Goal: Information Seeking & Learning: Learn about a topic

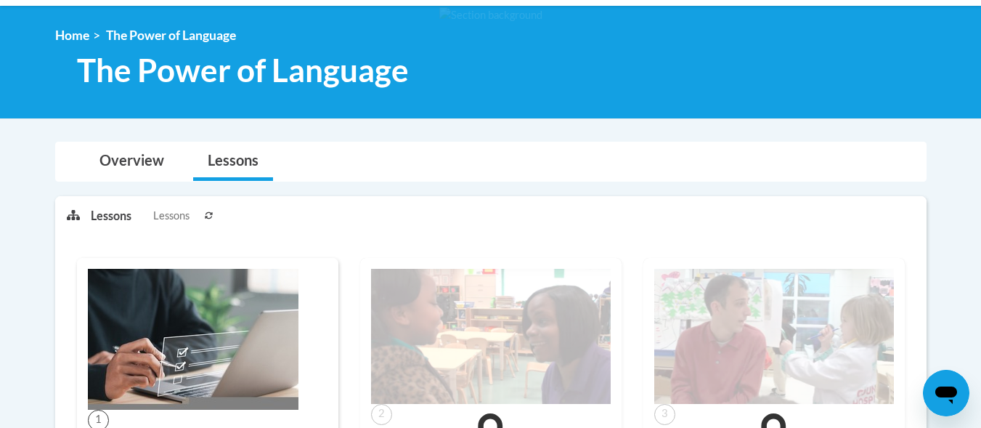
scroll to position [136, 0]
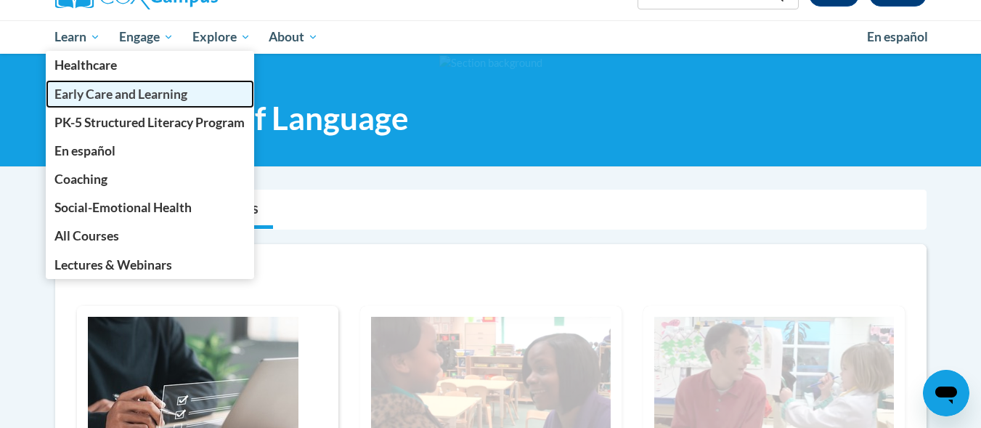
click at [74, 89] on span "Early Care and Learning" at bounding box center [120, 93] width 133 height 15
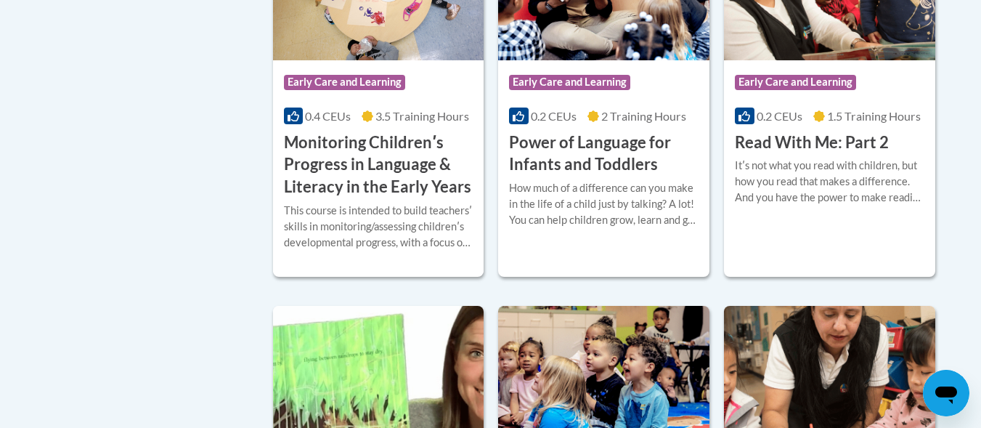
scroll to position [1291, 0]
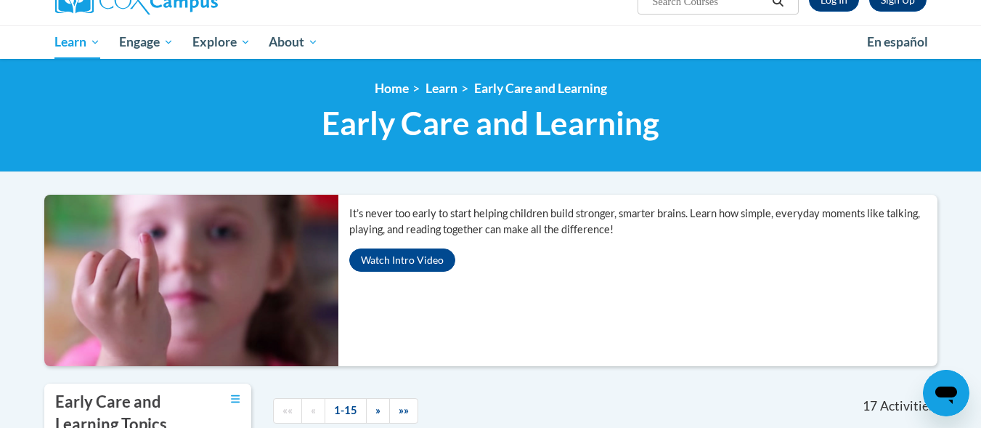
scroll to position [0, 0]
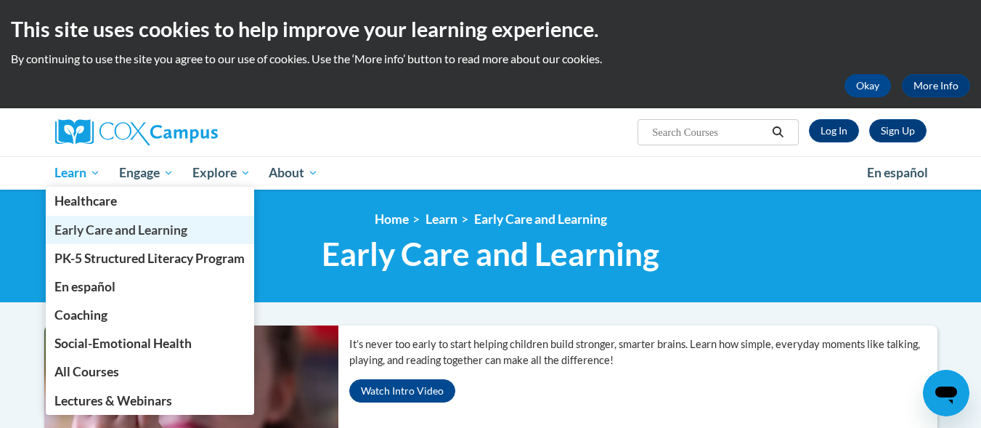
click at [94, 228] on span "Early Care and Learning" at bounding box center [120, 229] width 133 height 15
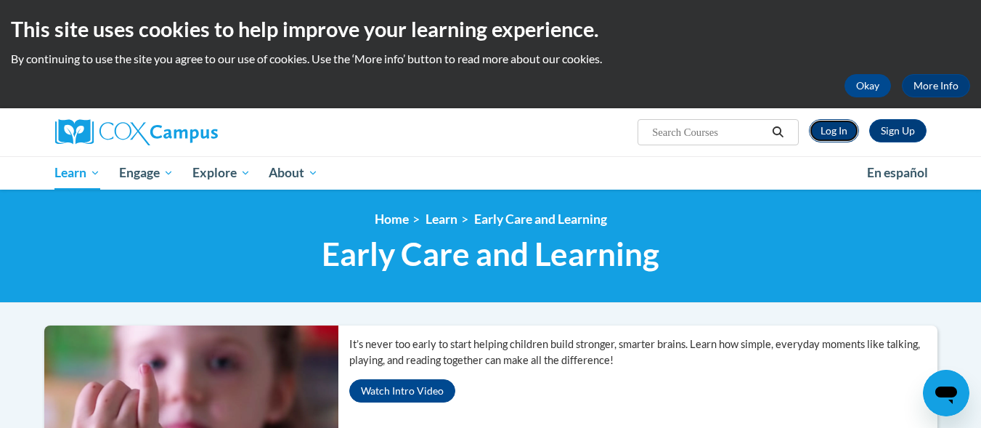
click at [846, 127] on link "Log In" at bounding box center [834, 130] width 50 height 23
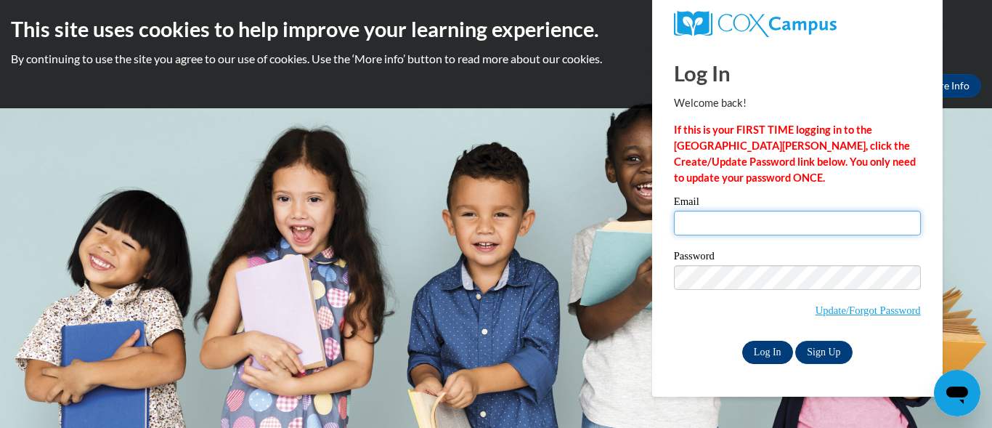
type input "[EMAIL_ADDRESS][DOMAIN_NAME]"
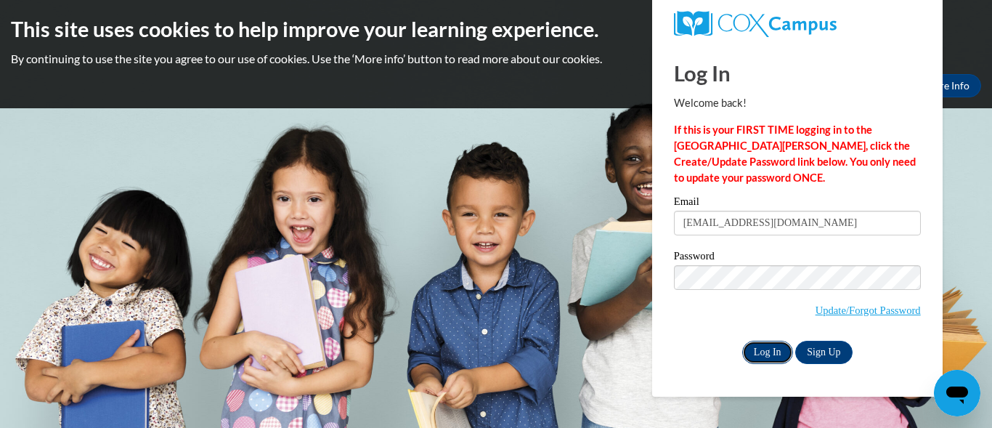
click at [756, 351] on input "Log In" at bounding box center [767, 352] width 51 height 23
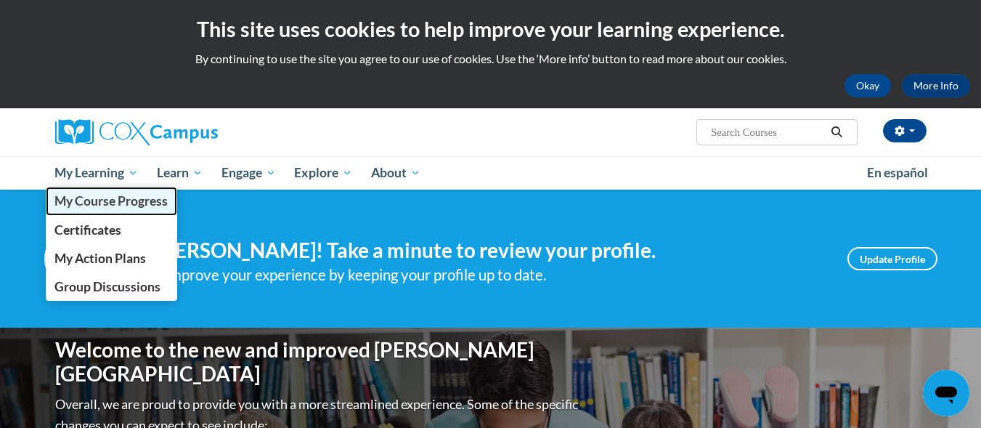
click at [101, 197] on span "My Course Progress" at bounding box center [110, 200] width 113 height 15
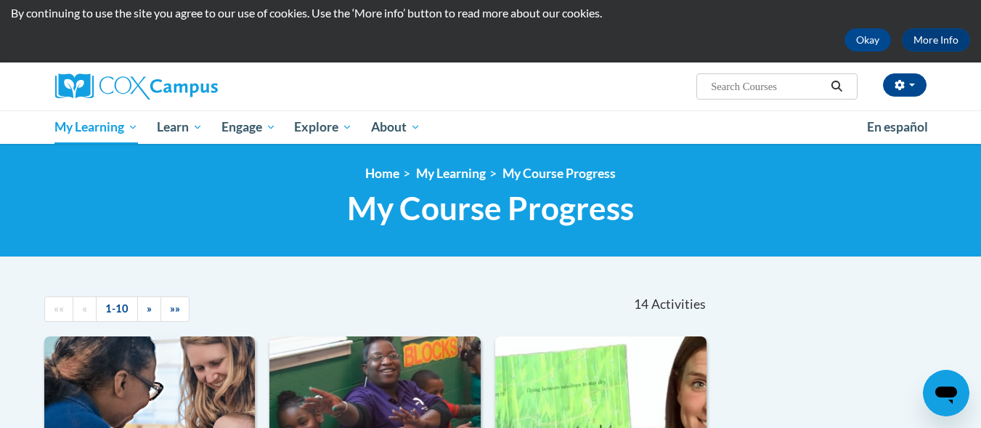
scroll to position [58, 0]
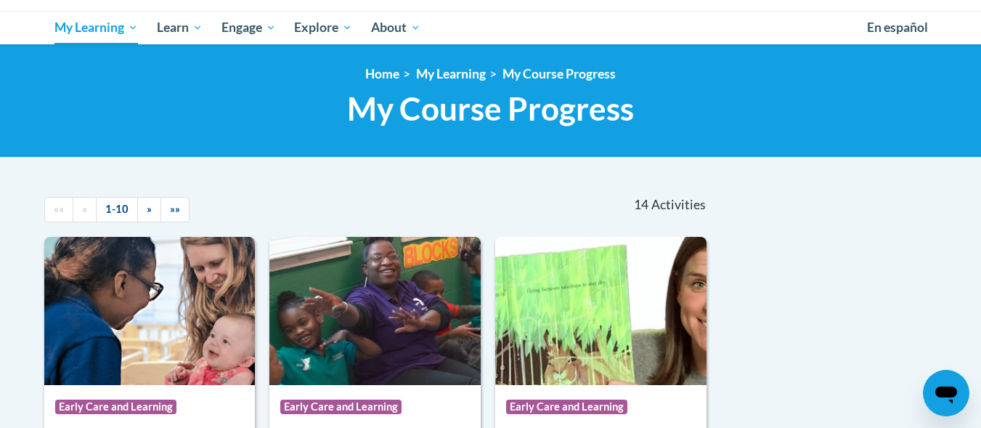
click at [981, 283] on html "This site uses cookies to help improve your learning experience. By continuing …" at bounding box center [490, 69] width 981 height 428
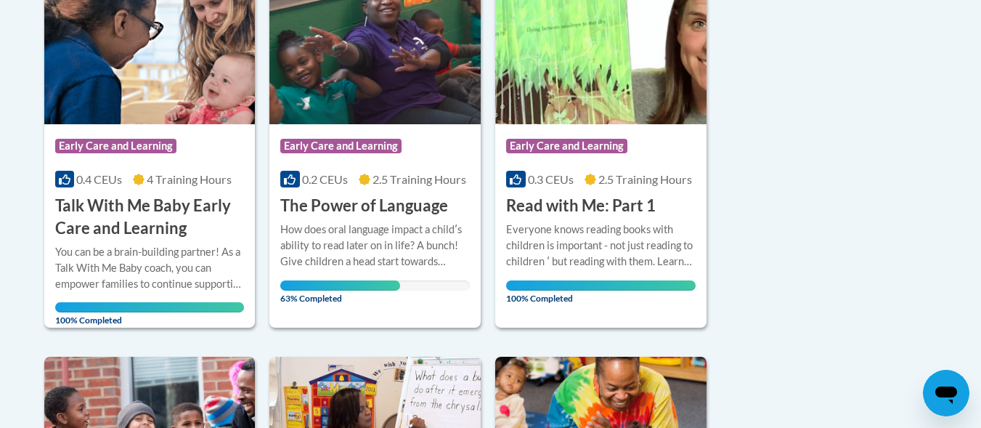
scroll to position [493, 0]
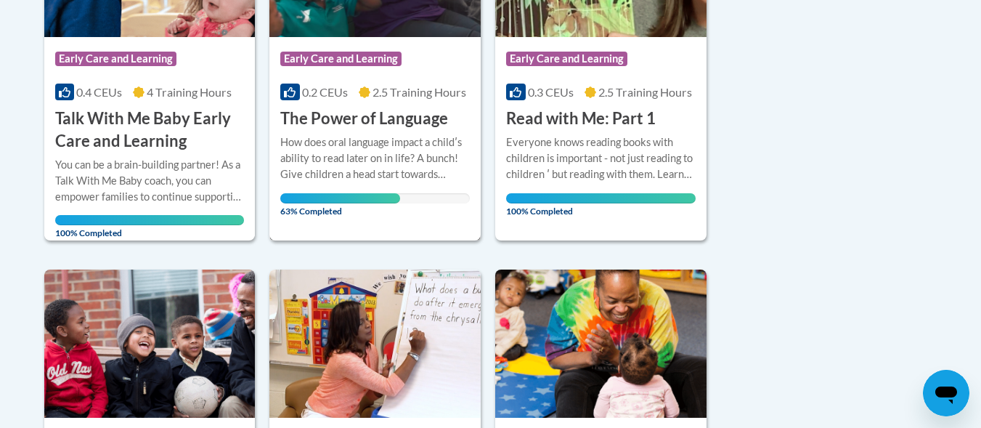
click at [389, 171] on div "How does oral language impact a childʹs ability to read later on in life? A bun…" at bounding box center [375, 158] width 190 height 48
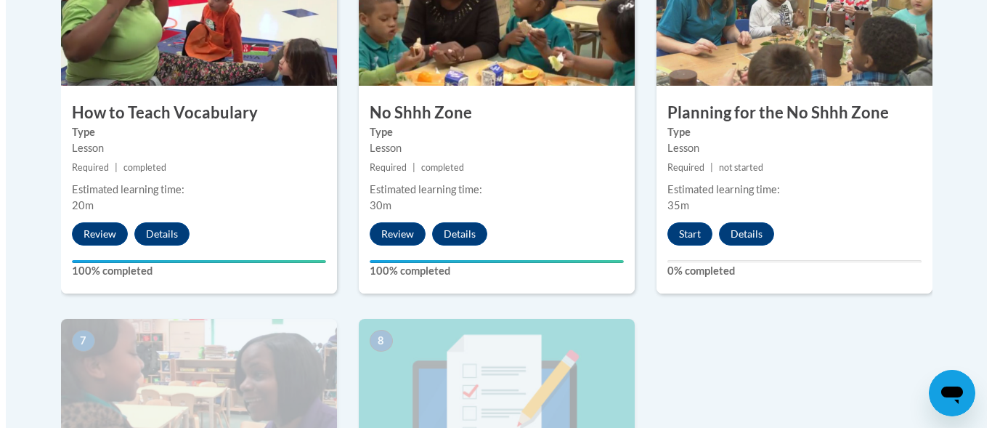
scroll to position [958, 0]
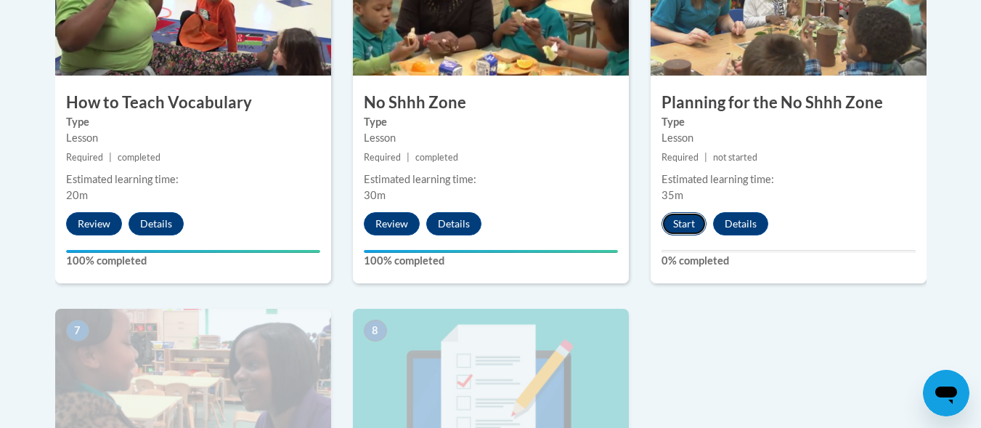
click at [677, 223] on button "Start" at bounding box center [684, 223] width 45 height 23
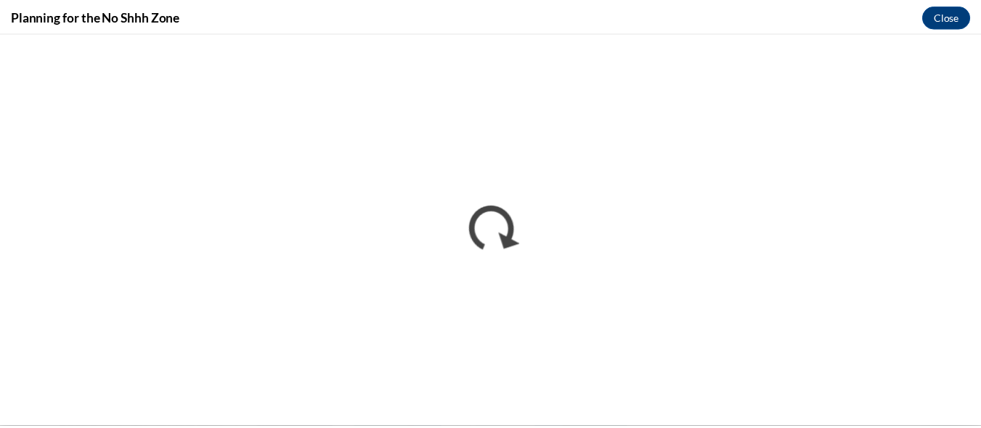
scroll to position [0, 0]
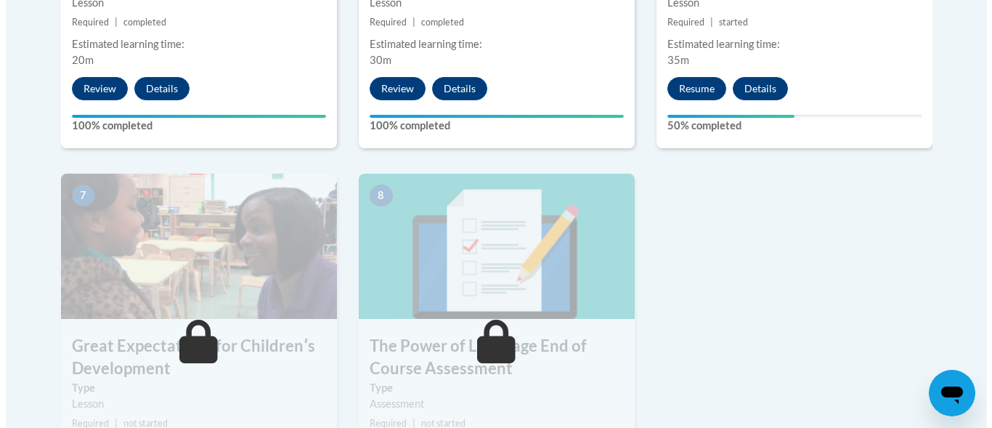
scroll to position [1132, 0]
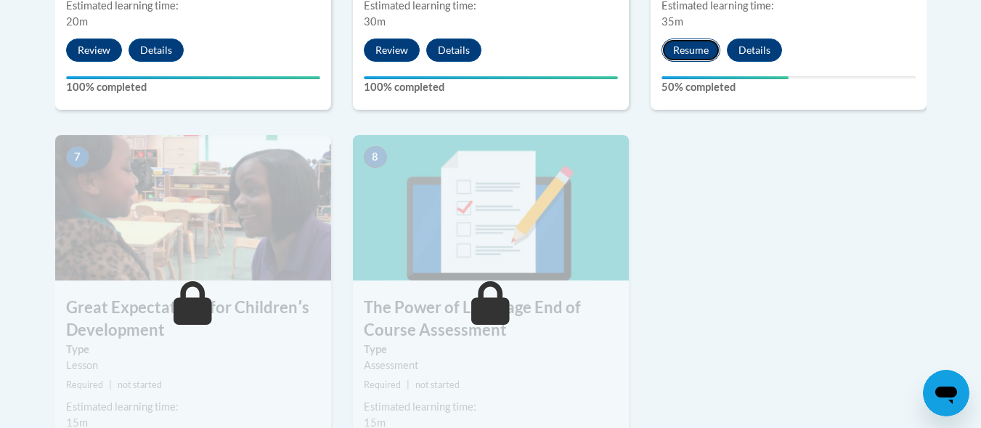
click at [701, 51] on button "Resume" at bounding box center [691, 50] width 59 height 23
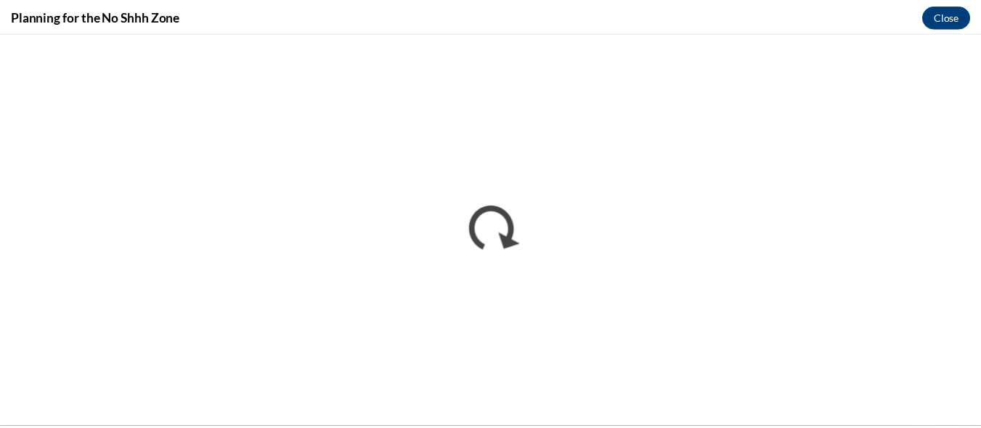
scroll to position [0, 0]
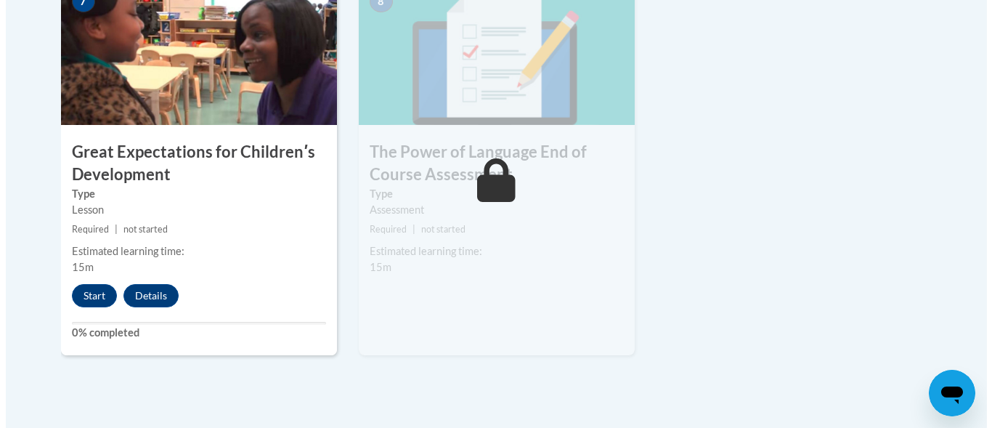
scroll to position [1306, 0]
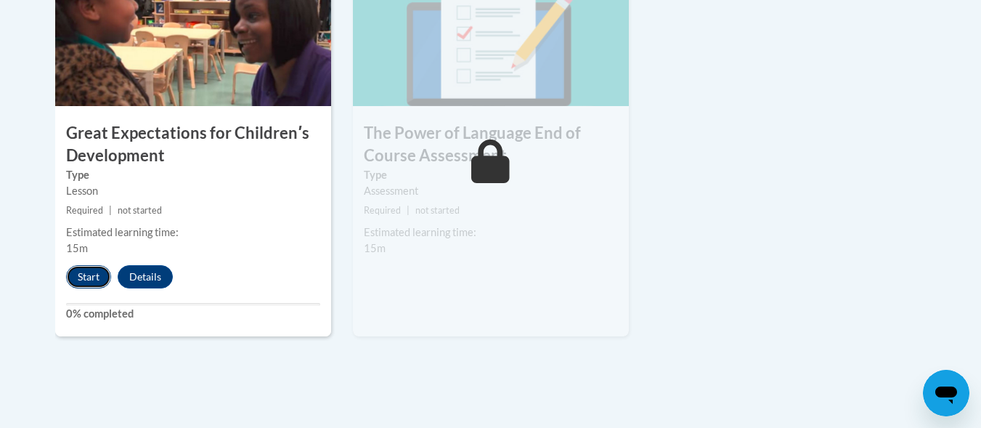
click at [81, 274] on button "Start" at bounding box center [88, 276] width 45 height 23
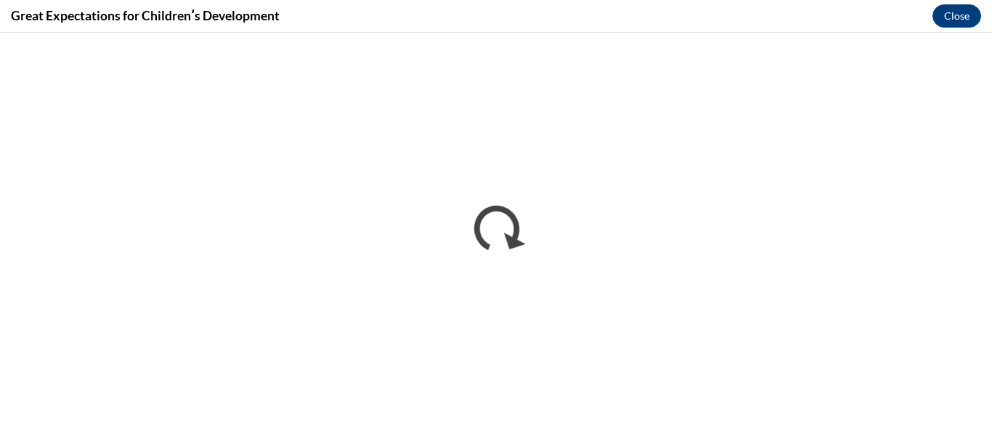
scroll to position [0, 0]
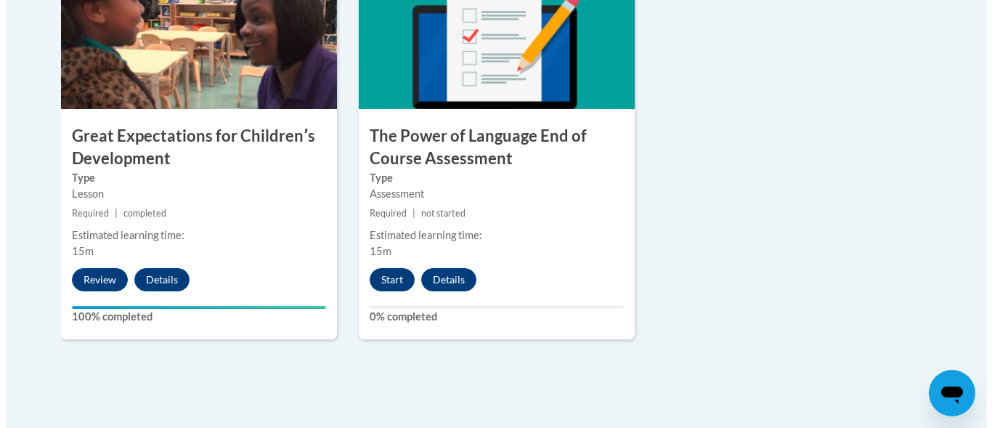
scroll to position [1303, 0]
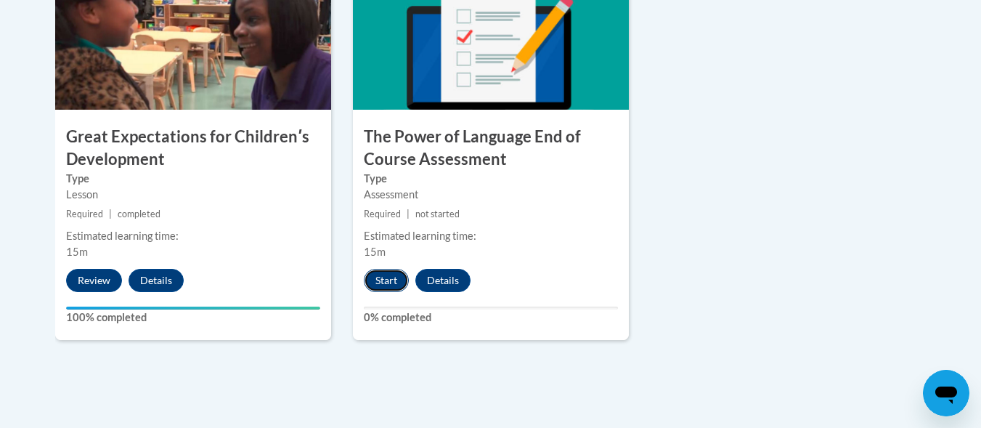
click at [389, 280] on button "Start" at bounding box center [386, 280] width 45 height 23
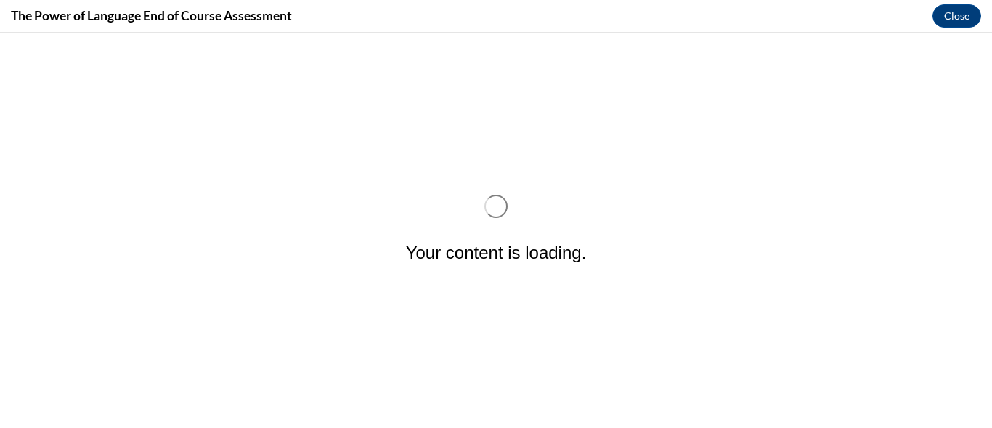
scroll to position [0, 0]
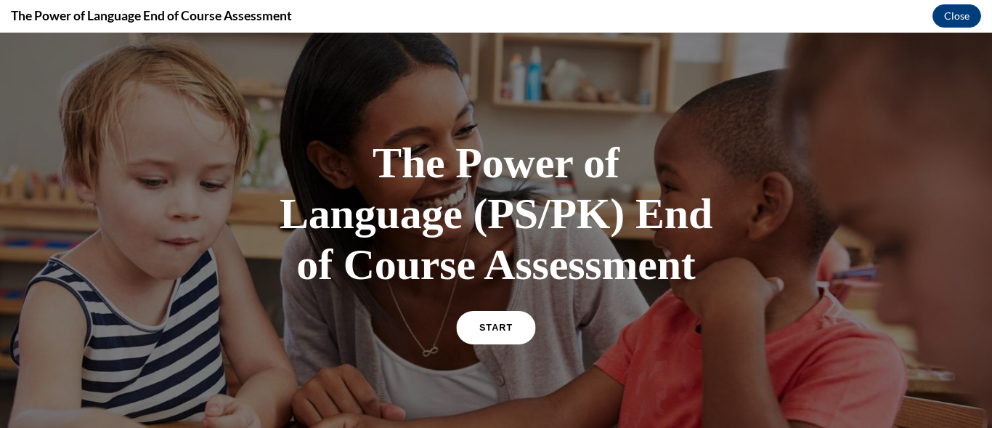
click at [490, 327] on span "START" at bounding box center [495, 328] width 33 height 11
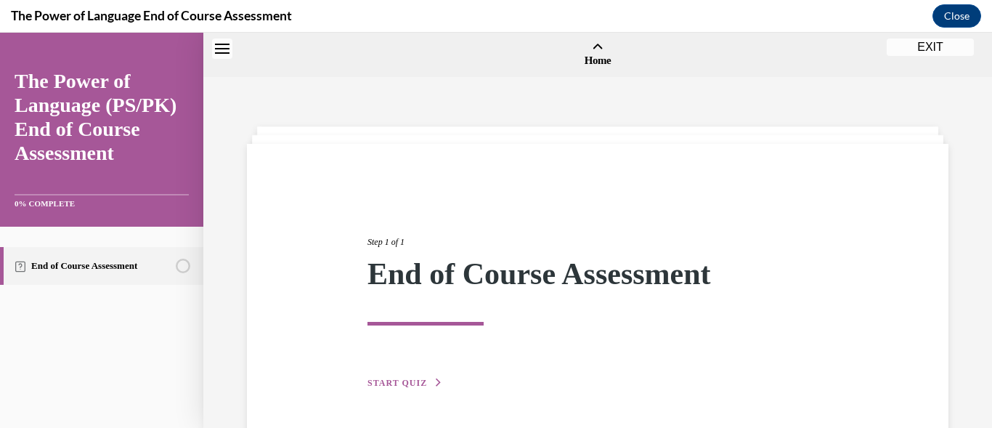
scroll to position [45, 0]
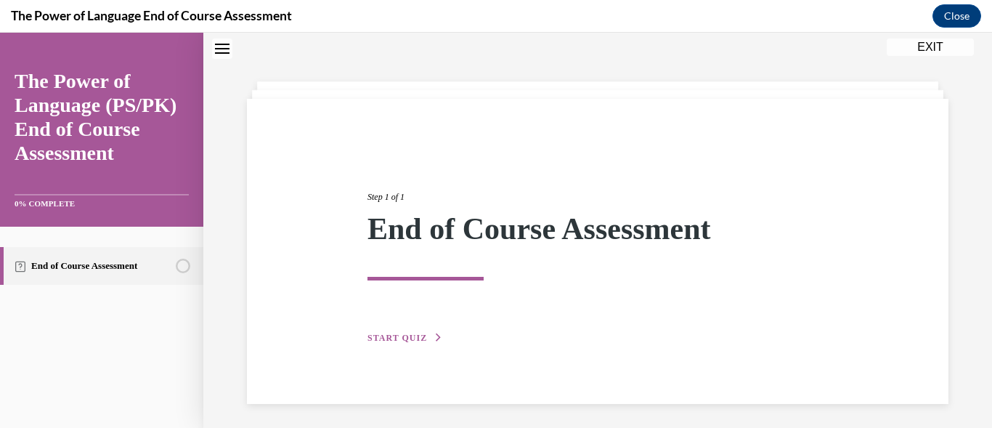
click at [398, 338] on span "START QUIZ" at bounding box center [398, 338] width 60 height 10
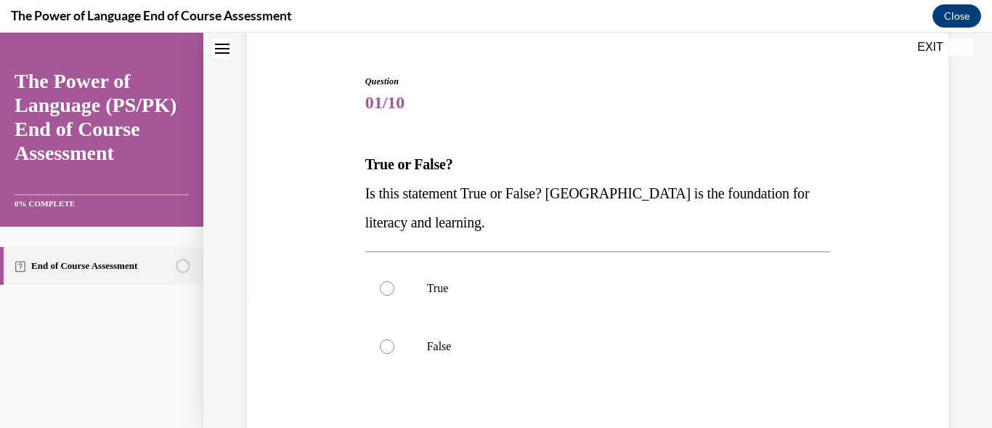
scroll to position [132, 0]
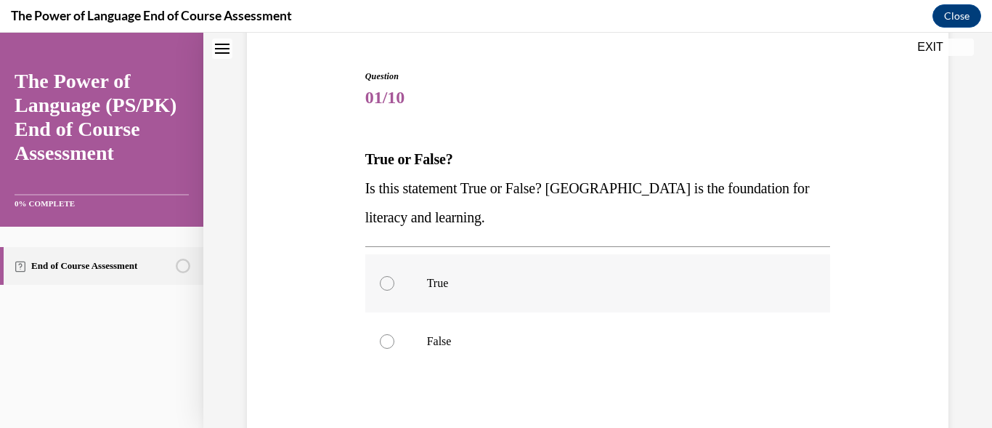
click at [379, 277] on label "True" at bounding box center [598, 283] width 466 height 58
click at [380, 277] on input "True" at bounding box center [387, 283] width 15 height 15
radio input "true"
click at [380, 334] on input "False" at bounding box center [387, 341] width 15 height 15
radio input "true"
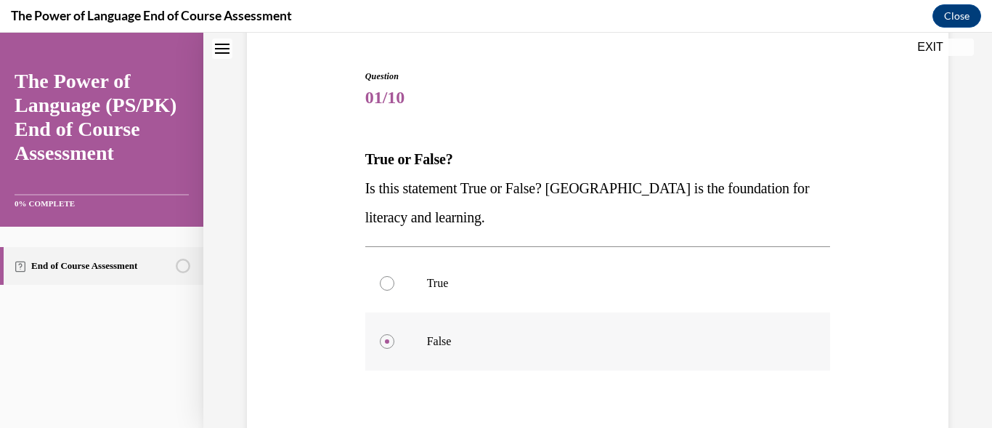
click at [380, 276] on input "True" at bounding box center [387, 283] width 15 height 15
radio input "true"
click at [414, 346] on label "False" at bounding box center [598, 341] width 466 height 58
click at [394, 346] on input "False" at bounding box center [387, 341] width 15 height 15
radio input "true"
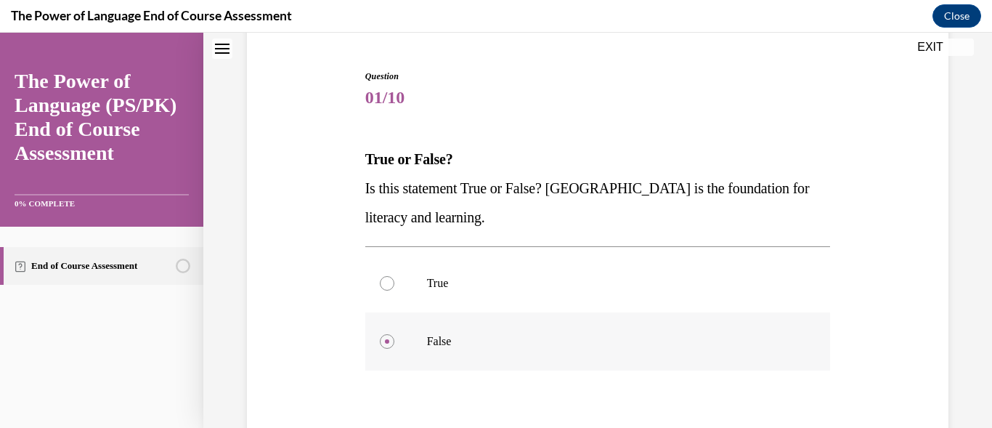
click at [380, 276] on input "True" at bounding box center [387, 283] width 15 height 15
radio input "true"
click at [380, 334] on input "False" at bounding box center [387, 341] width 15 height 15
radio input "true"
click at [380, 276] on input "True" at bounding box center [387, 283] width 15 height 15
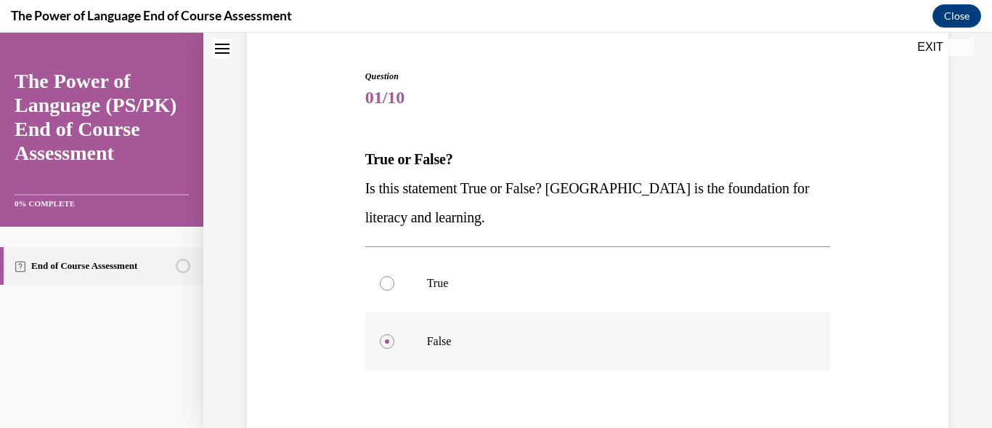
radio input "true"
click at [414, 346] on label "False" at bounding box center [598, 341] width 466 height 58
click at [394, 346] on input "False" at bounding box center [387, 341] width 15 height 15
radio input "true"
click at [414, 346] on label "False" at bounding box center [598, 341] width 466 height 58
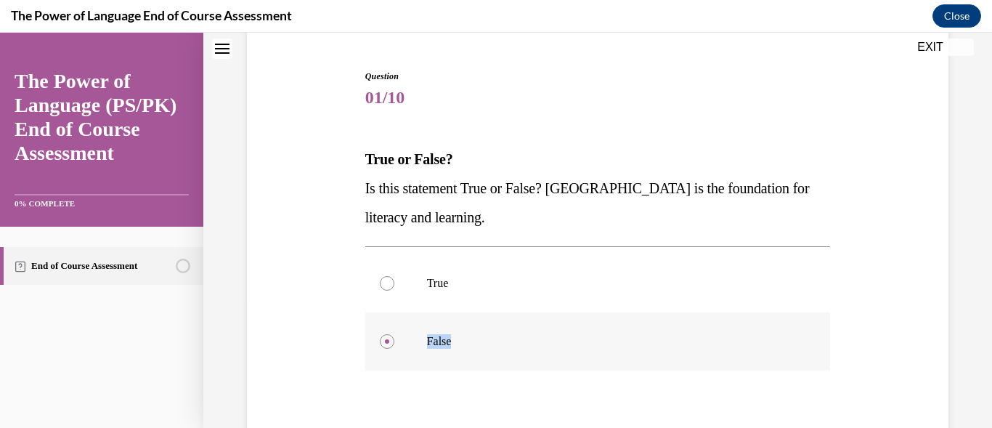
click at [394, 346] on input "False" at bounding box center [387, 341] width 15 height 15
click at [394, 284] on label "True" at bounding box center [598, 283] width 466 height 58
click at [394, 284] on input "True" at bounding box center [387, 283] width 15 height 15
radio input "true"
click at [394, 284] on label "True" at bounding box center [598, 283] width 466 height 58
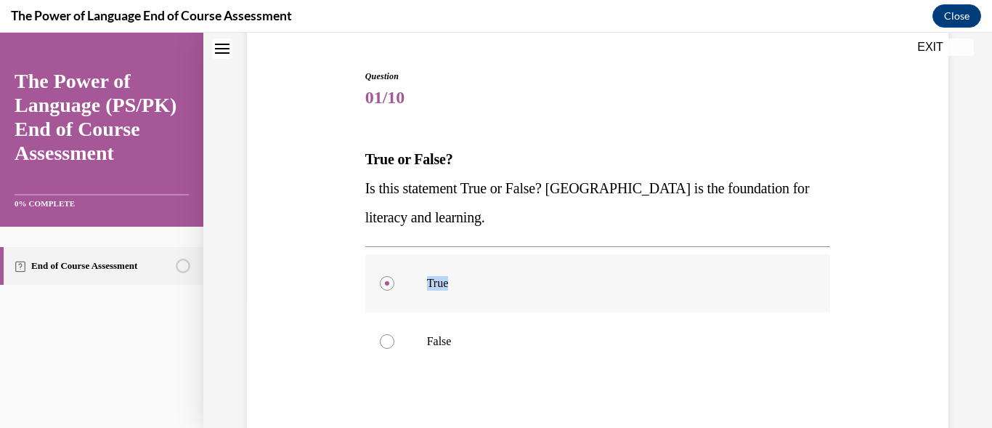
click at [394, 284] on input "True" at bounding box center [387, 283] width 15 height 15
click at [394, 284] on label "True" at bounding box center [598, 283] width 466 height 58
click at [394, 284] on input "True" at bounding box center [387, 283] width 15 height 15
click at [867, 389] on div "Question 01/10 True or False? Is this statement True or False? Oral Language is…" at bounding box center [597, 288] width 709 height 525
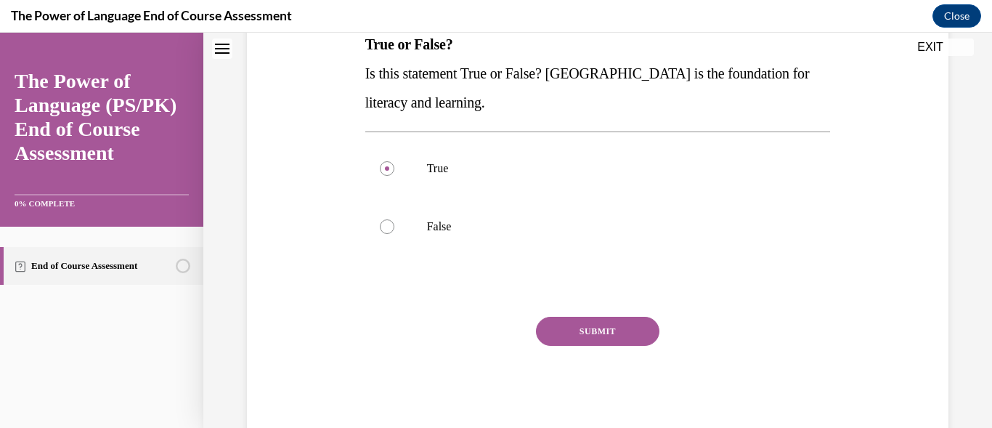
scroll to position [248, 0]
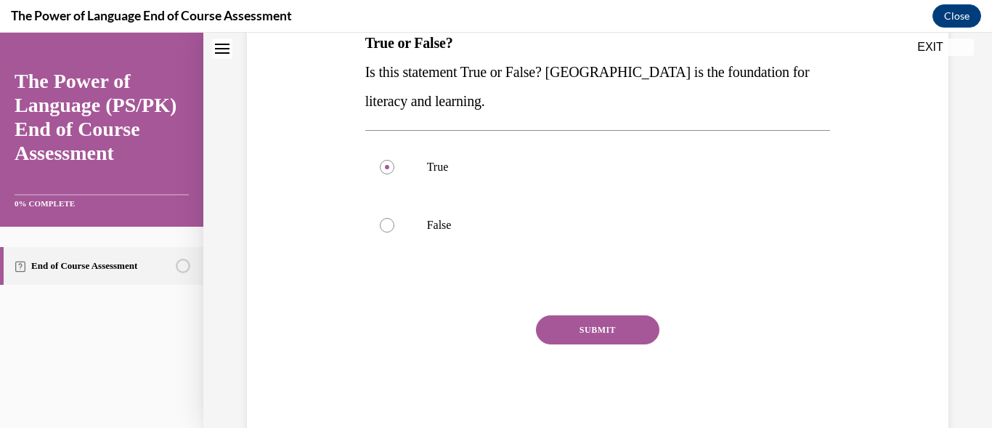
click at [609, 323] on button "SUBMIT" at bounding box center [598, 329] width 124 height 29
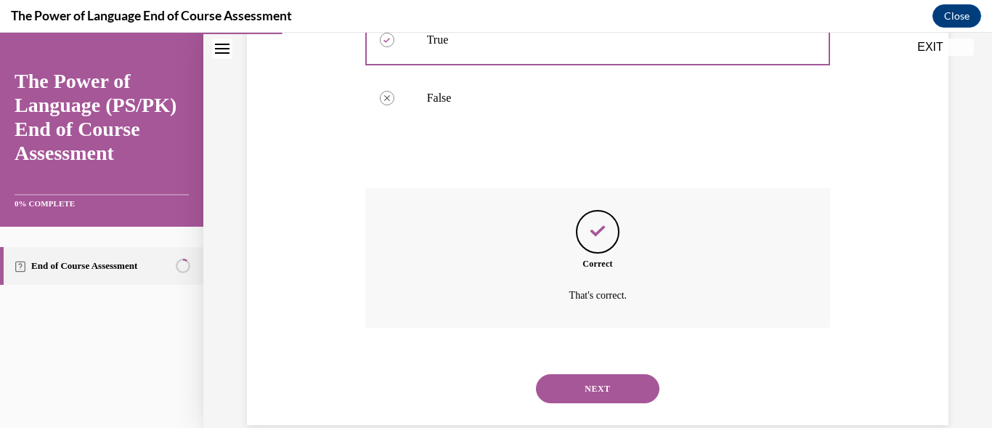
scroll to position [402, 0]
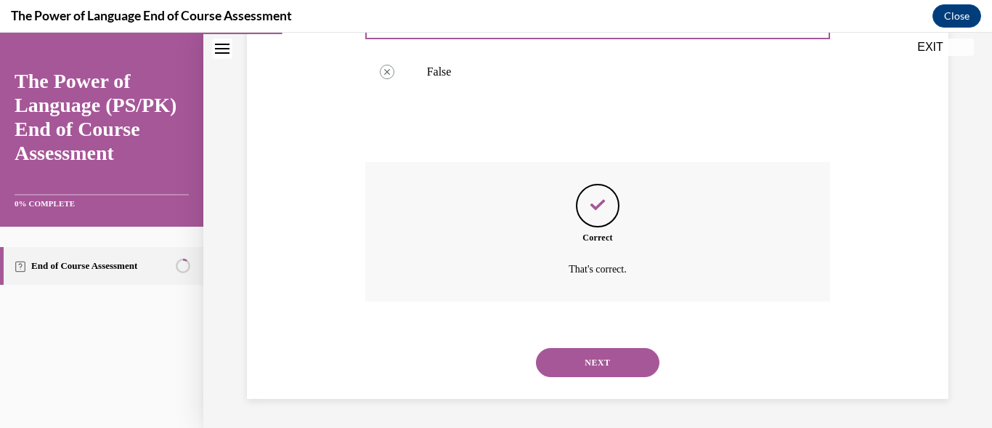
click at [595, 357] on button "NEXT" at bounding box center [598, 362] width 124 height 29
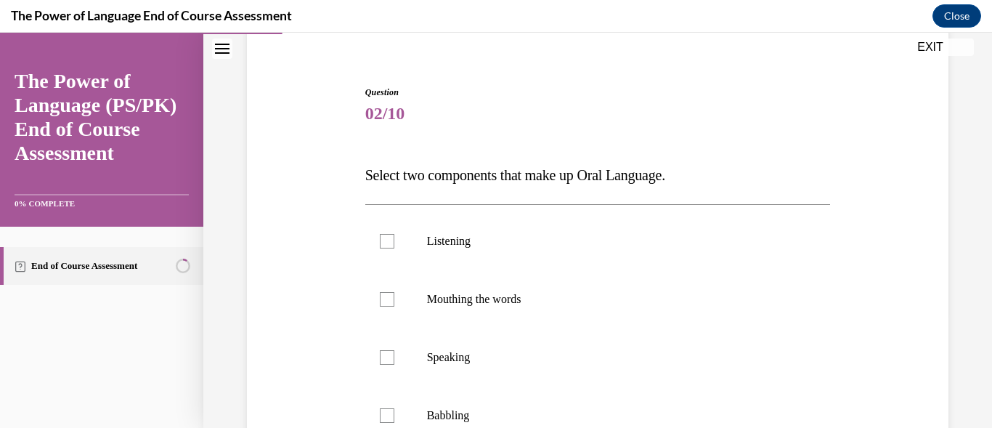
scroll to position [145, 0]
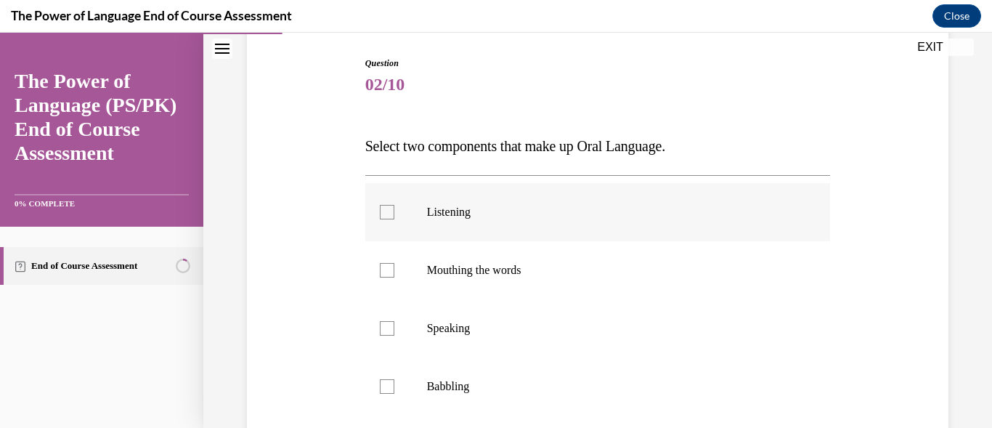
click at [380, 222] on label "Listening" at bounding box center [598, 212] width 466 height 58
click at [380, 219] on input "Listening" at bounding box center [387, 212] width 15 height 15
checkbox input "true"
click at [393, 327] on label "Speaking" at bounding box center [598, 328] width 466 height 58
click at [393, 327] on input "Speaking" at bounding box center [387, 328] width 15 height 15
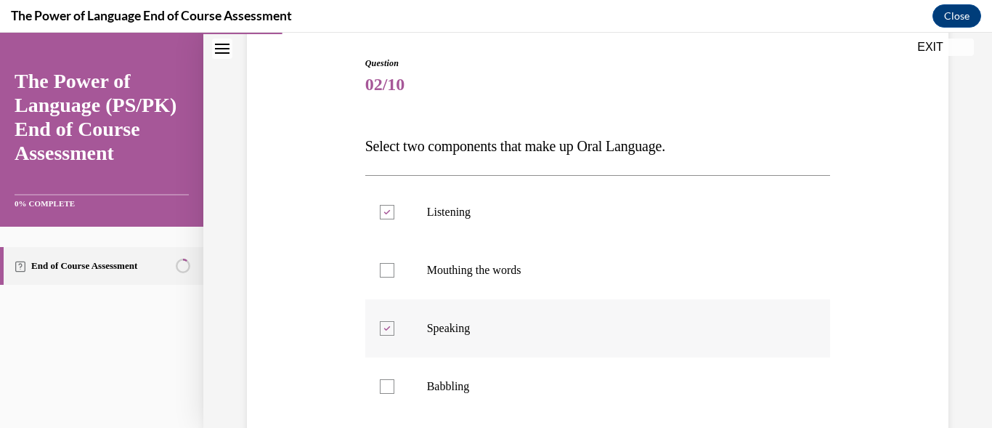
click at [594, 332] on p "Speaking" at bounding box center [611, 328] width 368 height 15
click at [394, 332] on input "Speaking" at bounding box center [387, 328] width 15 height 15
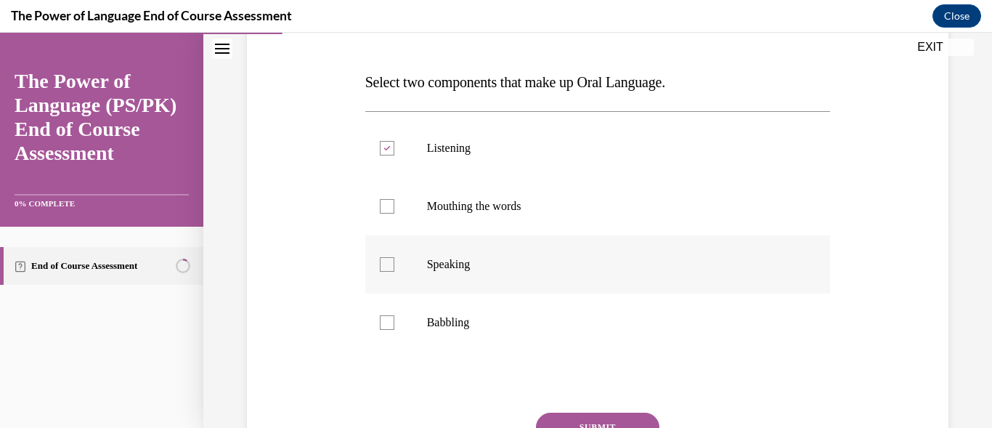
scroll to position [232, 0]
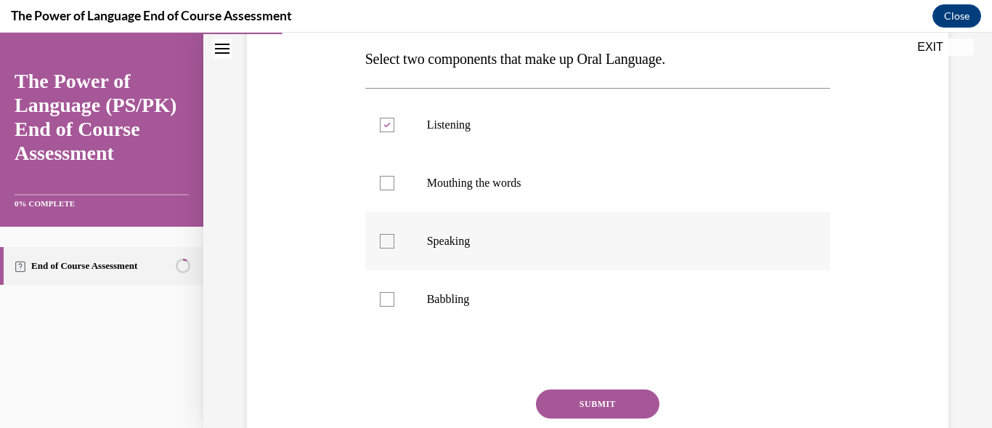
click at [392, 240] on div at bounding box center [387, 241] width 15 height 15
click at [392, 240] on input "Speaking" at bounding box center [387, 241] width 15 height 15
click at [392, 240] on div at bounding box center [387, 241] width 15 height 15
click at [392, 240] on input "Speaking" at bounding box center [387, 241] width 15 height 15
click at [392, 240] on div at bounding box center [387, 241] width 15 height 15
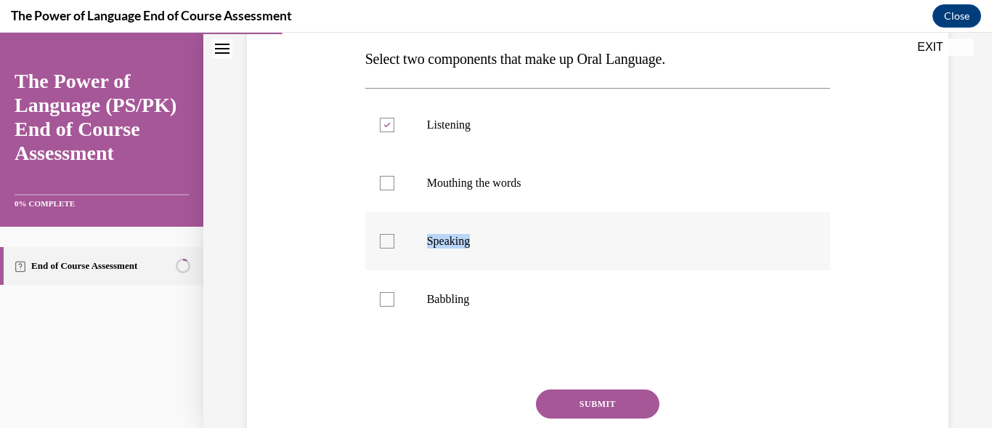
click at [392, 240] on input "Speaking" at bounding box center [387, 241] width 15 height 15
checkbox input "true"
click at [912, 357] on div "Question 02/10 Select two components that make up Oral Language. Listening Mout…" at bounding box center [597, 217] width 709 height 583
click at [385, 123] on icon at bounding box center [387, 125] width 7 height 5
click at [385, 123] on input "Listening" at bounding box center [387, 125] width 15 height 15
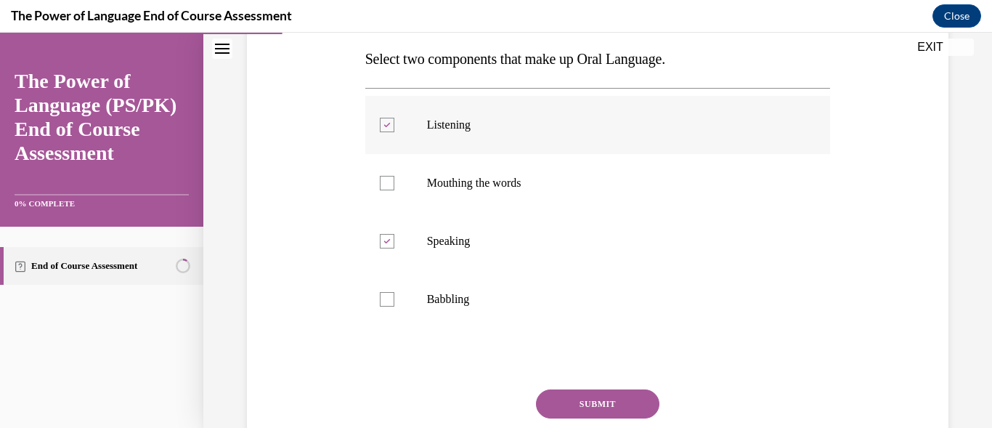
checkbox input "false"
click at [384, 301] on div at bounding box center [387, 299] width 15 height 15
click at [384, 301] on input "Babbling" at bounding box center [387, 299] width 15 height 15
checkbox input "true"
click at [389, 182] on div at bounding box center [387, 183] width 15 height 15
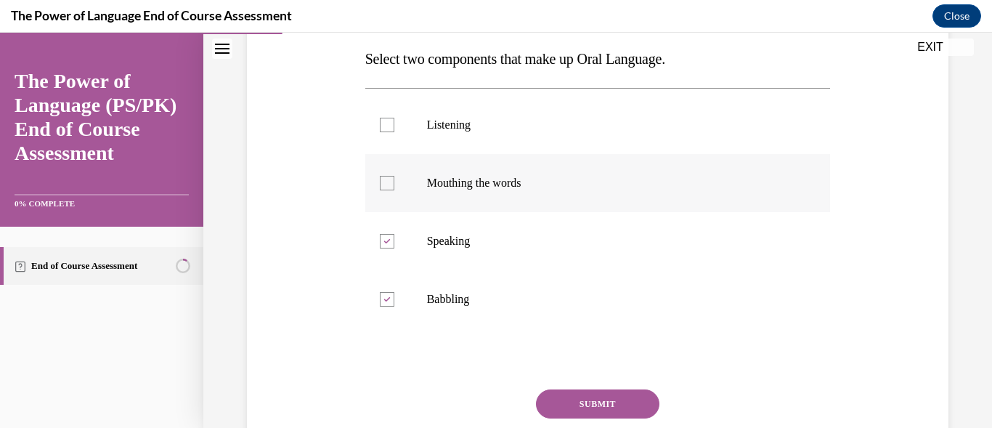
click at [389, 182] on input "Mouthing the words" at bounding box center [387, 183] width 15 height 15
checkbox input "true"
click at [382, 246] on div at bounding box center [387, 241] width 15 height 15
click at [382, 246] on input "Speaking" at bounding box center [387, 241] width 15 height 15
checkbox input "false"
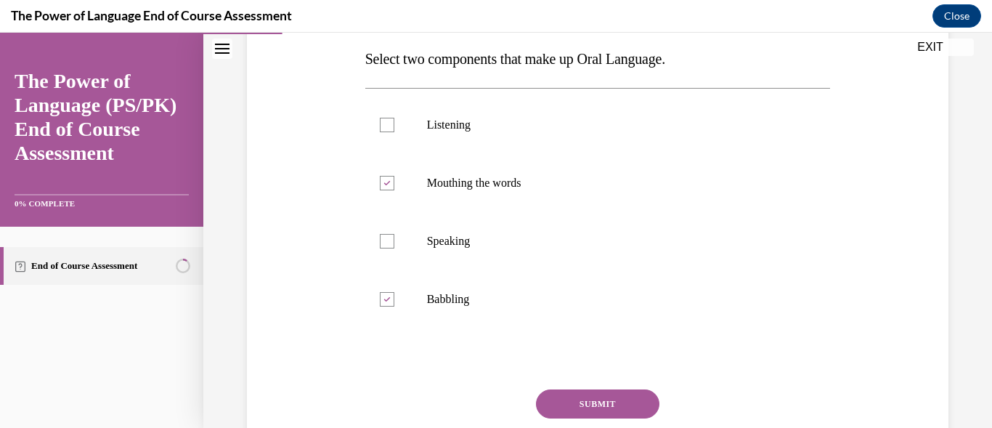
click at [574, 400] on button "SUBMIT" at bounding box center [598, 403] width 124 height 29
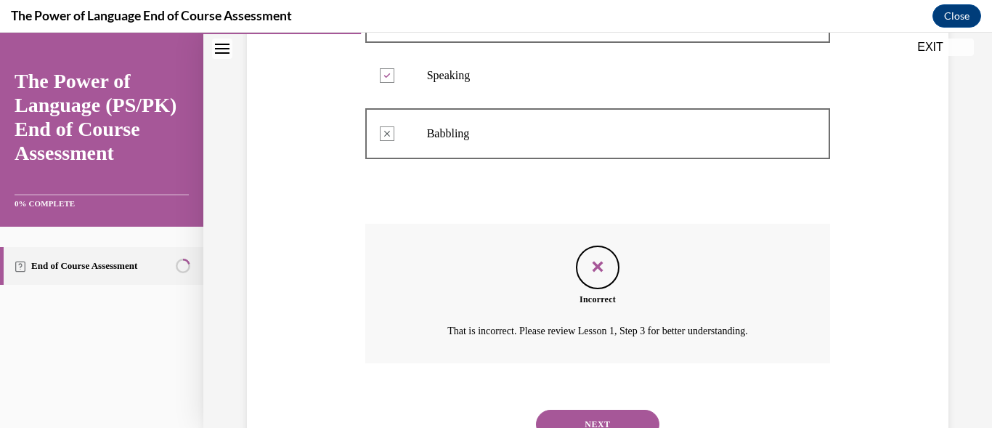
scroll to position [460, 0]
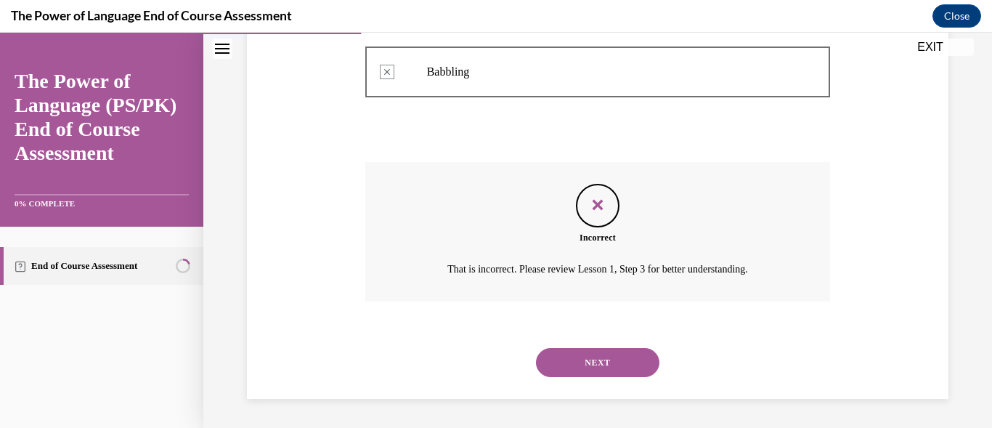
click at [596, 363] on button "NEXT" at bounding box center [598, 362] width 124 height 29
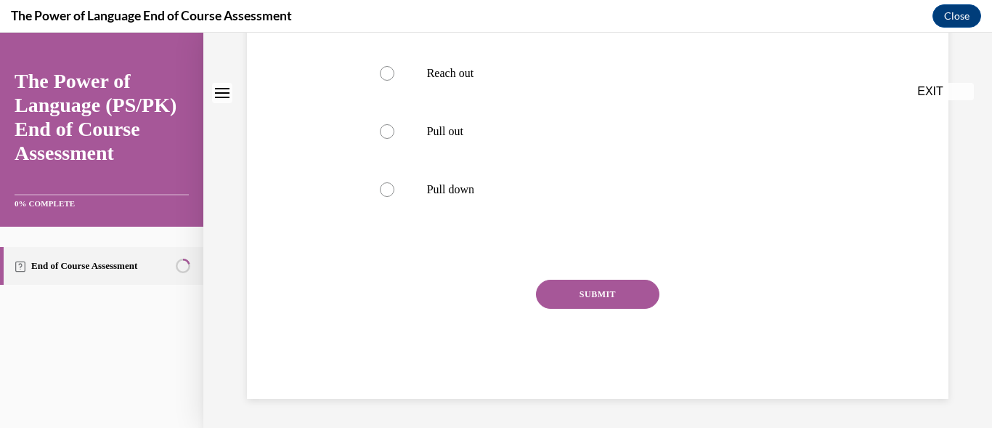
scroll to position [0, 0]
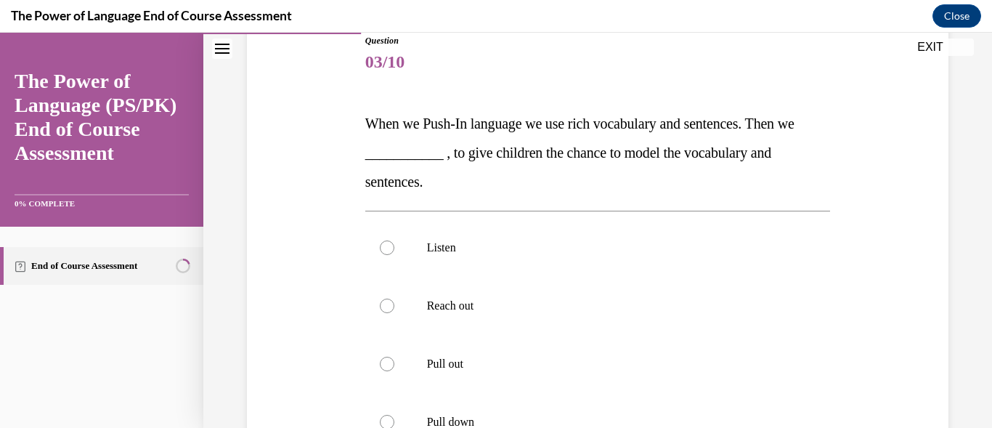
scroll to position [232, 0]
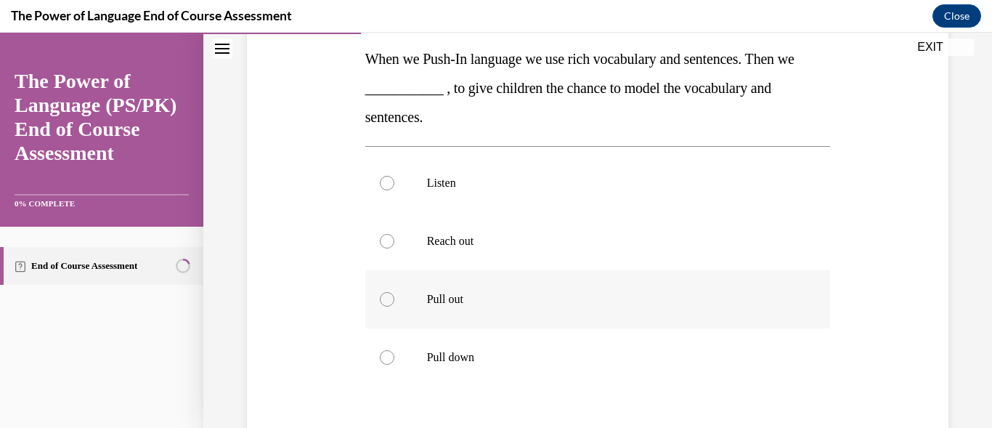
click at [386, 297] on div at bounding box center [387, 299] width 15 height 15
click at [386, 297] on input "Pull out" at bounding box center [387, 299] width 15 height 15
radio input "true"
click at [380, 350] on input "Pull down" at bounding box center [387, 357] width 15 height 15
radio input "true"
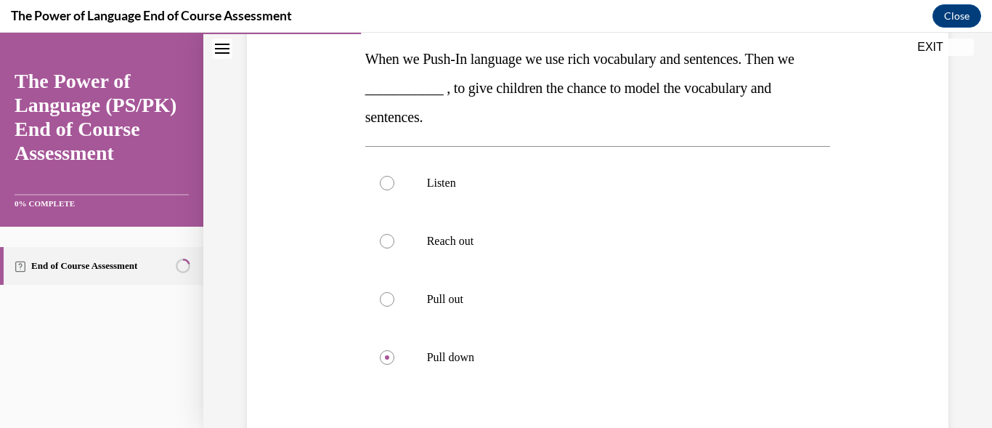
click at [380, 176] on input "Listen" at bounding box center [387, 183] width 15 height 15
radio input "true"
click at [380, 234] on input "Reach out" at bounding box center [387, 241] width 15 height 15
radio input "true"
radio input "false"
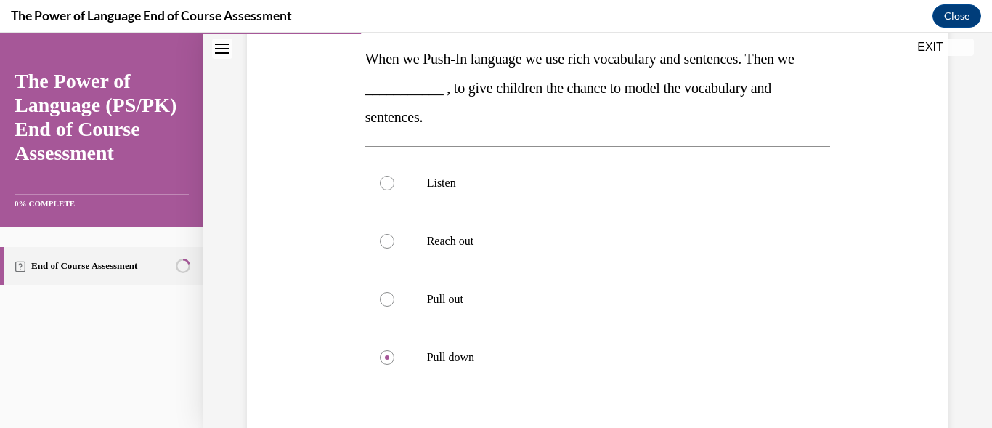
click at [380, 292] on input "Pull out" at bounding box center [387, 299] width 15 height 15
radio input "true"
click at [380, 350] on input "Pull down" at bounding box center [387, 357] width 15 height 15
radio input "true"
click at [380, 176] on input "Listen" at bounding box center [387, 183] width 15 height 15
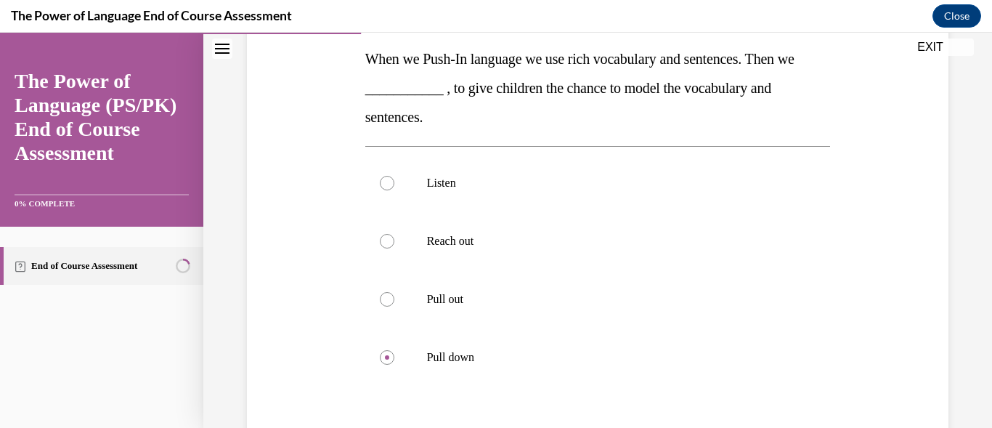
radio input "true"
click at [380, 234] on input "Reach out" at bounding box center [387, 241] width 15 height 15
radio input "true"
click at [380, 292] on input "Pull out" at bounding box center [387, 299] width 15 height 15
radio input "true"
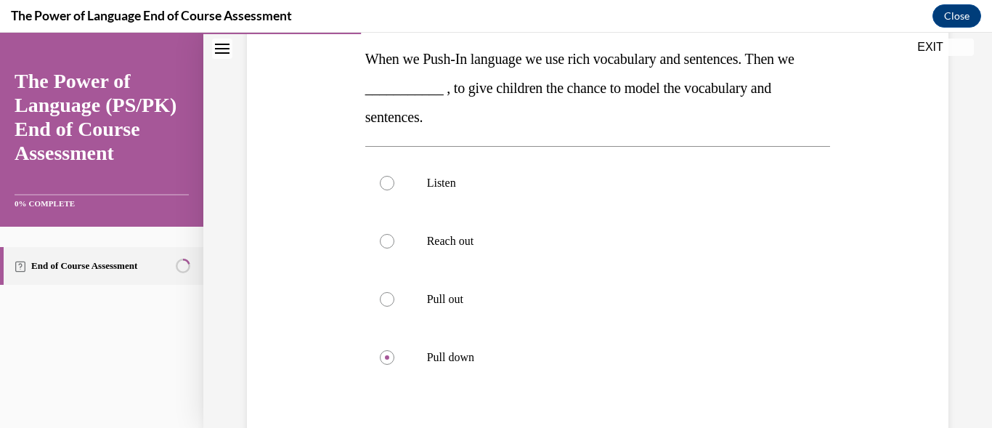
click at [380, 350] on input "Pull down" at bounding box center [387, 357] width 15 height 15
radio input "true"
radio input "false"
click at [381, 298] on div at bounding box center [387, 299] width 15 height 15
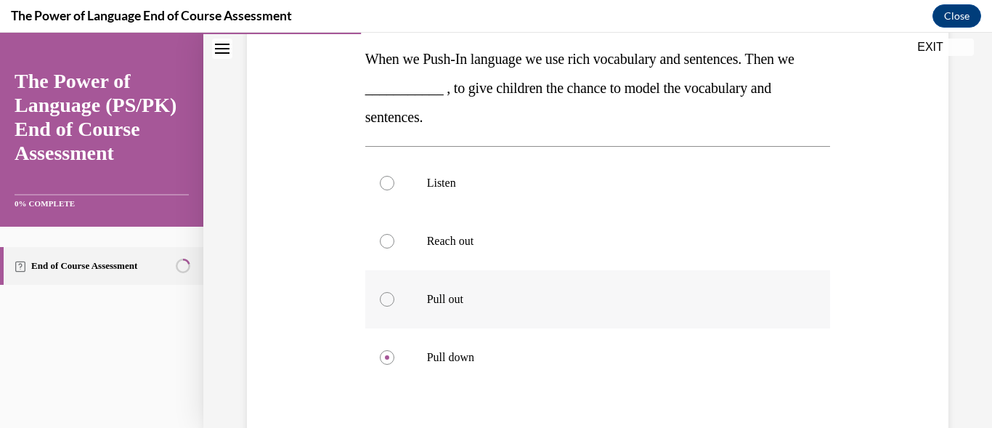
click at [381, 298] on input "Pull out" at bounding box center [387, 299] width 15 height 15
radio input "true"
click at [381, 298] on div at bounding box center [387, 299] width 15 height 15
click at [381, 298] on input "Pull out" at bounding box center [387, 299] width 15 height 15
click at [381, 298] on div at bounding box center [387, 299] width 15 height 15
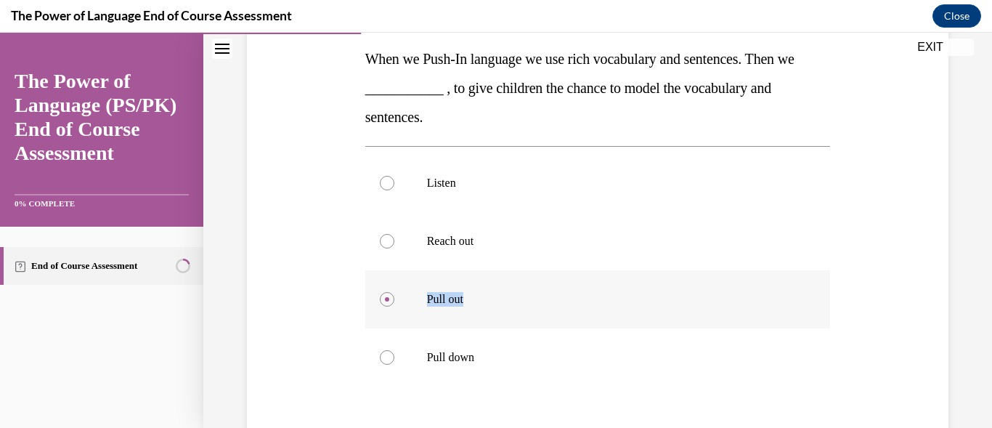
click at [381, 298] on input "Pull out" at bounding box center [387, 299] width 15 height 15
click at [956, 408] on div "Question 03/10 When we Push-In language we use rich vocabulary and sentences. T…" at bounding box center [597, 221] width 789 height 750
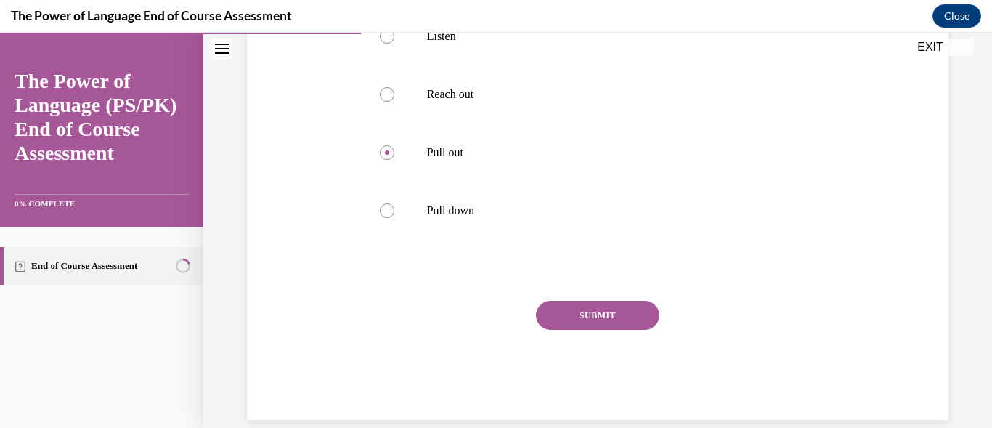
scroll to position [400, 0]
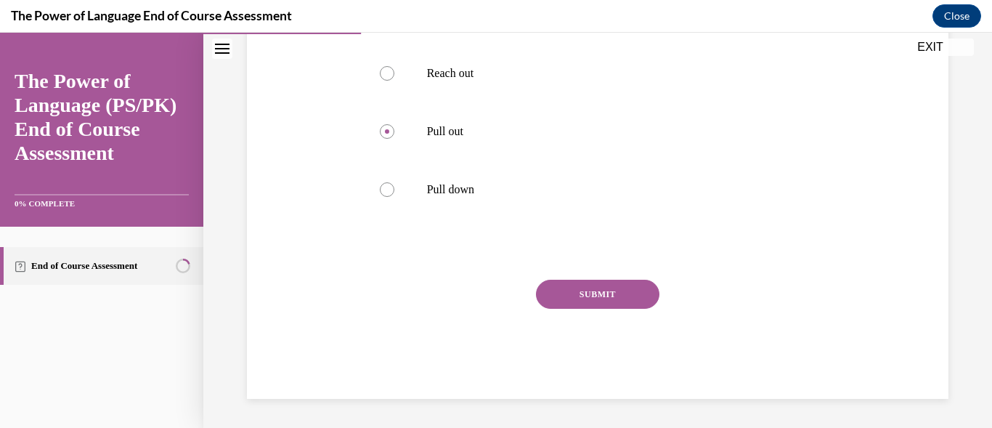
click at [567, 299] on button "SUBMIT" at bounding box center [598, 294] width 124 height 29
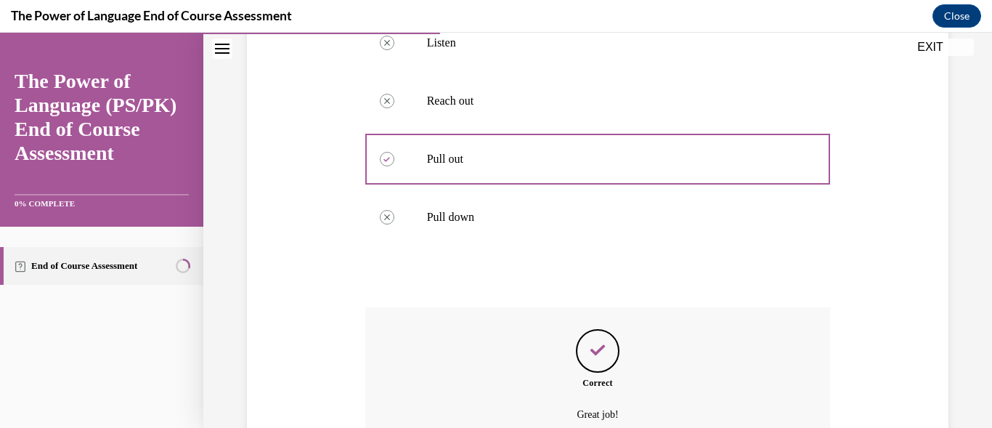
scroll to position [344, 0]
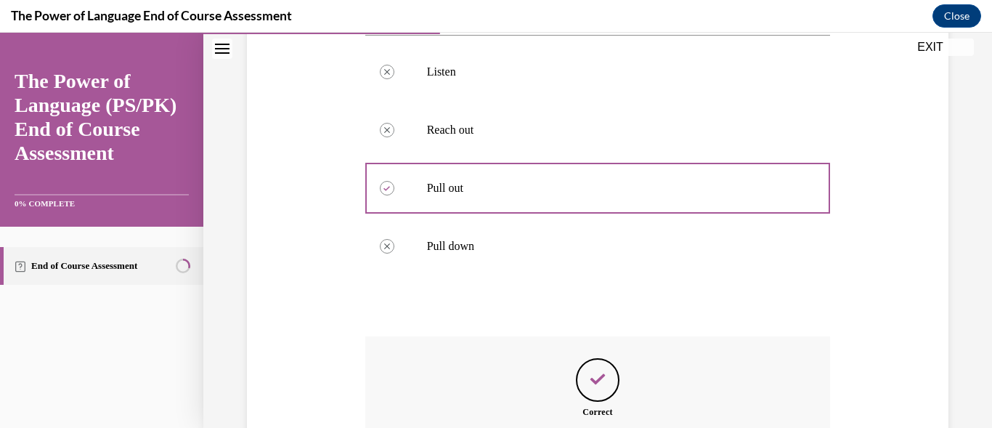
click at [158, 347] on div "End of Course Assessment" at bounding box center [101, 327] width 203 height 201
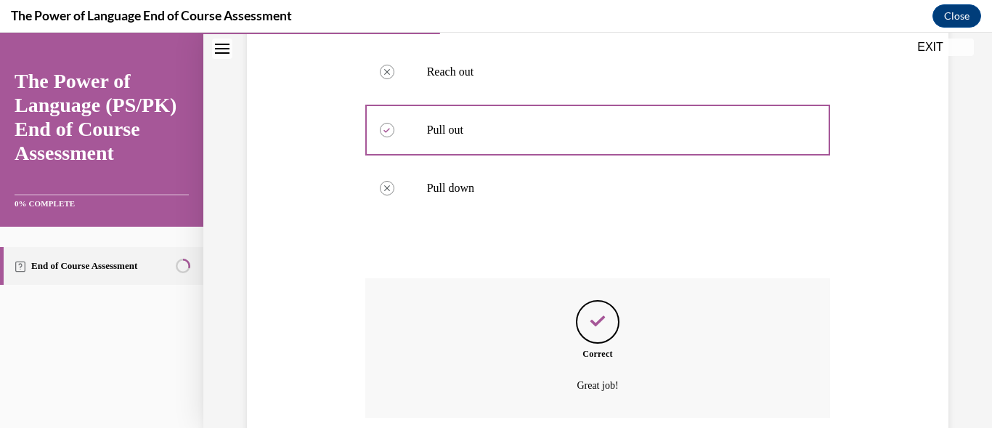
scroll to position [518, 0]
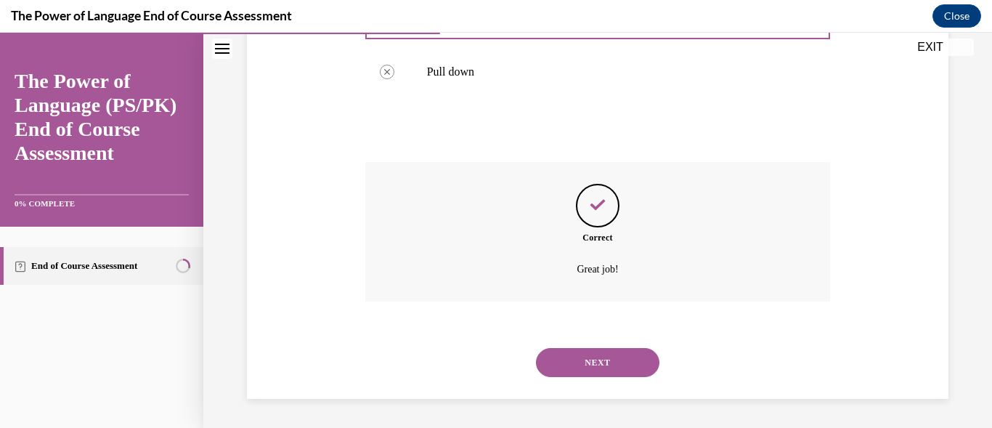
click at [589, 363] on button "NEXT" at bounding box center [598, 362] width 124 height 29
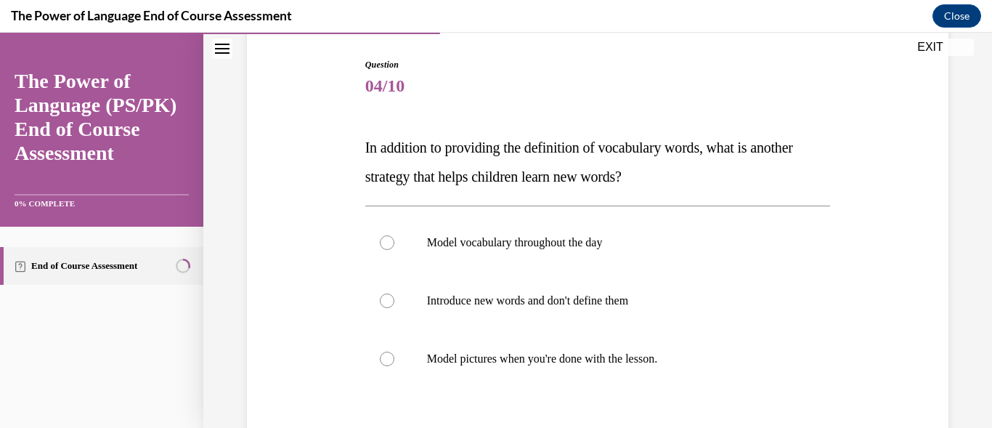
scroll to position [174, 0]
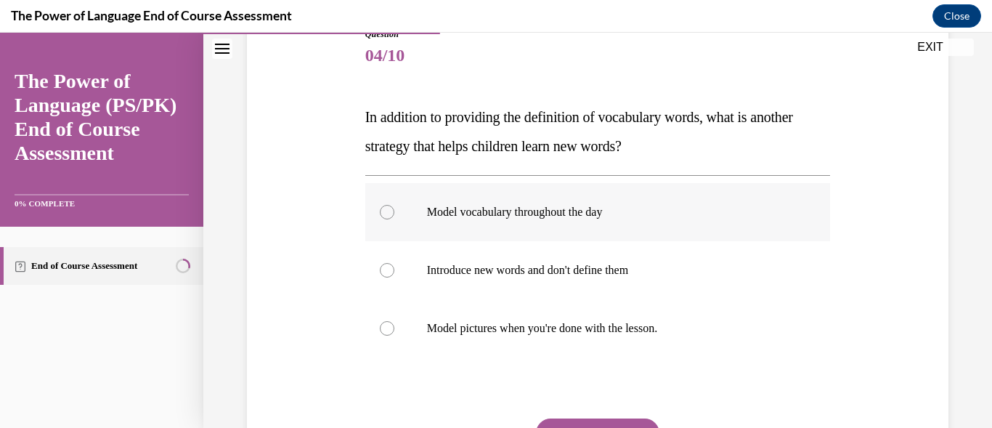
click at [377, 218] on label "Model vocabulary throughout the day" at bounding box center [598, 212] width 466 height 58
click at [380, 218] on input "Model vocabulary throughout the day" at bounding box center [387, 212] width 15 height 15
radio input "true"
click at [377, 218] on label "Model vocabulary throughout the day" at bounding box center [598, 212] width 466 height 58
click at [380, 218] on input "Model vocabulary throughout the day" at bounding box center [387, 212] width 15 height 15
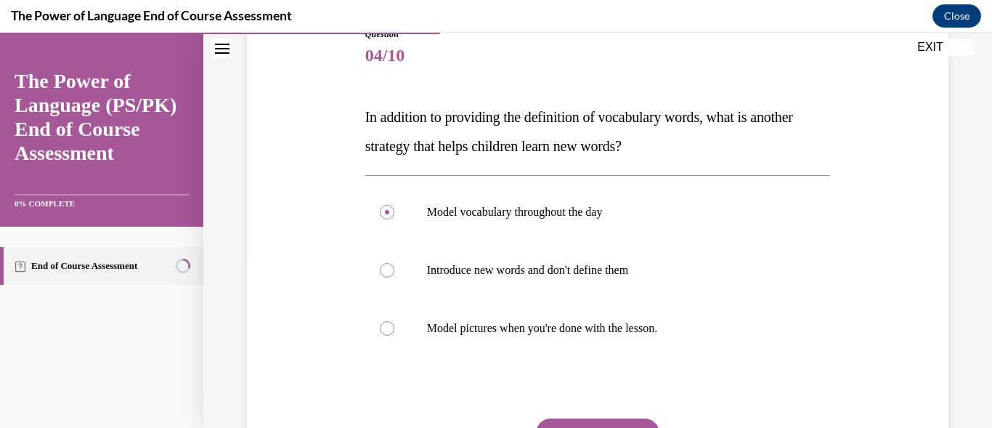
click at [543, 420] on button "SUBMIT" at bounding box center [598, 432] width 124 height 29
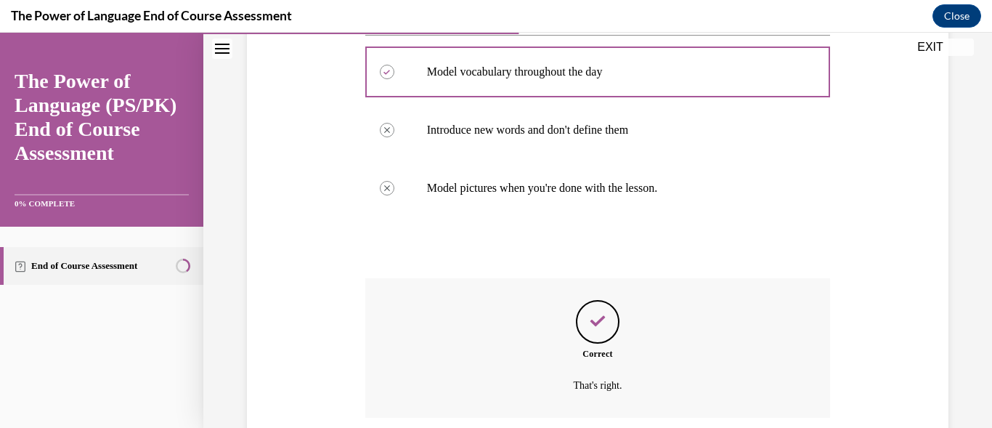
scroll to position [286, 0]
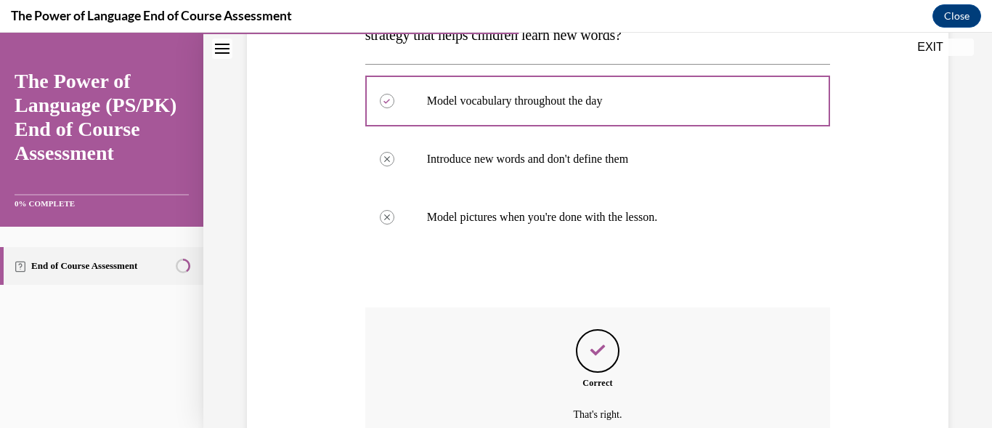
click at [971, 203] on div "Question 04/10 In addition to providing the definition of vocabulary words, wha…" at bounding box center [597, 183] width 789 height 780
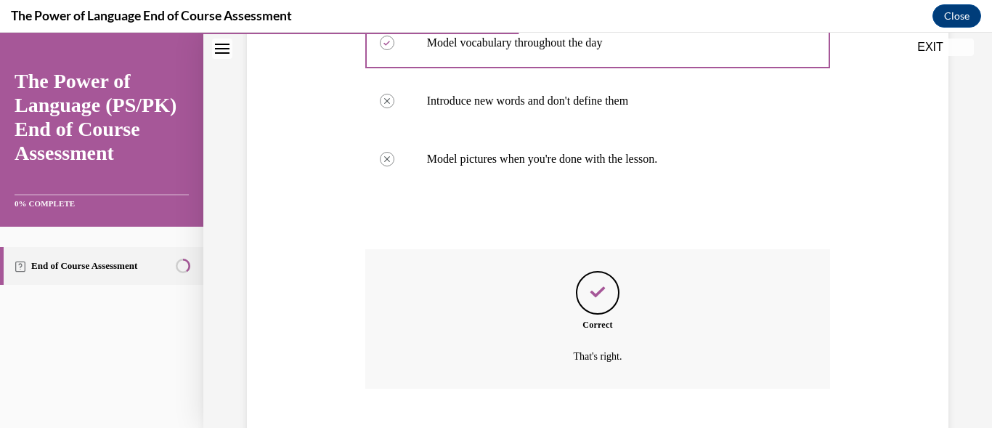
scroll to position [431, 0]
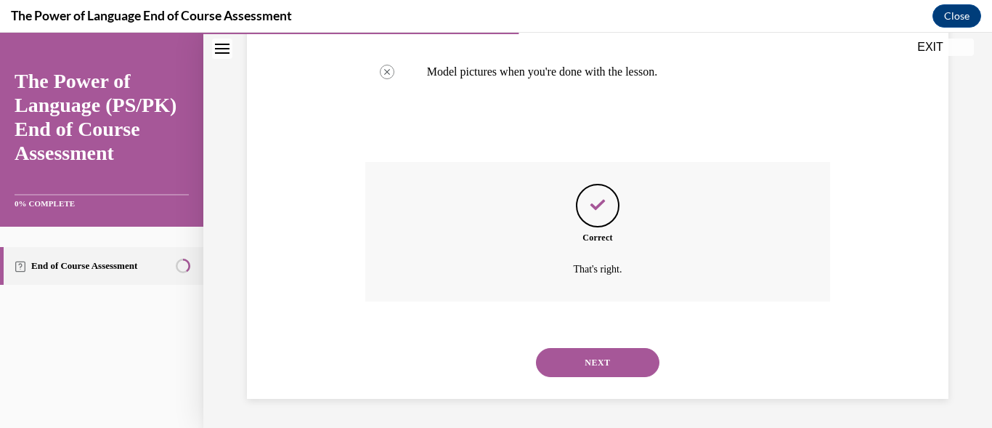
click at [577, 357] on button "NEXT" at bounding box center [598, 362] width 124 height 29
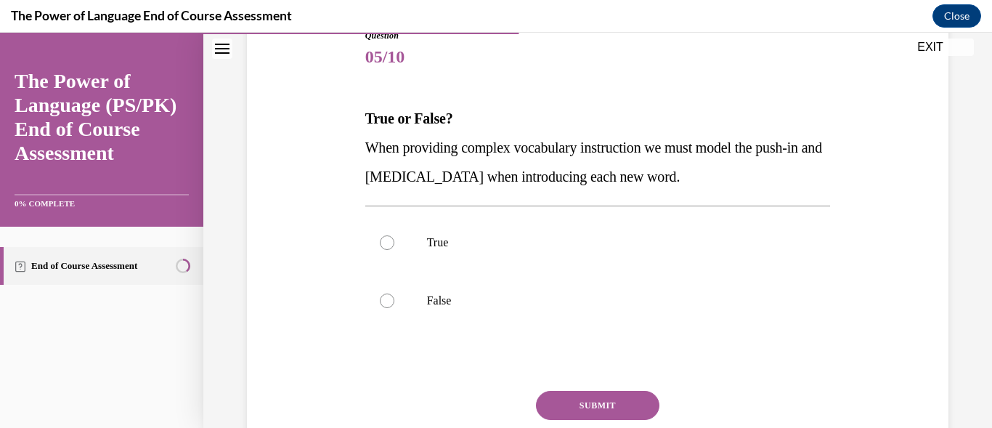
scroll to position [174, 0]
click at [383, 244] on div at bounding box center [387, 241] width 15 height 15
click at [383, 244] on input "True" at bounding box center [387, 241] width 15 height 15
radio input "true"
click at [564, 402] on button "SUBMIT" at bounding box center [598, 403] width 124 height 29
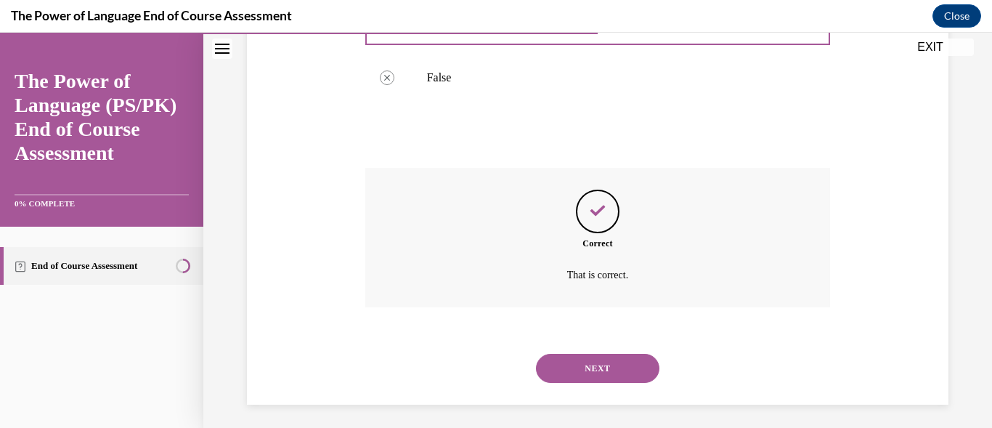
scroll to position [402, 0]
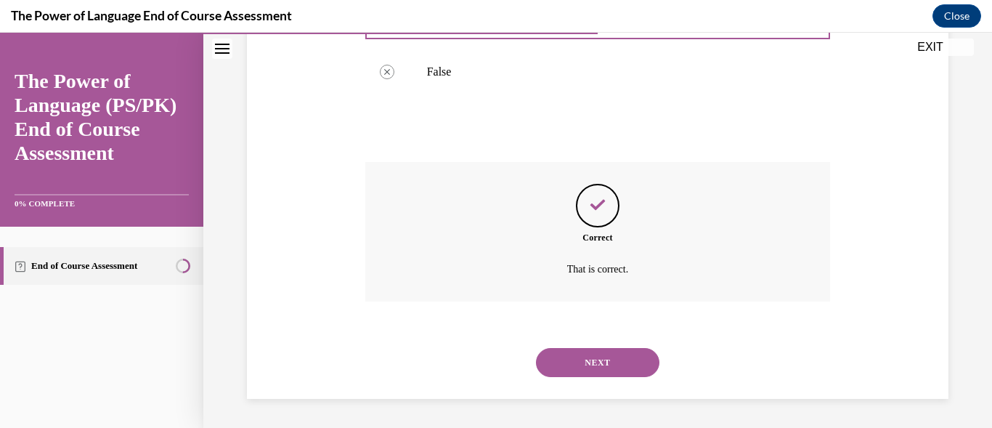
click at [615, 367] on button "NEXT" at bounding box center [598, 362] width 124 height 29
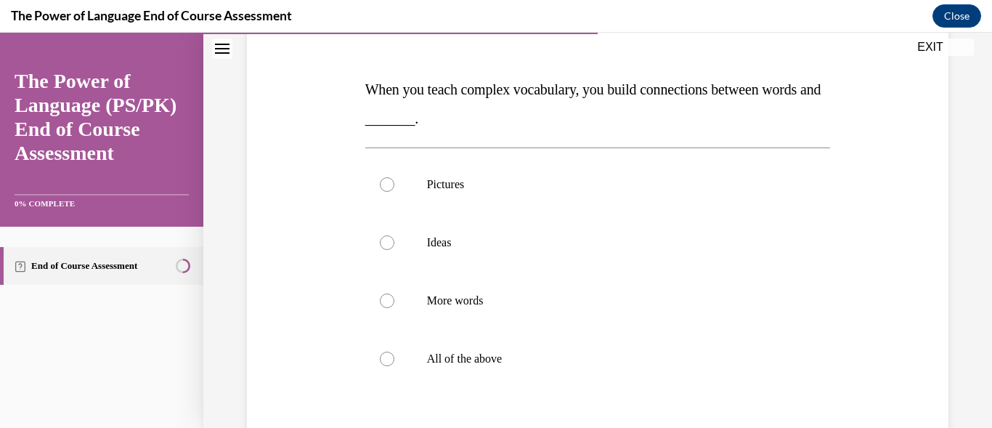
scroll to position [203, 0]
click at [384, 349] on label "All of the above" at bounding box center [598, 357] width 466 height 58
click at [384, 350] on input "All of the above" at bounding box center [387, 357] width 15 height 15
radio input "true"
click at [380, 176] on input "Pictures" at bounding box center [387, 183] width 15 height 15
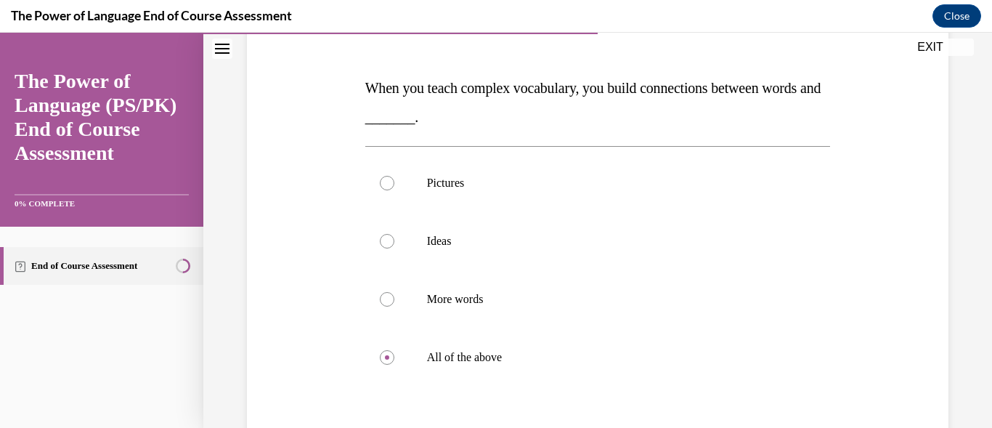
radio input "true"
click at [380, 234] on input "Ideas" at bounding box center [387, 241] width 15 height 15
radio input "true"
click at [380, 292] on input "More words" at bounding box center [387, 299] width 15 height 15
radio input "true"
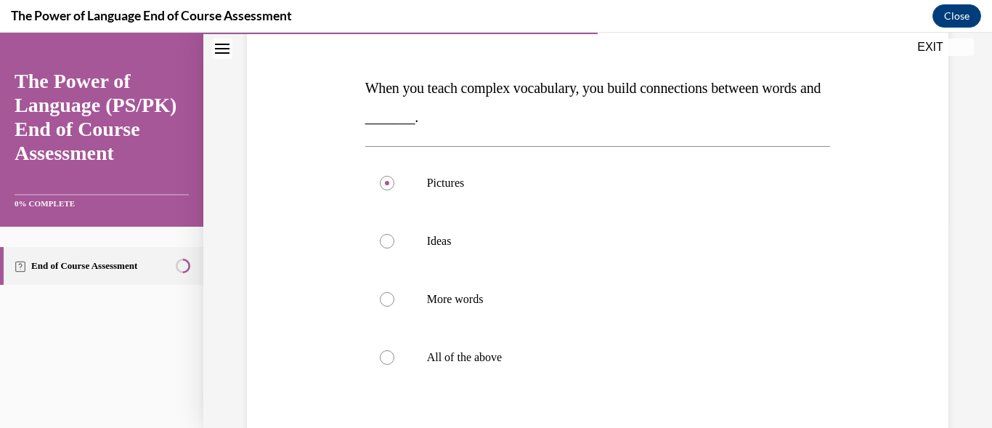
click at [380, 350] on input "All of the above" at bounding box center [387, 357] width 15 height 15
radio input "true"
click at [380, 176] on input "Pictures" at bounding box center [387, 183] width 15 height 15
radio input "true"
click at [380, 234] on input "Ideas" at bounding box center [387, 241] width 15 height 15
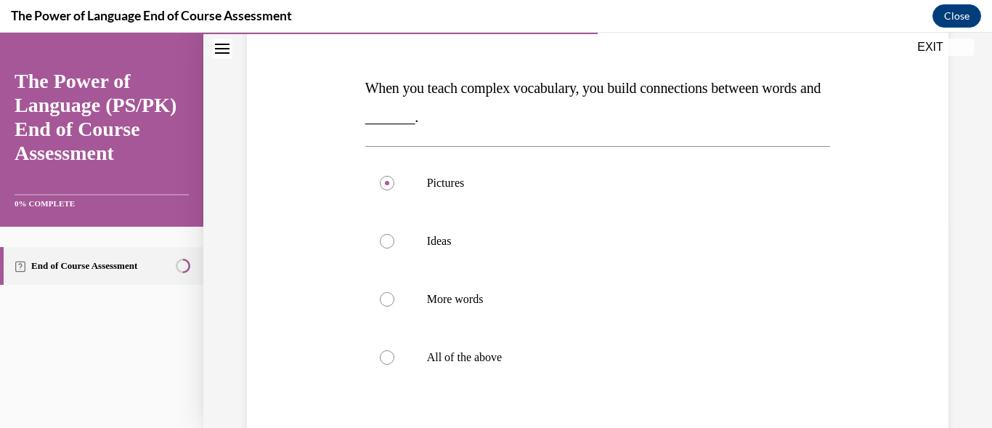
radio input "true"
radio input "false"
click at [380, 292] on input "More words" at bounding box center [387, 299] width 15 height 15
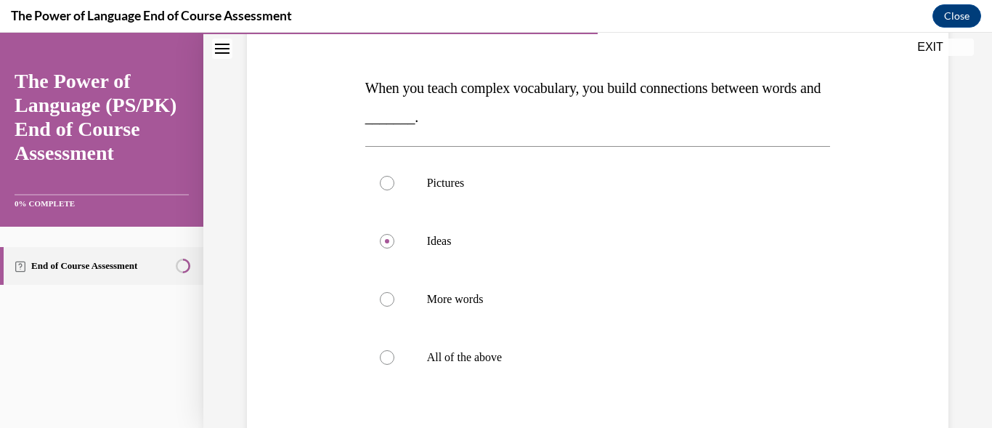
radio input "true"
click at [380, 350] on input "All of the above" at bounding box center [387, 357] width 15 height 15
radio input "true"
click at [955, 264] on div "Question 06/10 When you teach complex vocabulary, you build connections between…" at bounding box center [597, 235] width 789 height 721
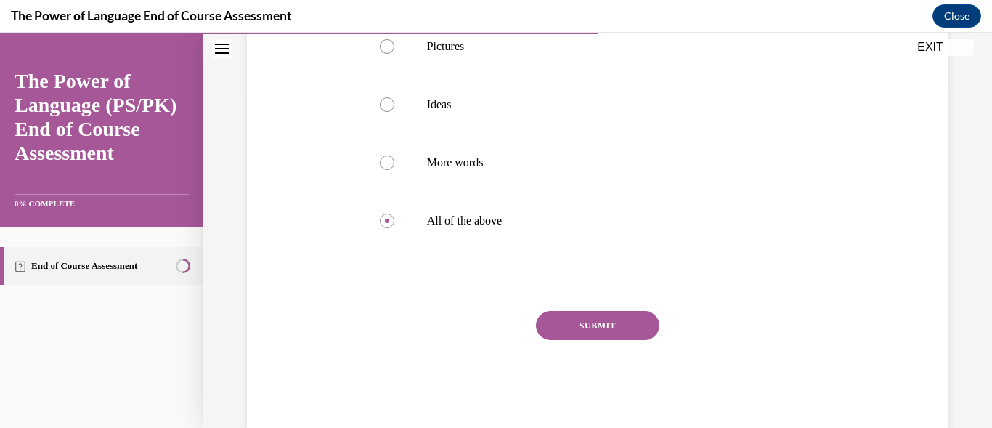
scroll to position [371, 0]
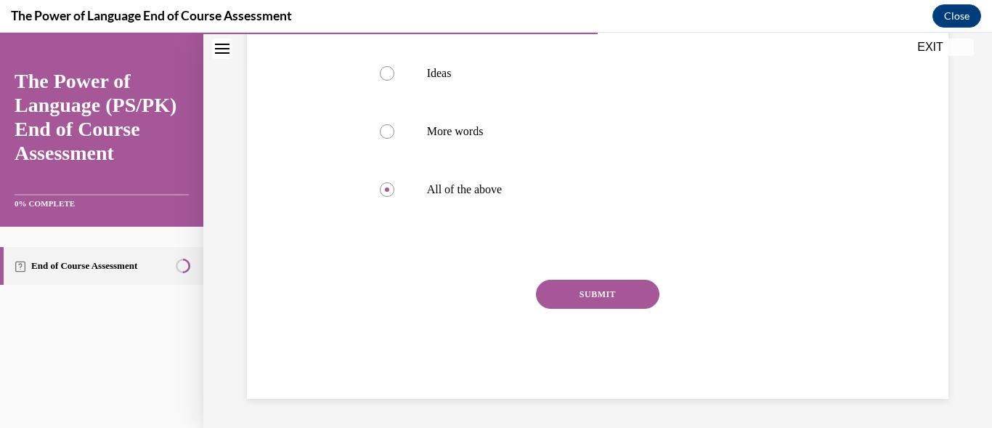
click at [595, 301] on button "SUBMIT" at bounding box center [598, 294] width 124 height 29
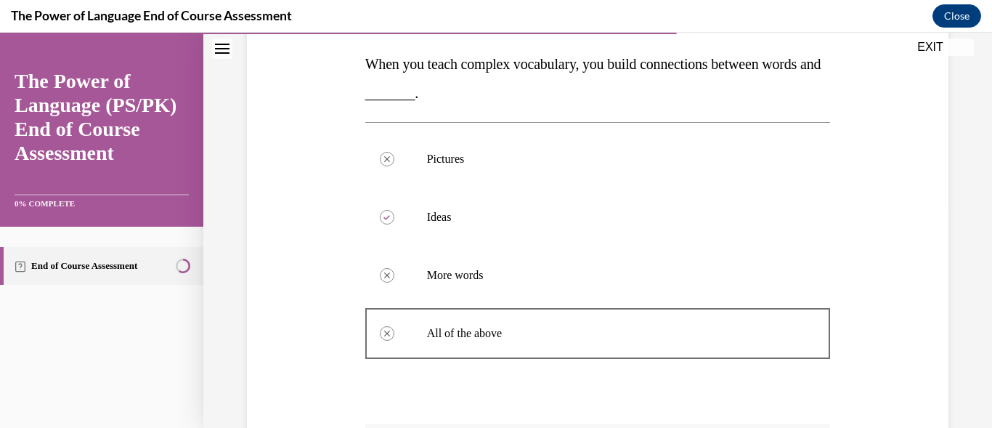
scroll to position [489, 0]
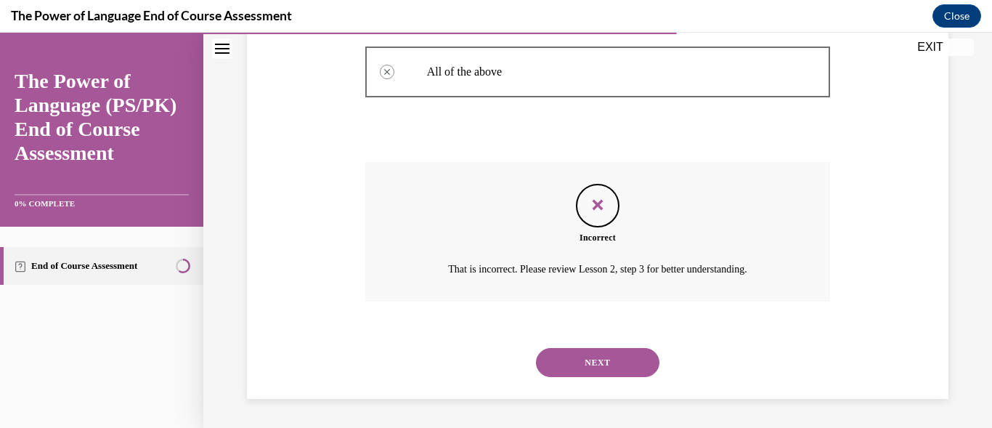
click at [604, 366] on button "NEXT" at bounding box center [598, 362] width 124 height 29
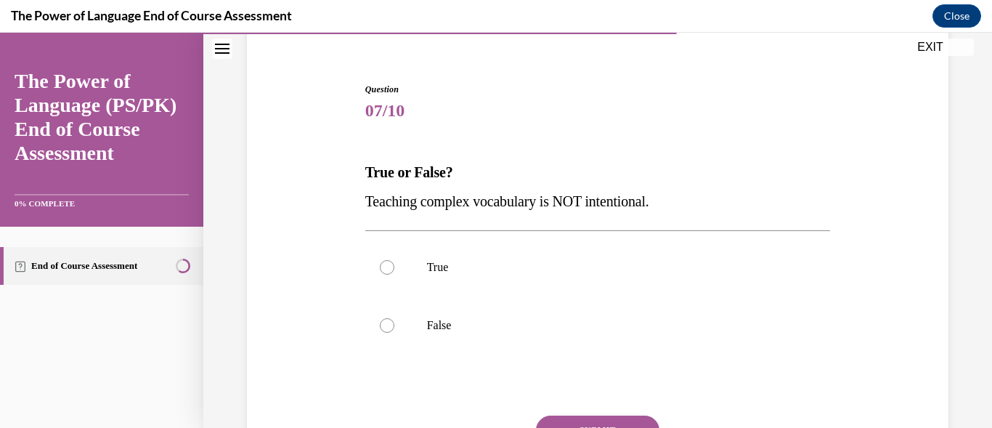
scroll to position [116, 0]
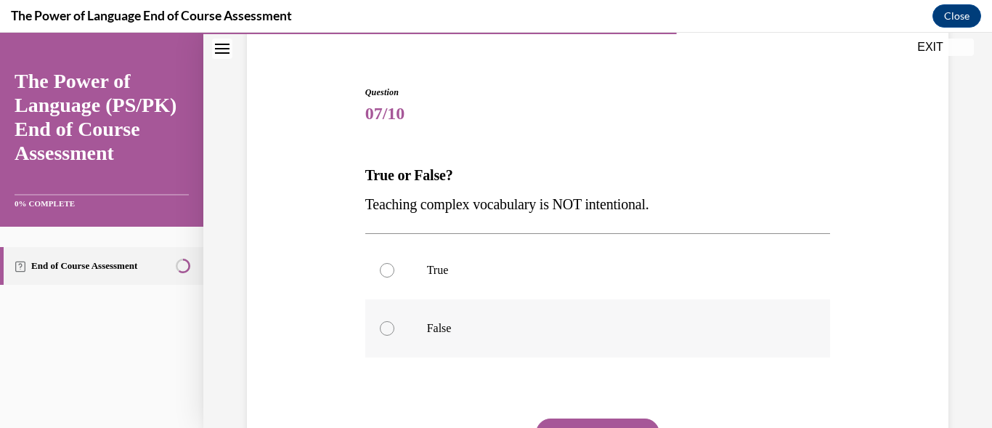
click at [380, 329] on div at bounding box center [387, 328] width 15 height 15
click at [380, 329] on input "False" at bounding box center [387, 328] width 15 height 15
radio input "true"
click at [565, 419] on button "SUBMIT" at bounding box center [598, 432] width 124 height 29
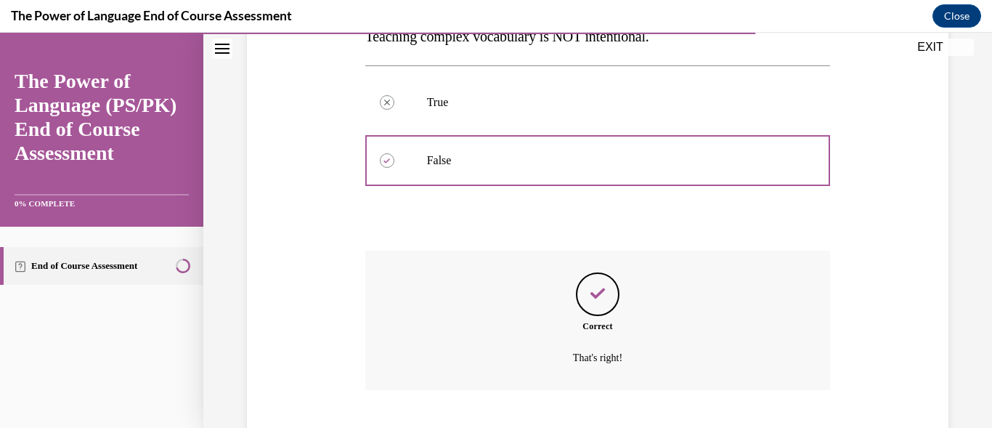
scroll to position [373, 0]
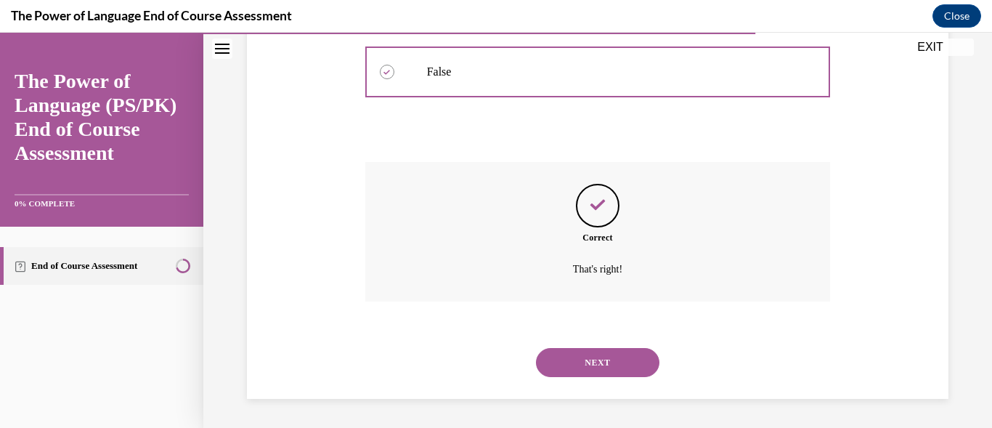
click at [618, 369] on button "NEXT" at bounding box center [598, 362] width 124 height 29
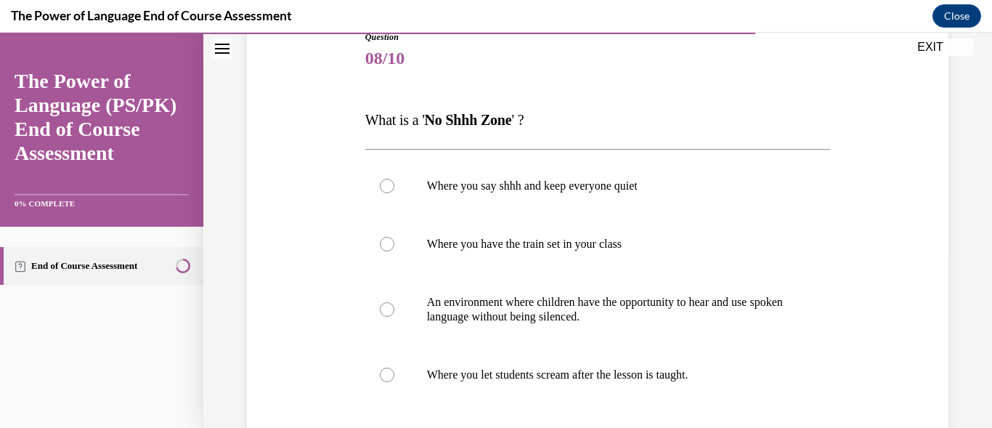
scroll to position [174, 0]
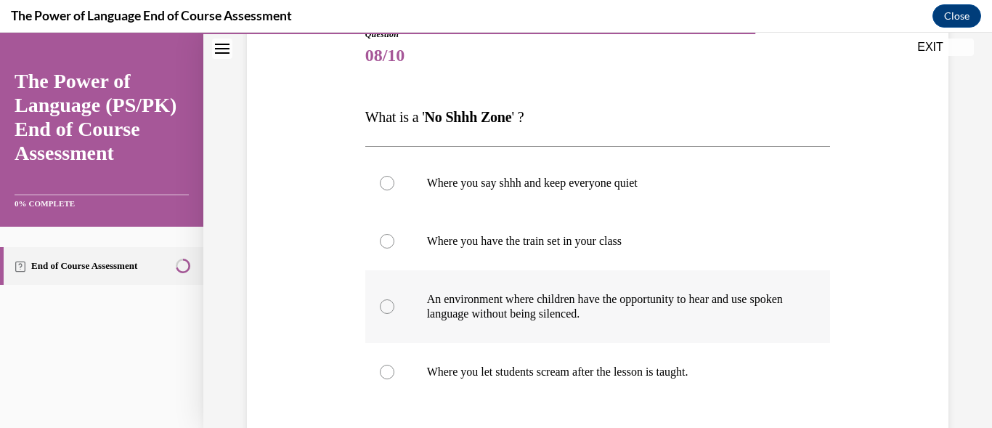
click at [387, 309] on div at bounding box center [387, 306] width 15 height 15
click at [387, 309] on input "An environment where children have the opportunity to hear and use spoken langu…" at bounding box center [387, 306] width 15 height 15
radio input "true"
click at [387, 309] on div at bounding box center [387, 306] width 15 height 15
click at [387, 309] on input "An environment where children have the opportunity to hear and use spoken langu…" at bounding box center [387, 306] width 15 height 15
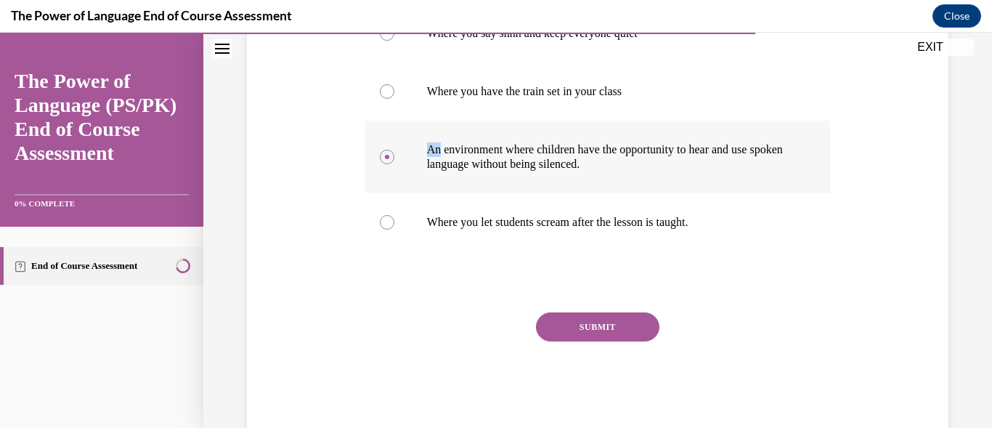
scroll to position [357, 0]
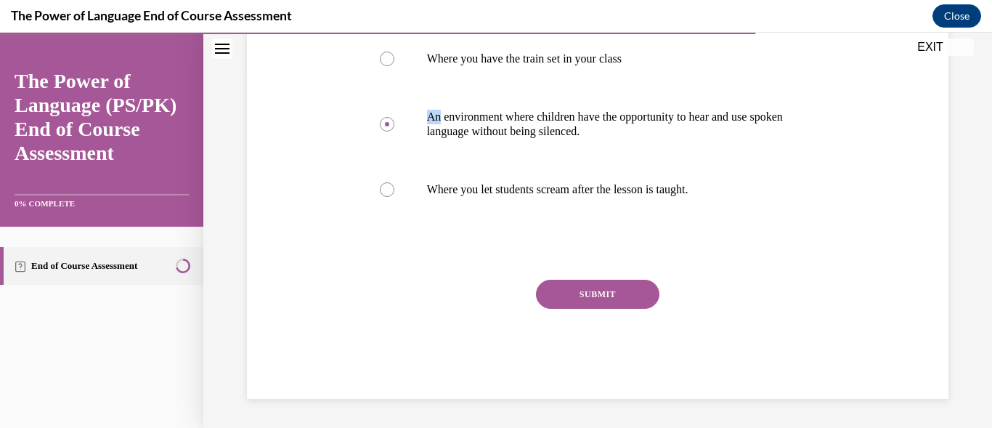
click at [618, 288] on button "SUBMIT" at bounding box center [598, 294] width 124 height 29
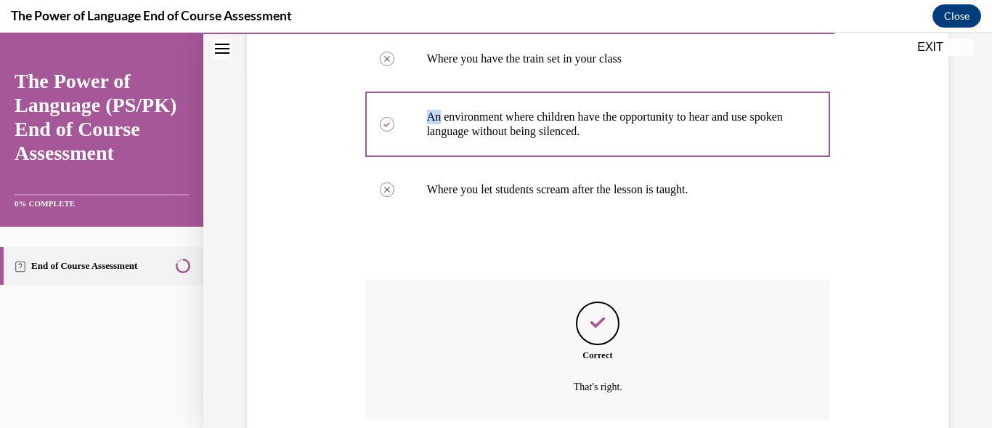
scroll to position [474, 0]
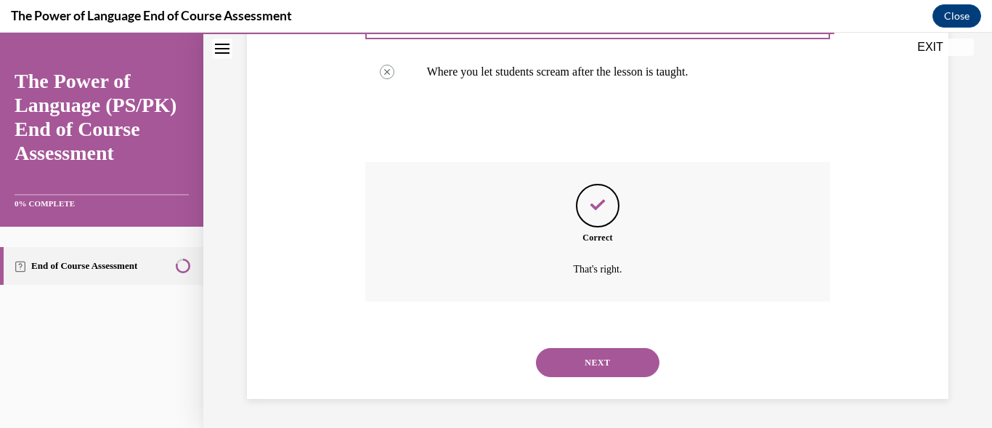
click at [578, 368] on button "NEXT" at bounding box center [598, 362] width 124 height 29
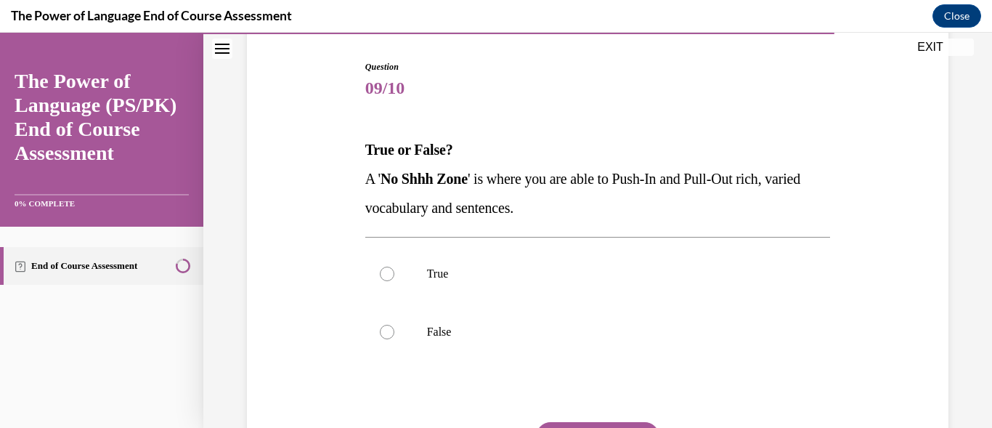
scroll to position [145, 0]
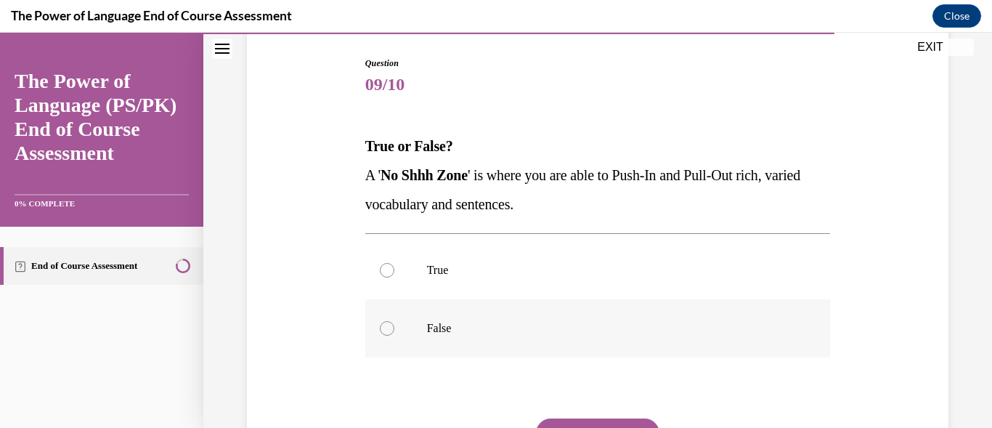
click at [387, 331] on div at bounding box center [387, 328] width 15 height 15
click at [387, 331] on input "False" at bounding box center [387, 328] width 15 height 15
radio input "true"
click at [586, 420] on button "SUBMIT" at bounding box center [598, 432] width 124 height 29
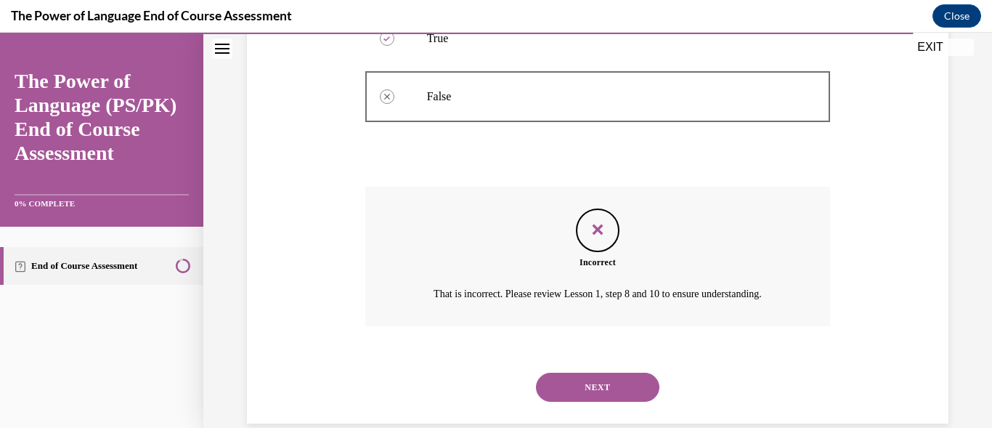
scroll to position [402, 0]
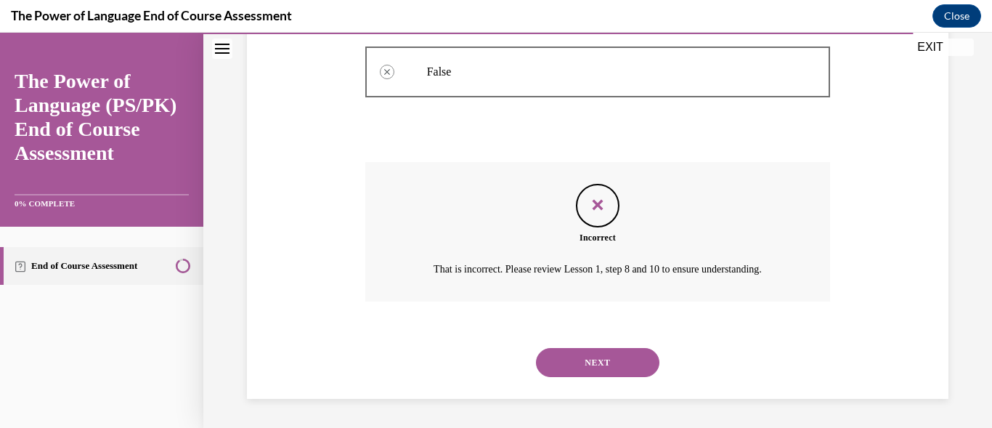
click at [604, 357] on button "NEXT" at bounding box center [598, 362] width 124 height 29
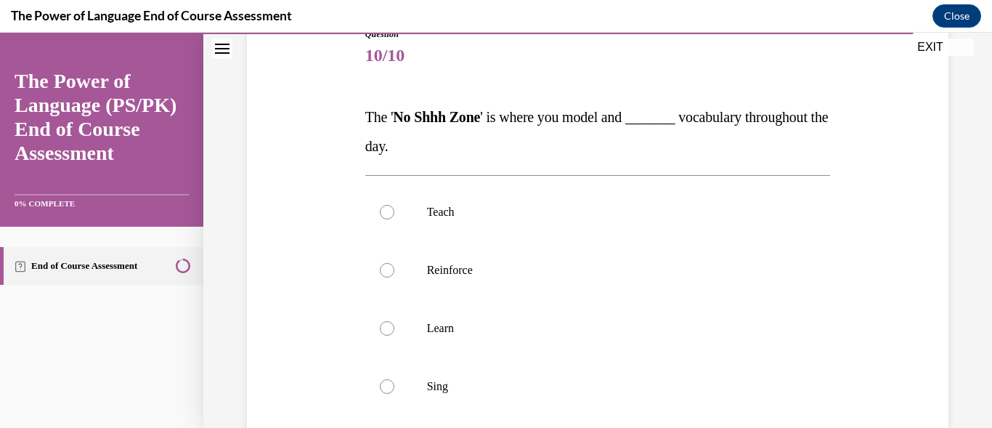
scroll to position [203, 0]
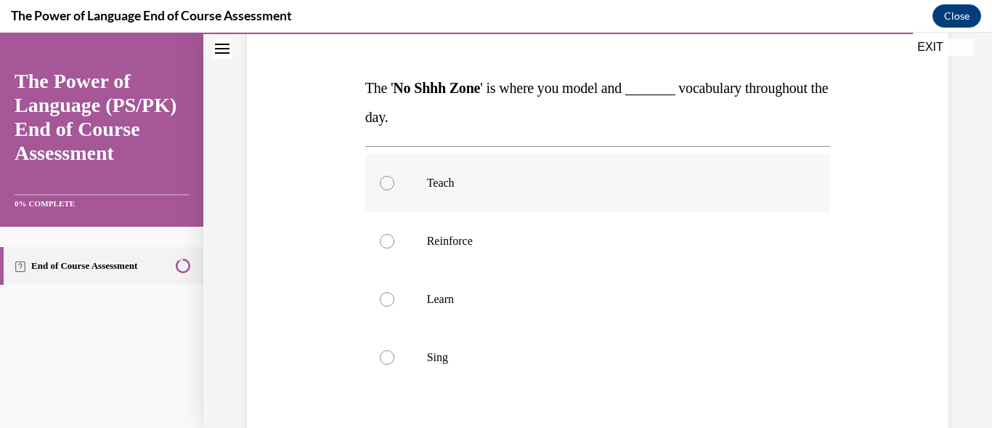
click at [384, 182] on div at bounding box center [387, 183] width 15 height 15
click at [384, 182] on input "Teach" at bounding box center [387, 183] width 15 height 15
radio input "true"
click at [385, 182] on circle at bounding box center [387, 183] width 4 height 4
click at [384, 182] on input "Teach" at bounding box center [387, 183] width 15 height 15
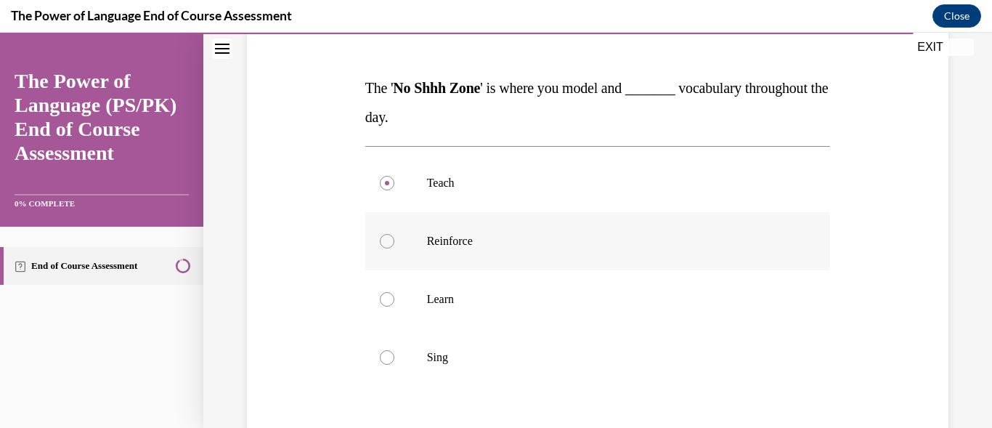
click at [380, 234] on input "Reinforce" at bounding box center [387, 241] width 15 height 15
radio input "true"
click at [380, 292] on input "Learn" at bounding box center [387, 299] width 15 height 15
radio input "true"
click at [380, 234] on input "Reinforce" at bounding box center [387, 241] width 15 height 15
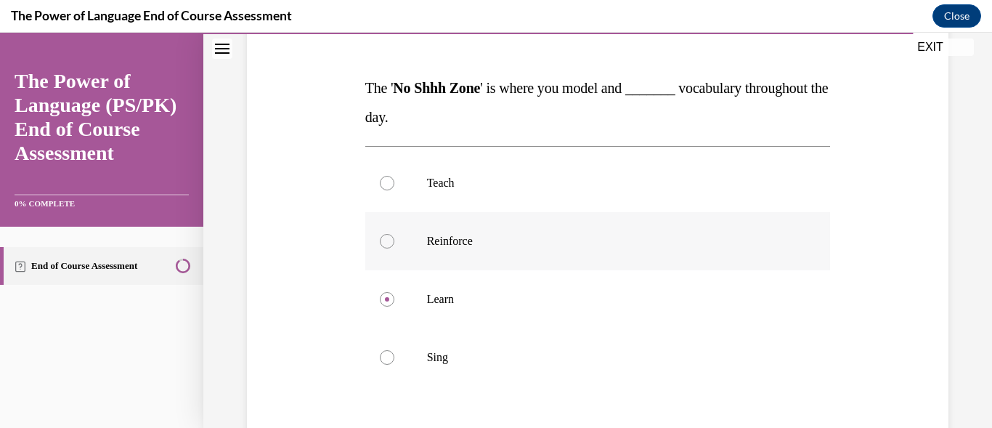
radio input "true"
click at [380, 176] on input "Teach" at bounding box center [387, 183] width 15 height 15
radio input "true"
click at [380, 350] on input "Sing" at bounding box center [387, 357] width 15 height 15
radio input "true"
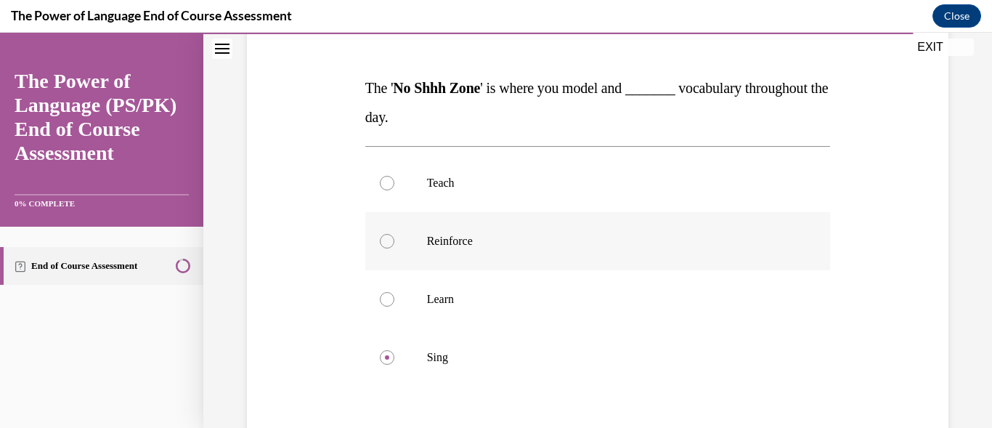
click at [380, 292] on input "Learn" at bounding box center [387, 299] width 15 height 15
radio input "true"
click at [380, 234] on input "Reinforce" at bounding box center [387, 241] width 15 height 15
radio input "true"
click at [380, 176] on input "Teach" at bounding box center [387, 183] width 15 height 15
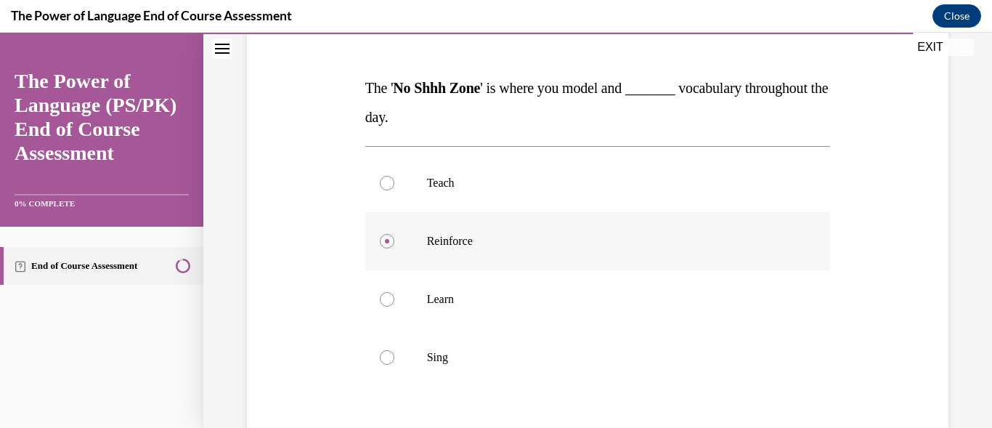
radio input "true"
click at [676, 267] on label "Reinforce" at bounding box center [598, 241] width 466 height 58
click at [394, 248] on input "Reinforce" at bounding box center [387, 241] width 15 height 15
radio input "true"
click at [676, 267] on label "Reinforce" at bounding box center [598, 241] width 466 height 58
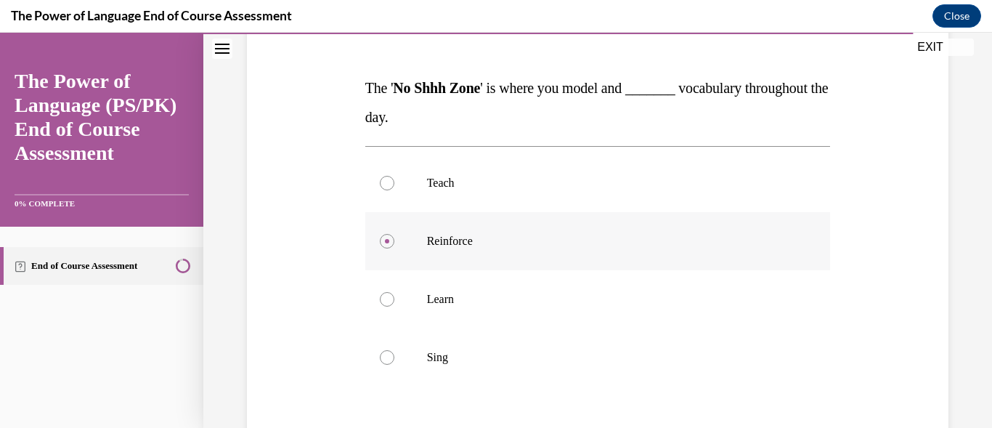
click at [394, 248] on input "Reinforce" at bounding box center [387, 241] width 15 height 15
click at [394, 187] on label "Teach" at bounding box center [598, 183] width 466 height 58
click at [394, 187] on input "Teach" at bounding box center [387, 183] width 15 height 15
radio input "true"
click at [394, 187] on label "Teach" at bounding box center [598, 183] width 466 height 58
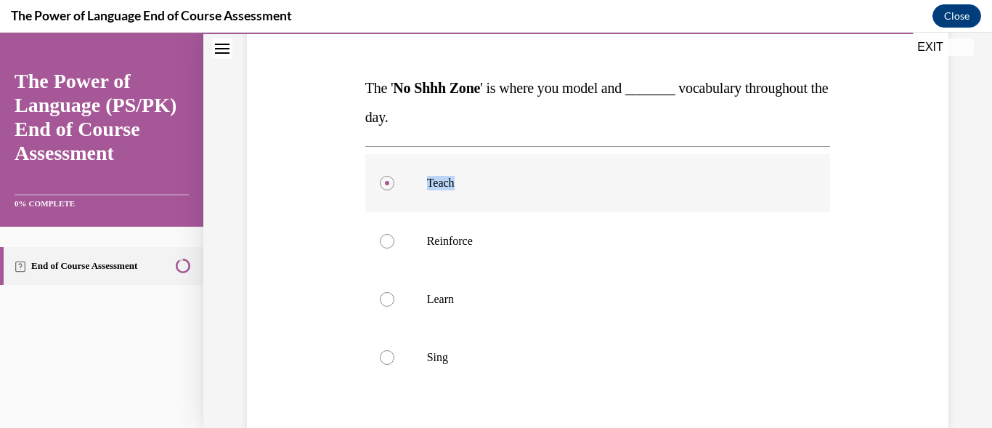
click at [394, 187] on input "Teach" at bounding box center [387, 183] width 15 height 15
click at [623, 364] on p "Sing" at bounding box center [611, 357] width 368 height 15
click at [394, 364] on input "Sing" at bounding box center [387, 357] width 15 height 15
radio input "true"
click at [380, 176] on input "Teach" at bounding box center [387, 183] width 15 height 15
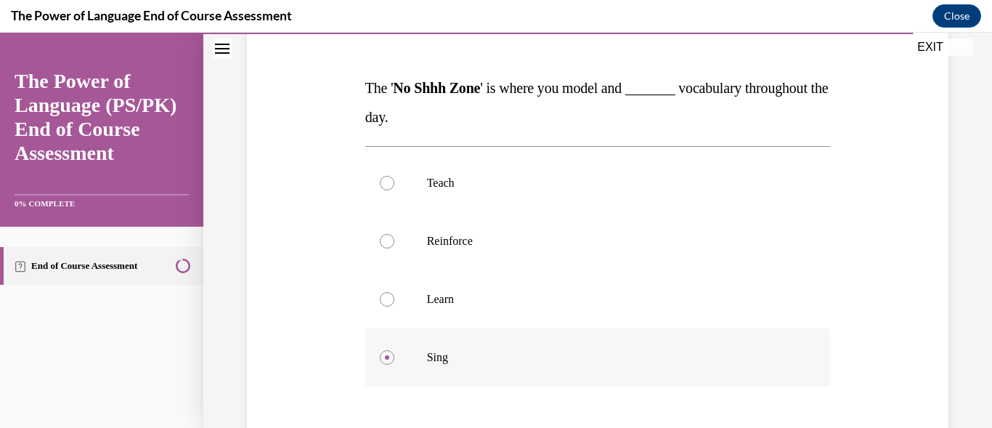
radio input "true"
click at [380, 234] on input "Reinforce" at bounding box center [387, 241] width 15 height 15
radio input "true"
click at [380, 292] on input "Learn" at bounding box center [387, 299] width 15 height 15
radio input "true"
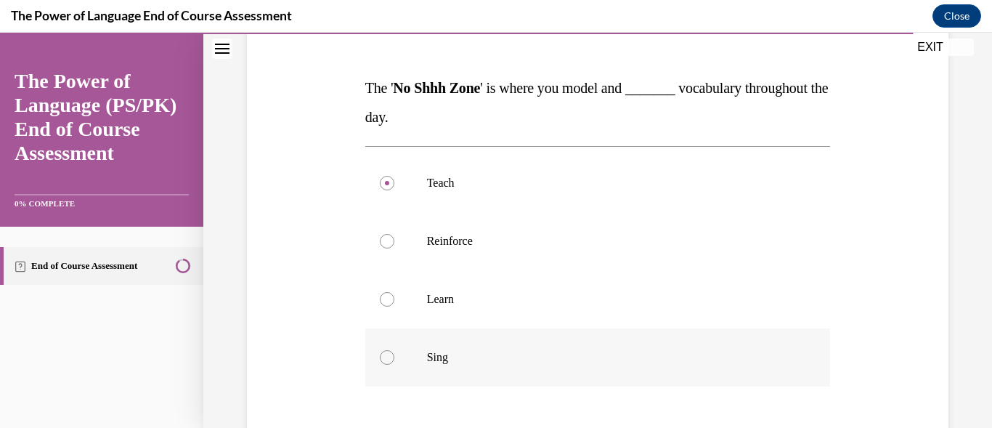
click at [380, 350] on input "Sing" at bounding box center [387, 357] width 15 height 15
radio input "true"
radio input "false"
click at [380, 176] on input "Teach" at bounding box center [387, 183] width 15 height 15
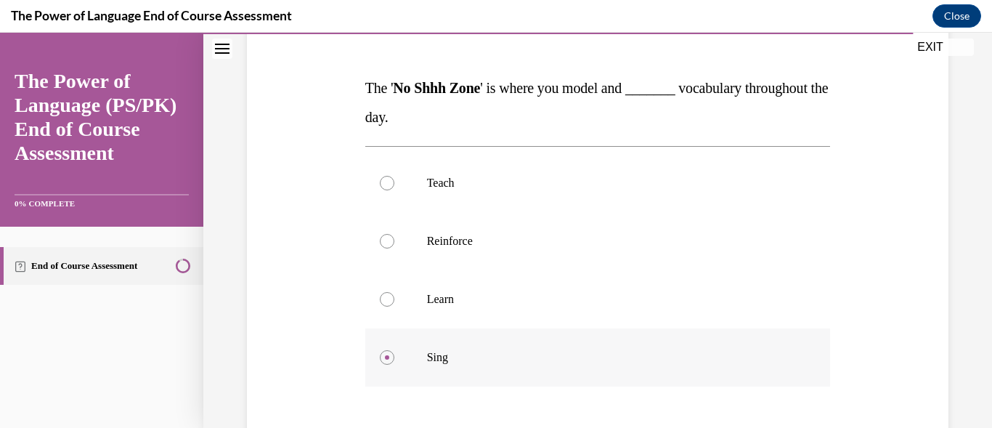
radio input "true"
click at [380, 234] on input "Reinforce" at bounding box center [387, 241] width 15 height 15
radio input "true"
click at [380, 292] on input "Learn" at bounding box center [387, 299] width 15 height 15
radio input "true"
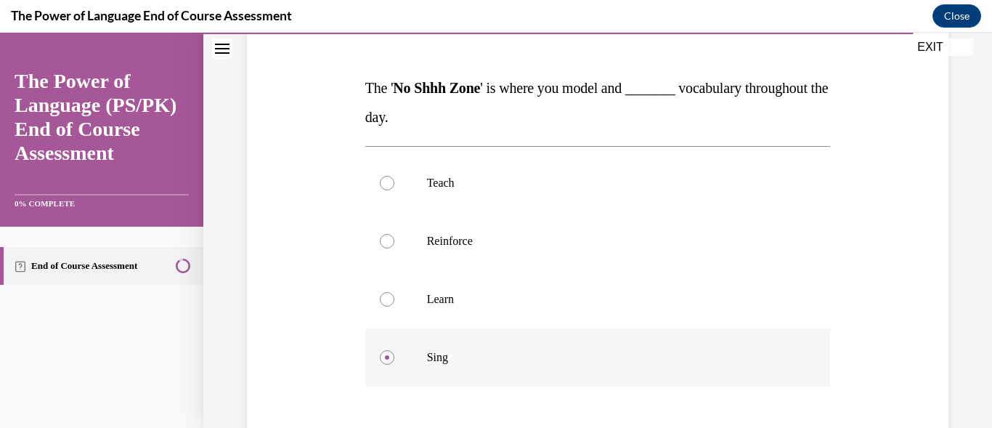
click at [380, 350] on input "Sing" at bounding box center [387, 357] width 15 height 15
radio input "true"
radio input "false"
click at [380, 176] on input "Teach" at bounding box center [387, 183] width 15 height 15
radio input "true"
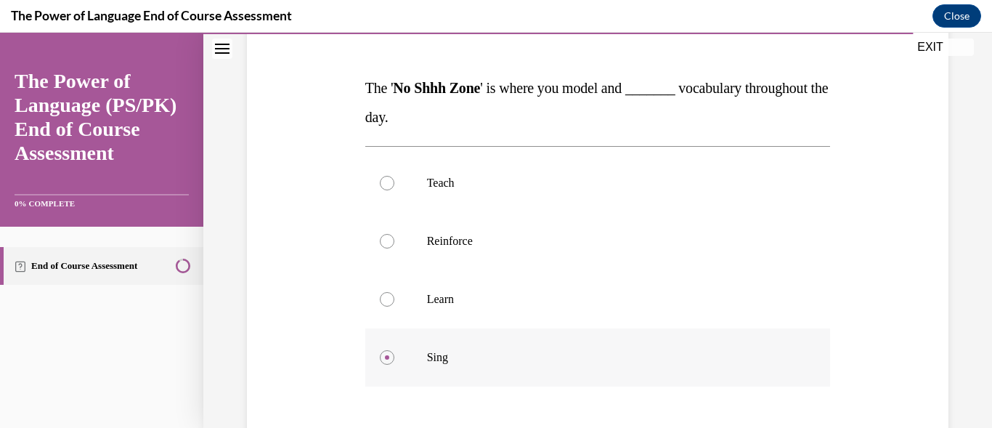
click at [380, 234] on input "Reinforce" at bounding box center [387, 241] width 15 height 15
radio input "true"
click at [380, 292] on input "Learn" at bounding box center [387, 299] width 15 height 15
radio input "true"
click at [380, 350] on input "Sing" at bounding box center [387, 357] width 15 height 15
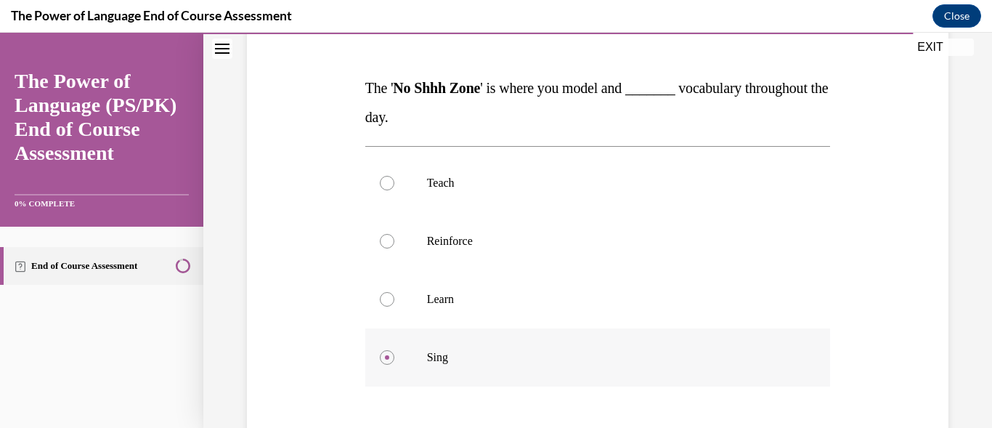
radio input "true"
click at [380, 176] on input "Teach" at bounding box center [387, 183] width 15 height 15
radio input "true"
click at [380, 234] on input "Reinforce" at bounding box center [387, 241] width 15 height 15
radio input "true"
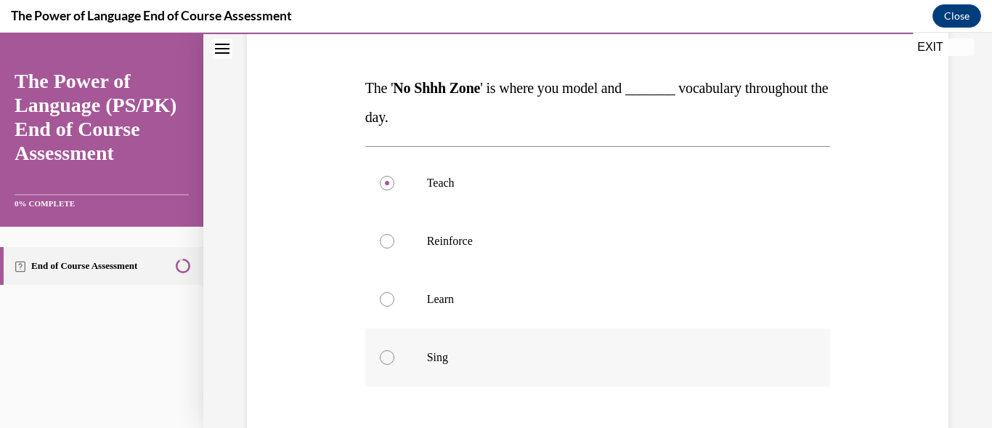
click at [380, 292] on input "Learn" at bounding box center [387, 299] width 15 height 15
radio input "true"
click at [380, 350] on input "Sing" at bounding box center [387, 357] width 15 height 15
radio input "true"
click at [380, 176] on input "Teach" at bounding box center [387, 183] width 15 height 15
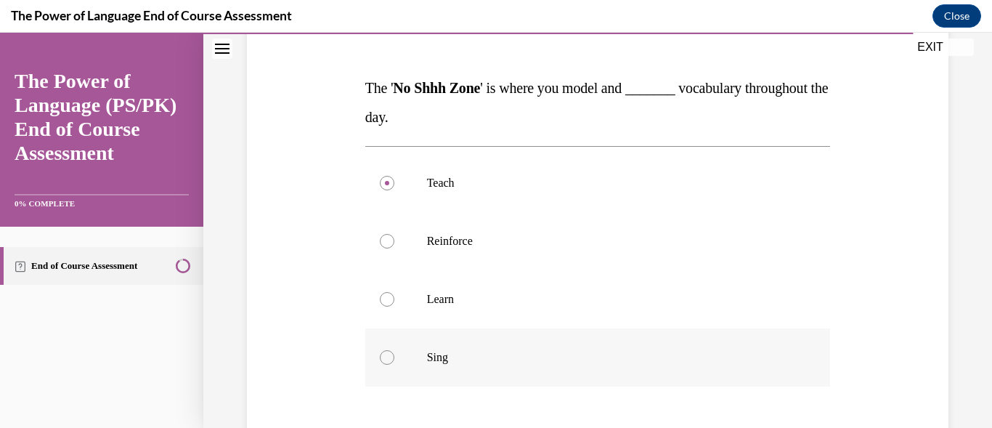
radio input "true"
click at [380, 234] on input "Reinforce" at bounding box center [387, 241] width 15 height 15
radio input "true"
click at [380, 292] on input "Learn" at bounding box center [387, 299] width 15 height 15
radio input "true"
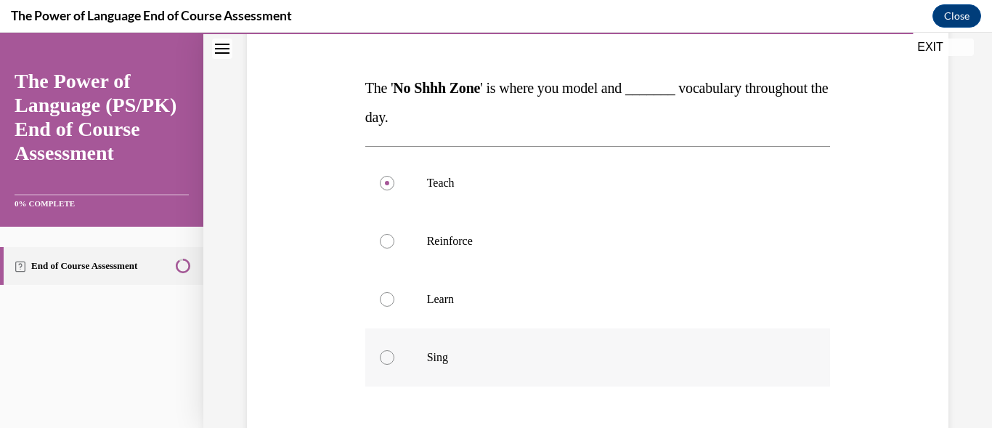
click at [380, 350] on input "Sing" at bounding box center [387, 357] width 15 height 15
radio input "true"
click at [380, 176] on input "Teach" at bounding box center [387, 183] width 15 height 15
radio input "true"
click at [380, 234] on input "Reinforce" at bounding box center [387, 241] width 15 height 15
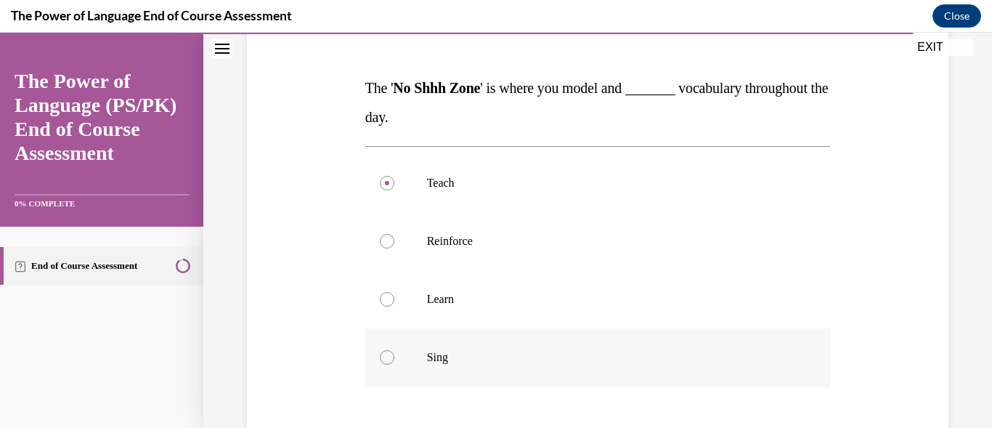
radio input "true"
radio input "false"
click at [380, 292] on input "Learn" at bounding box center [387, 299] width 15 height 15
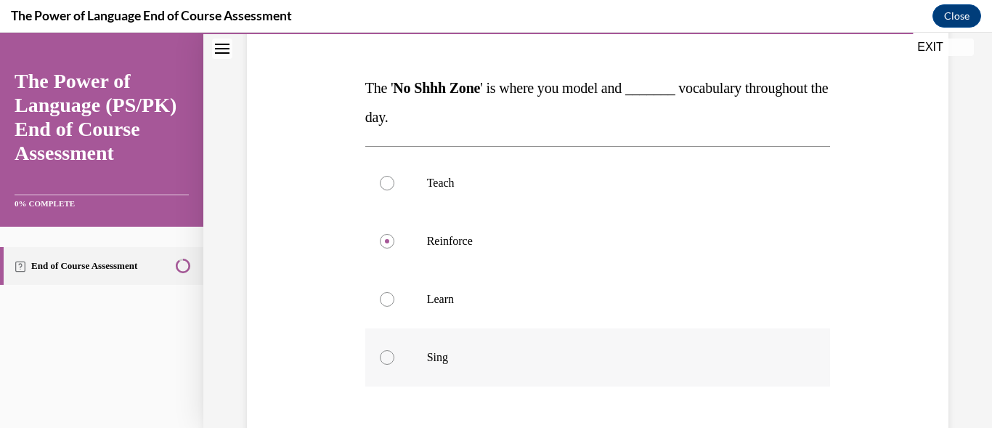
radio input "true"
click at [380, 350] on input "Sing" at bounding box center [387, 357] width 15 height 15
radio input "true"
radio input "false"
click at [389, 176] on label "Teach" at bounding box center [598, 183] width 466 height 58
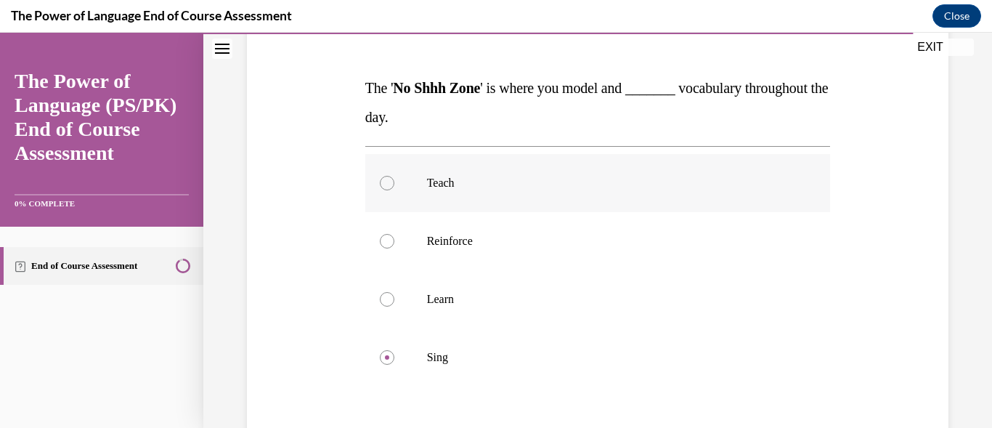
click at [389, 176] on input "Teach" at bounding box center [387, 183] width 15 height 15
radio input "true"
click at [389, 176] on label "Teach" at bounding box center [598, 183] width 466 height 58
click at [389, 176] on input "Teach" at bounding box center [387, 183] width 15 height 15
click at [971, 283] on div "Question 10/10 The ' No Shhh Zone ' is where you model and _______ vocabulary t…" at bounding box center [597, 235] width 789 height 721
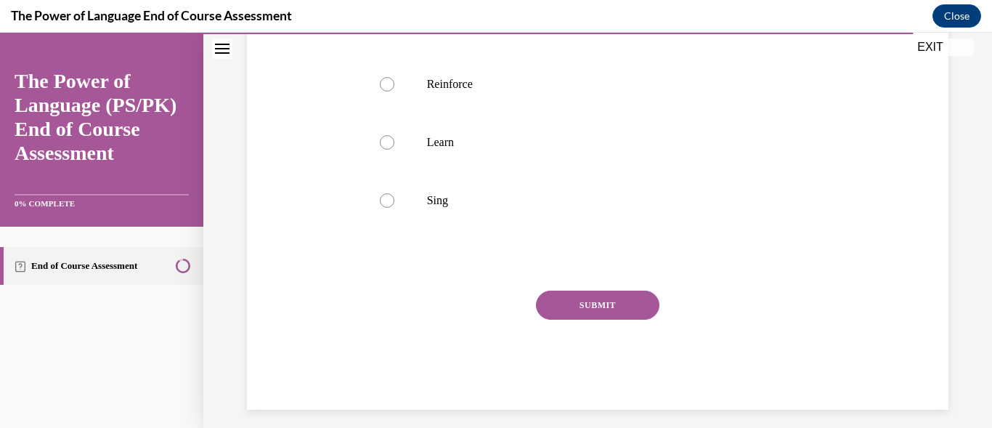
scroll to position [371, 0]
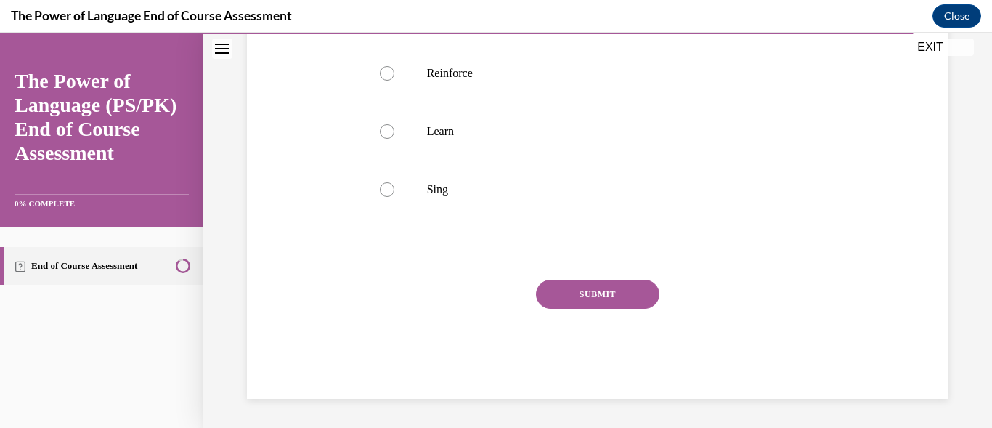
click at [579, 293] on button "SUBMIT" at bounding box center [598, 294] width 124 height 29
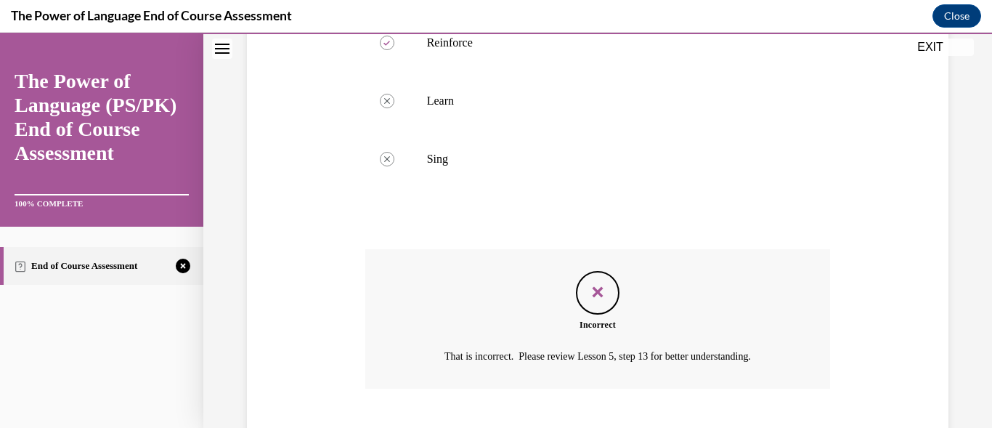
scroll to position [450, 0]
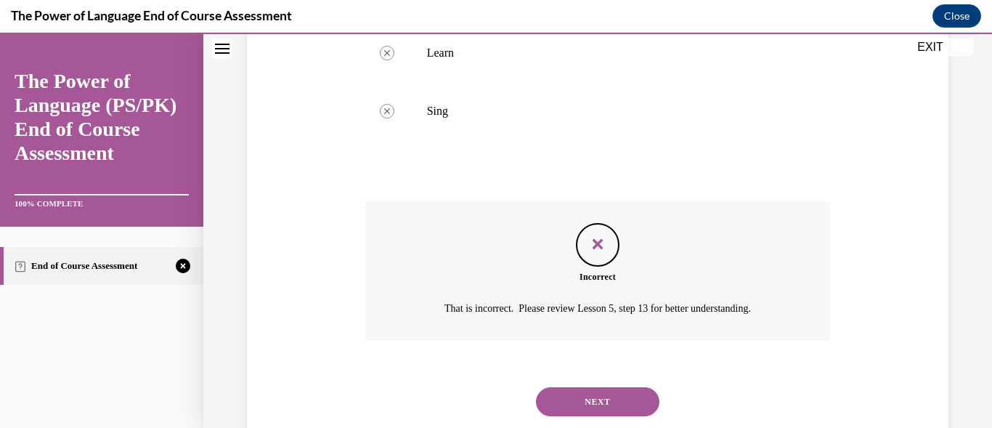
click at [576, 391] on button "NEXT" at bounding box center [598, 401] width 124 height 29
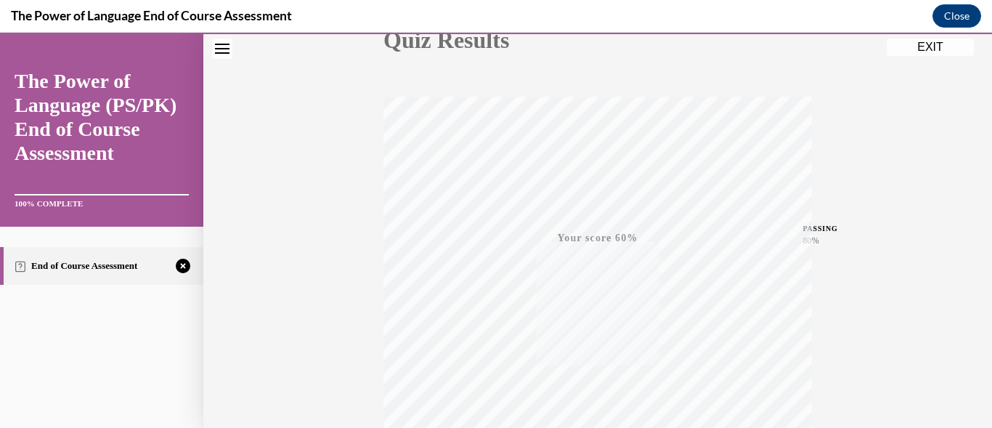
scroll to position [349, 0]
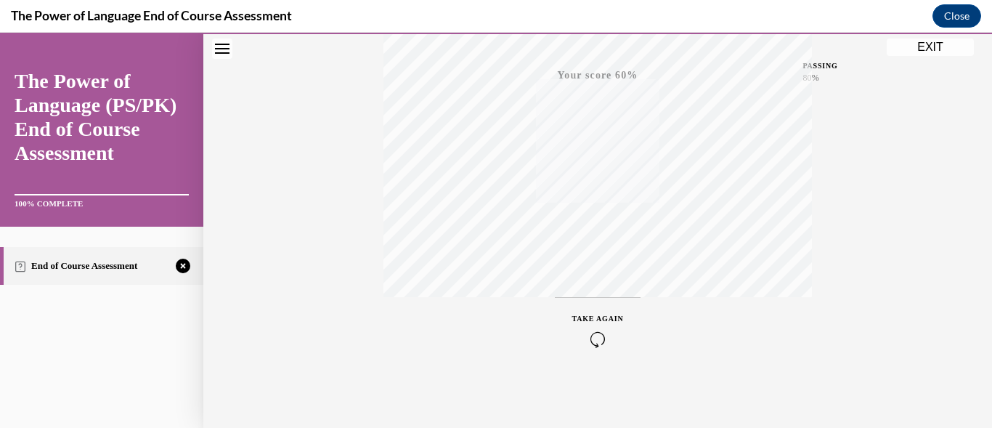
click at [599, 336] on icon "button" at bounding box center [598, 339] width 52 height 16
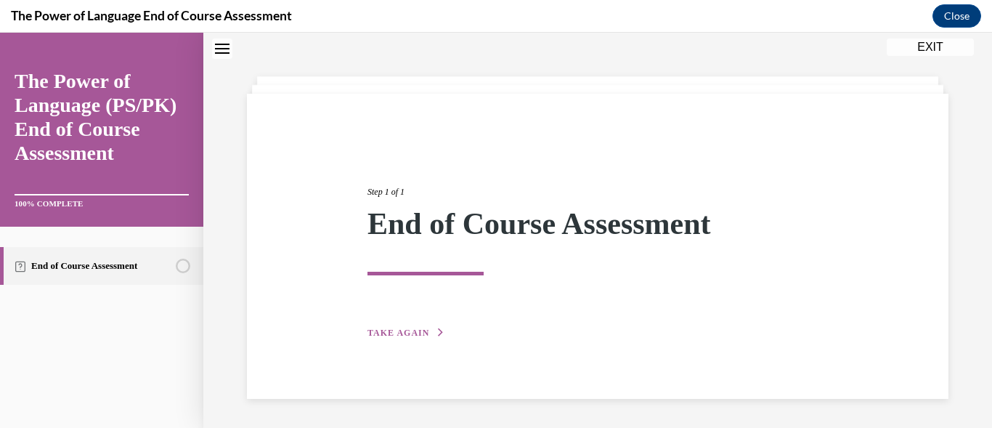
scroll to position [50, 0]
click at [407, 329] on span "TAKE AGAIN" at bounding box center [399, 333] width 62 height 10
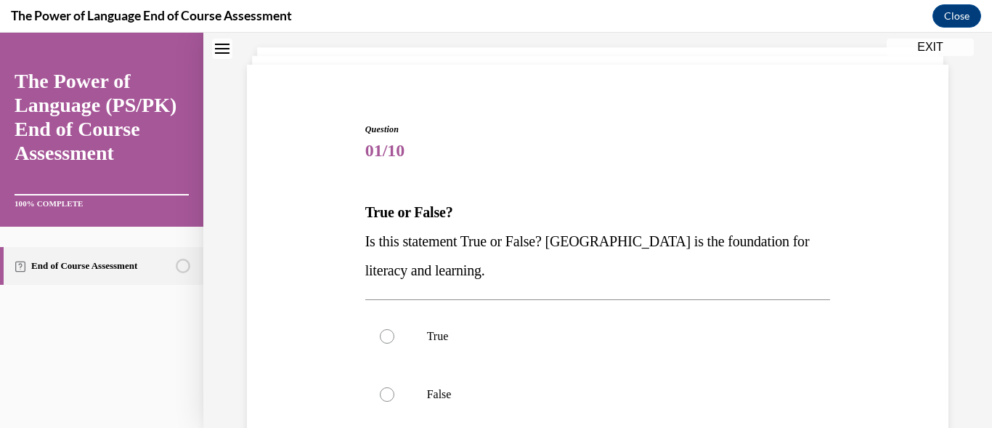
scroll to position [166, 0]
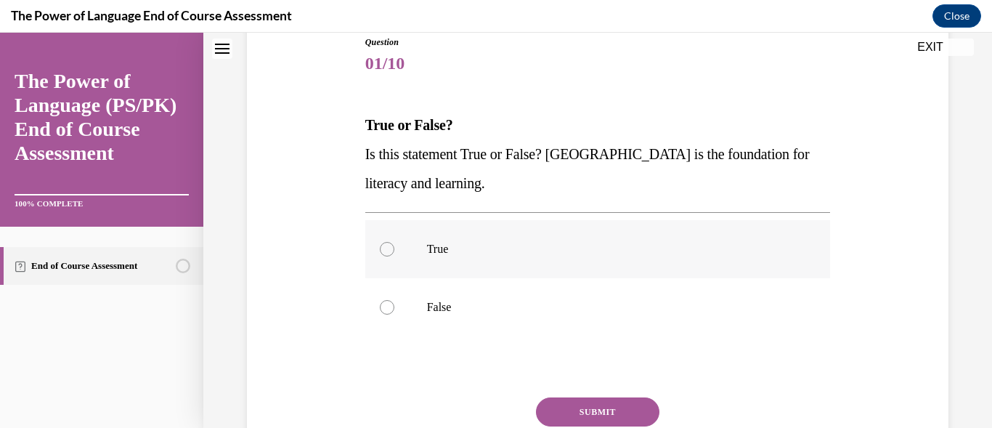
click at [384, 251] on div at bounding box center [387, 249] width 15 height 15
click at [384, 251] on input "True" at bounding box center [387, 249] width 15 height 15
radio input "true"
click at [565, 414] on button "SUBMIT" at bounding box center [598, 411] width 124 height 29
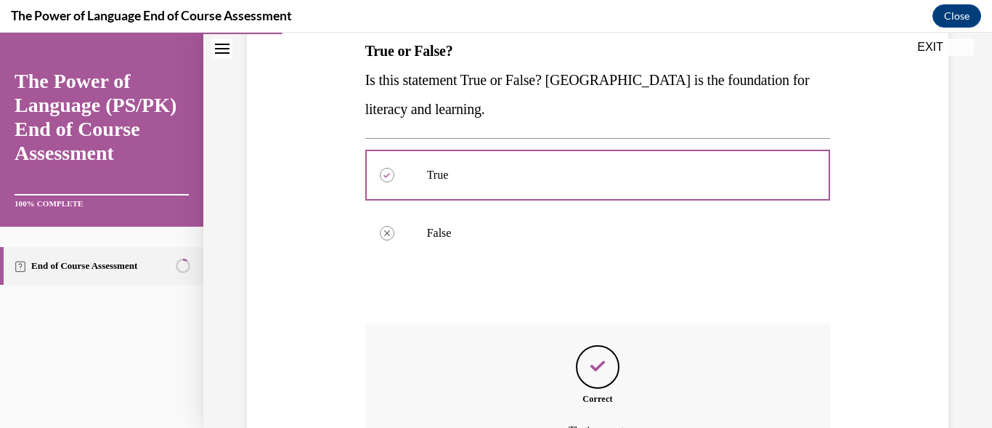
scroll to position [402, 0]
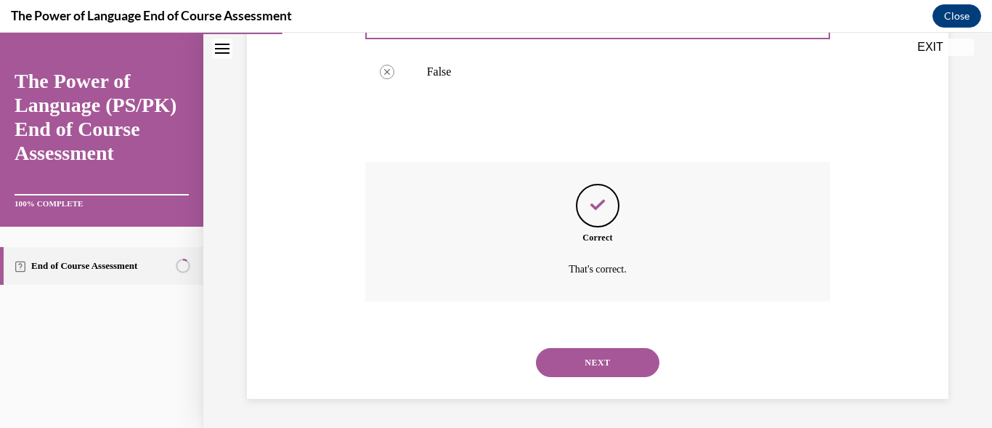
click at [607, 352] on button "NEXT" at bounding box center [598, 362] width 124 height 29
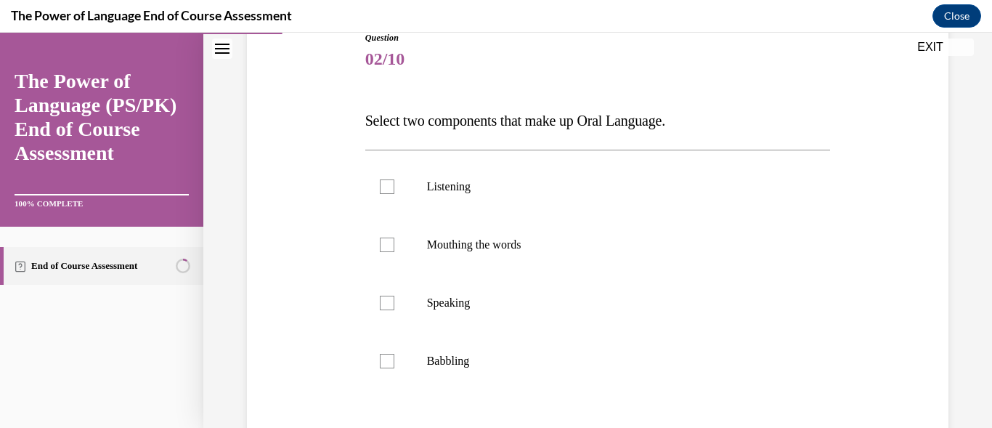
scroll to position [174, 0]
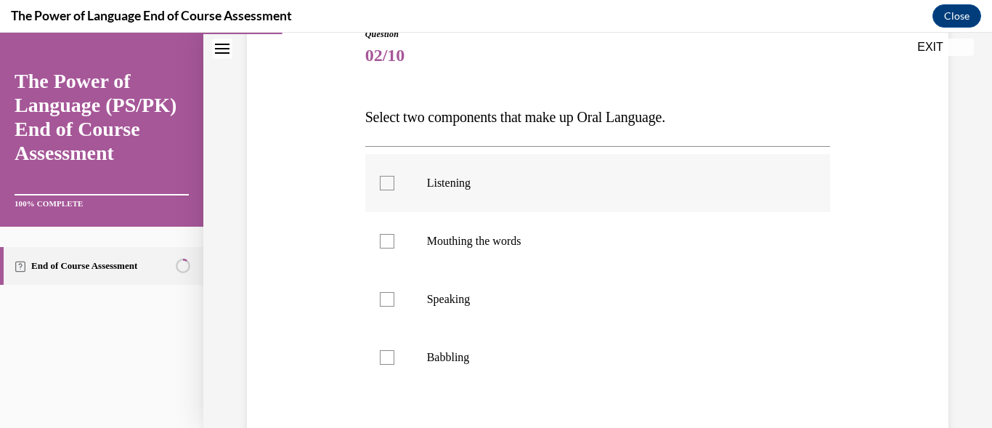
click at [394, 182] on label "Listening" at bounding box center [598, 183] width 466 height 58
click at [394, 182] on input "Listening" at bounding box center [387, 183] width 15 height 15
checkbox input "true"
click at [395, 304] on label "Speaking" at bounding box center [598, 299] width 466 height 58
click at [394, 304] on input "Speaking" at bounding box center [387, 299] width 15 height 15
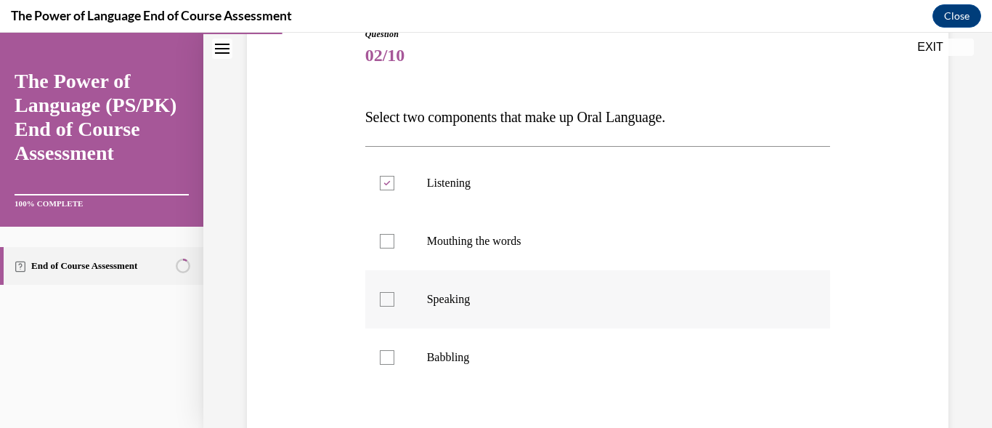
checkbox input "true"
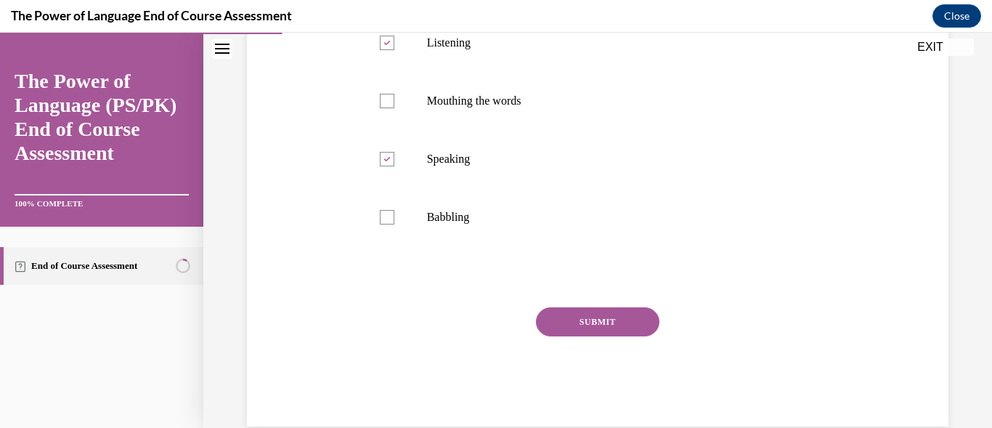
scroll to position [320, 0]
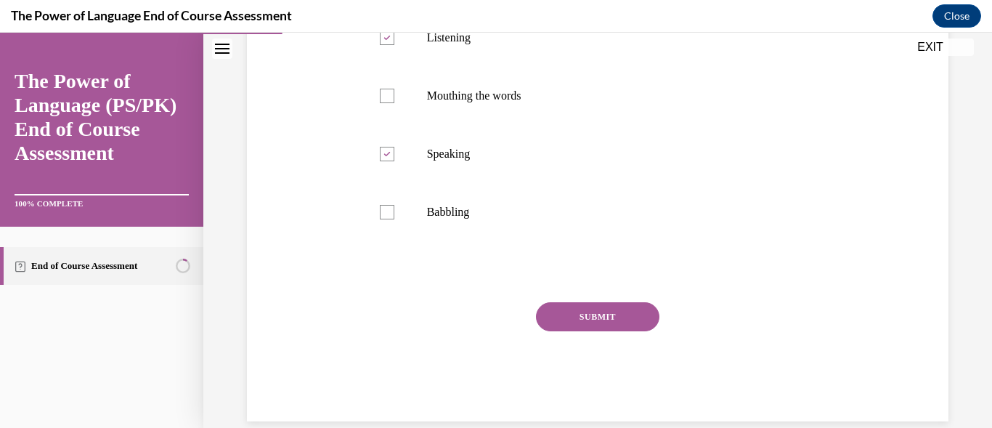
click at [604, 309] on button "SUBMIT" at bounding box center [598, 316] width 124 height 29
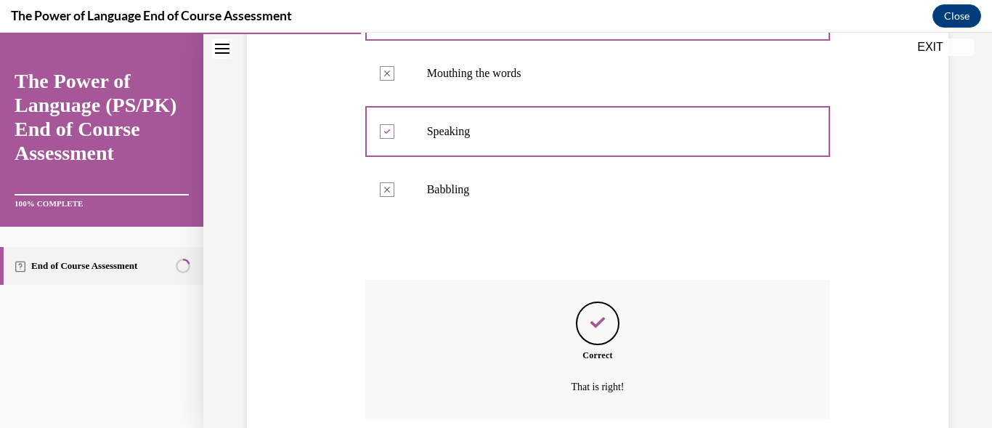
scroll to position [460, 0]
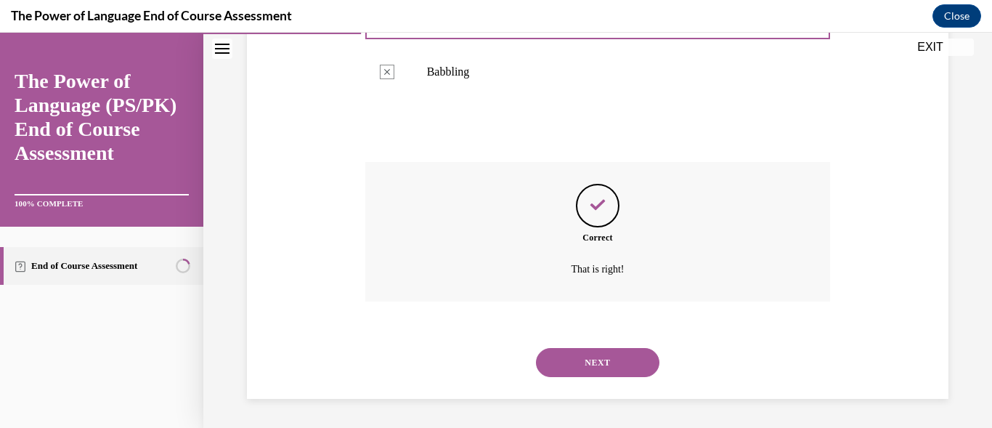
click at [591, 357] on button "NEXT" at bounding box center [598, 362] width 124 height 29
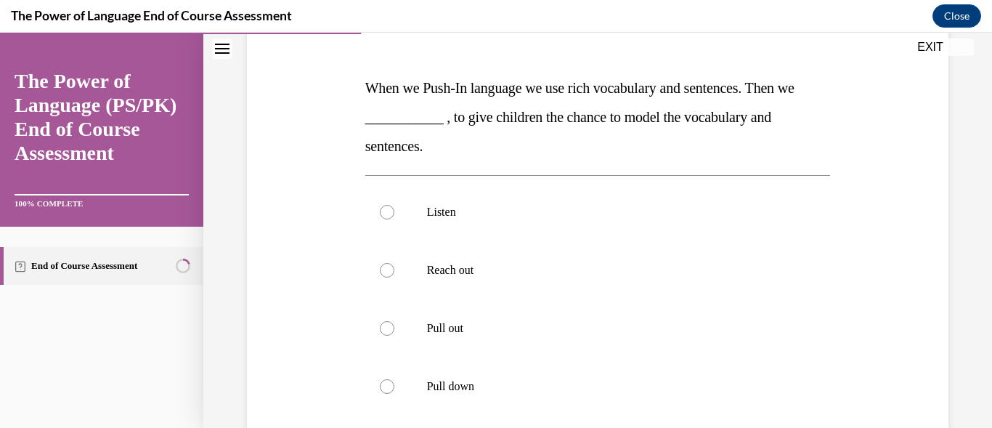
scroll to position [232, 0]
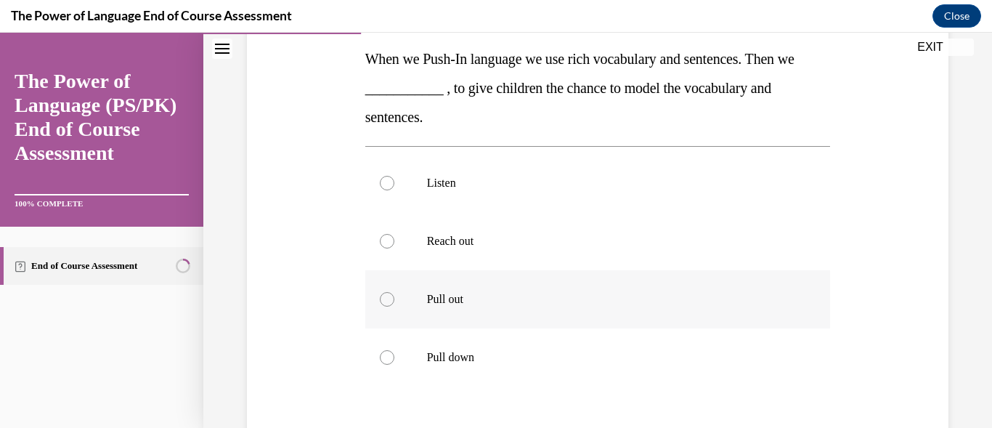
click at [387, 301] on div at bounding box center [387, 299] width 15 height 15
click at [387, 301] on input "Pull out" at bounding box center [387, 299] width 15 height 15
radio input "true"
click at [387, 301] on div at bounding box center [387, 299] width 15 height 15
click at [387, 301] on input "Pull out" at bounding box center [387, 299] width 15 height 15
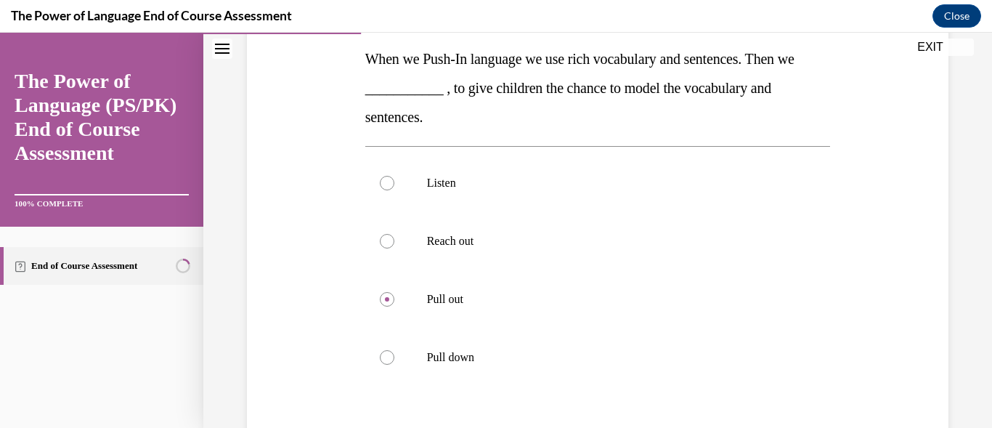
click at [953, 392] on div "Question 03/10 When we Push-In language we use rich vocabulary and sentences. T…" at bounding box center [597, 221] width 789 height 750
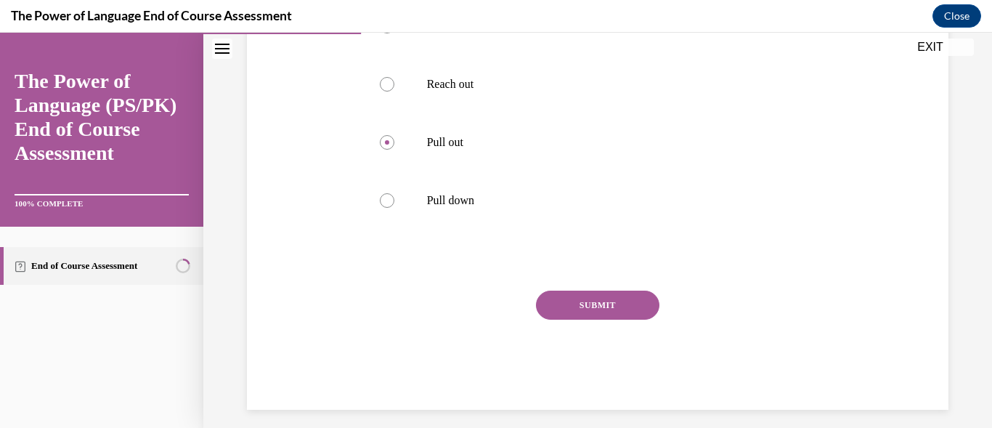
scroll to position [400, 0]
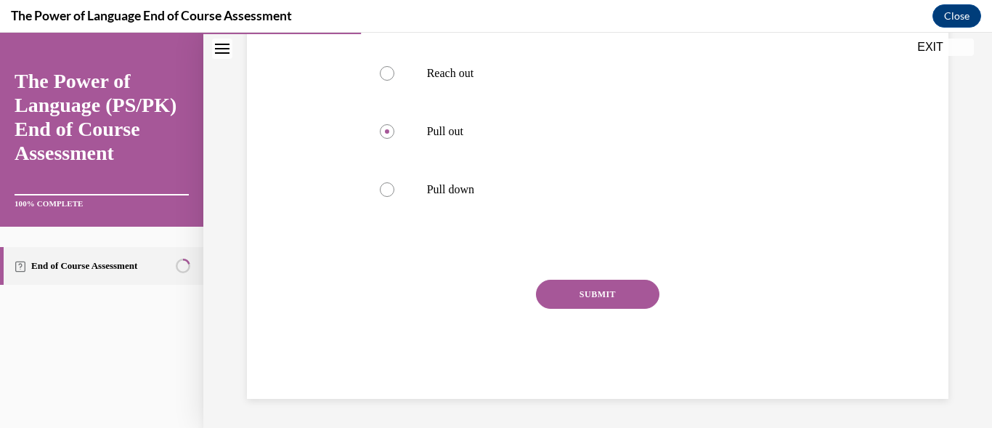
click at [628, 291] on button "SUBMIT" at bounding box center [598, 294] width 124 height 29
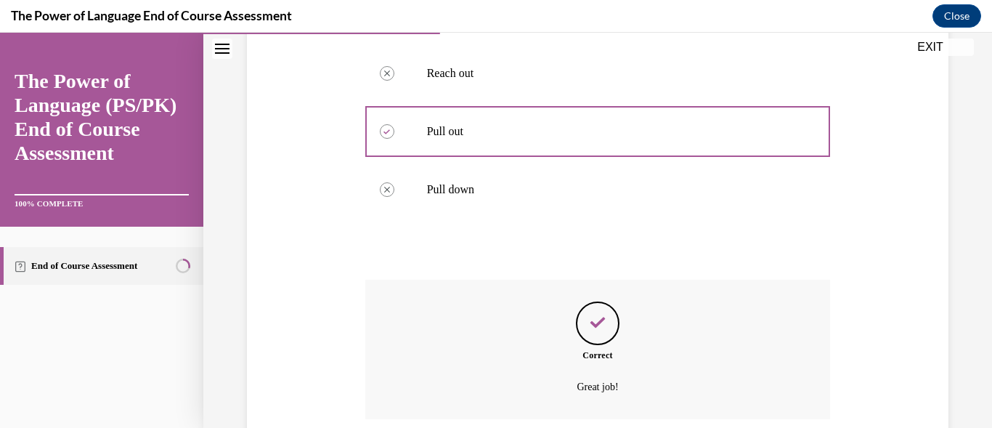
scroll to position [518, 0]
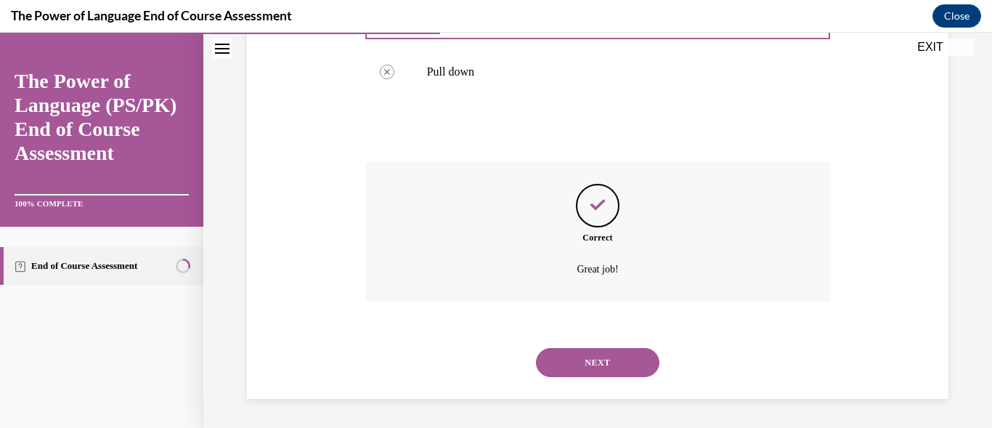
click at [555, 355] on button "NEXT" at bounding box center [598, 362] width 124 height 29
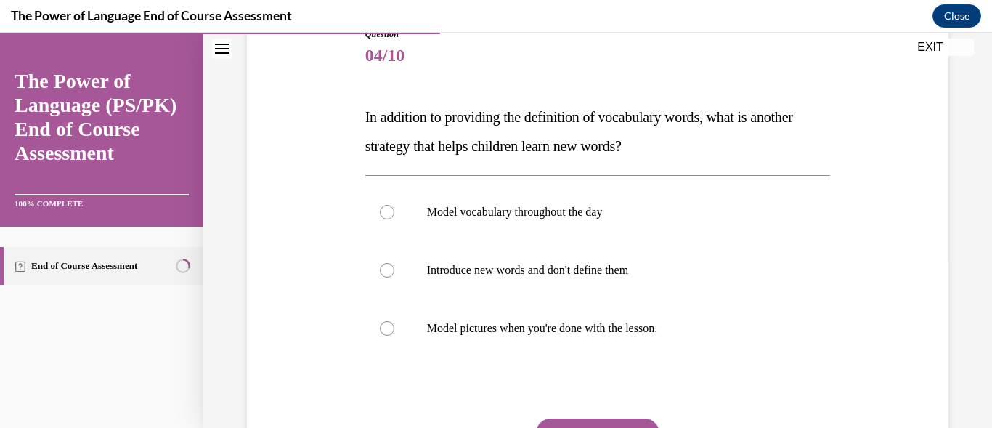
scroll to position [203, 0]
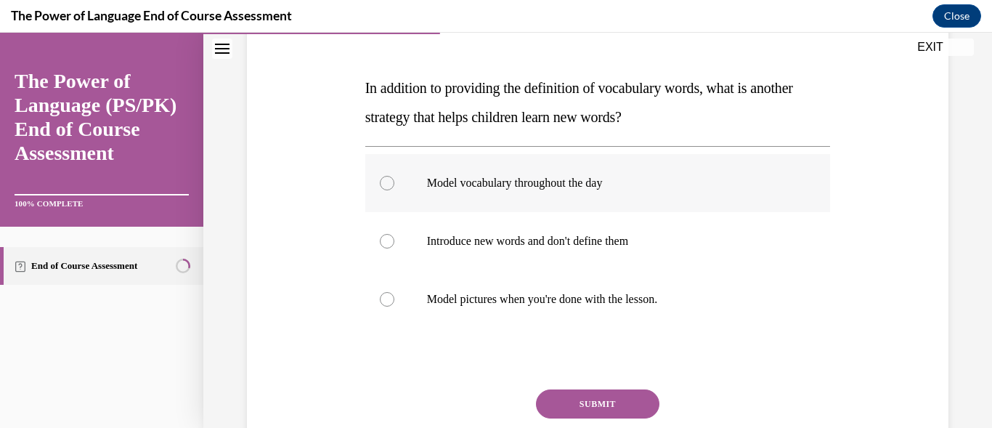
click at [384, 188] on div at bounding box center [387, 183] width 15 height 15
click at [384, 188] on input "Model vocabulary throughout the day" at bounding box center [387, 183] width 15 height 15
radio input "true"
click at [620, 395] on button "SUBMIT" at bounding box center [598, 403] width 124 height 29
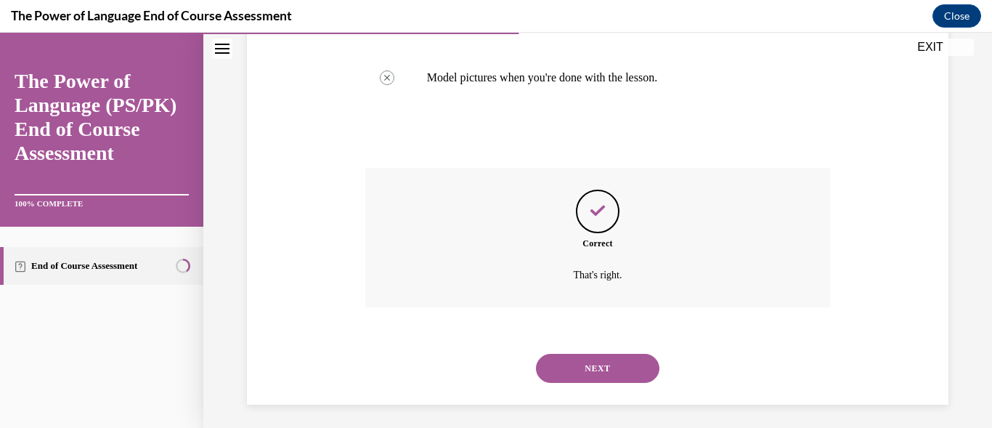
scroll to position [431, 0]
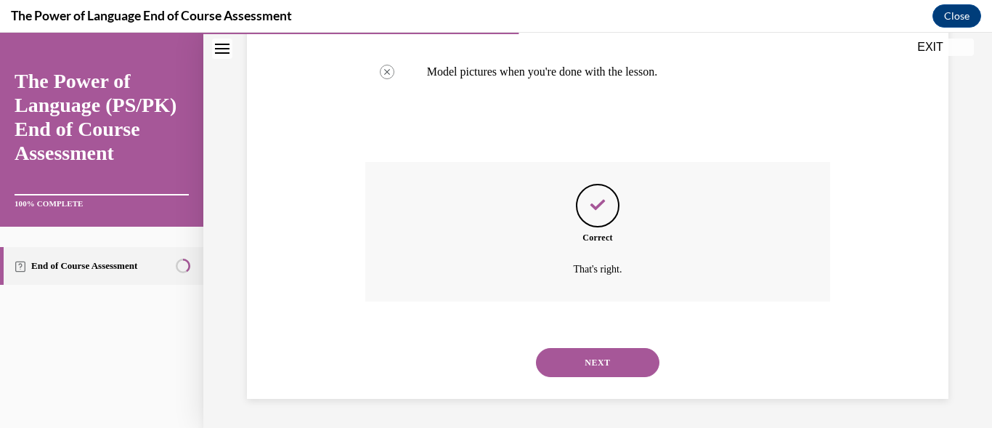
click at [604, 360] on button "NEXT" at bounding box center [598, 362] width 124 height 29
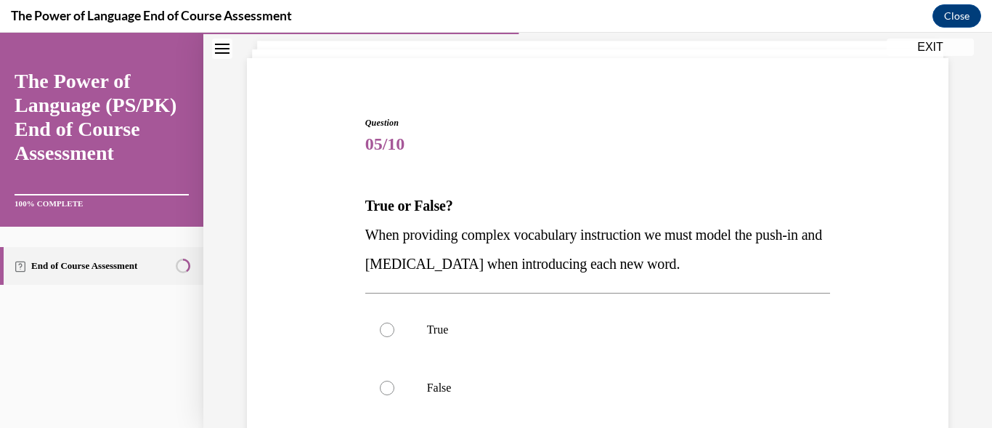
scroll to position [87, 0]
click at [389, 325] on div at bounding box center [387, 328] width 15 height 15
click at [389, 325] on input "True" at bounding box center [387, 328] width 15 height 15
radio input "true"
click at [389, 325] on div at bounding box center [387, 328] width 15 height 15
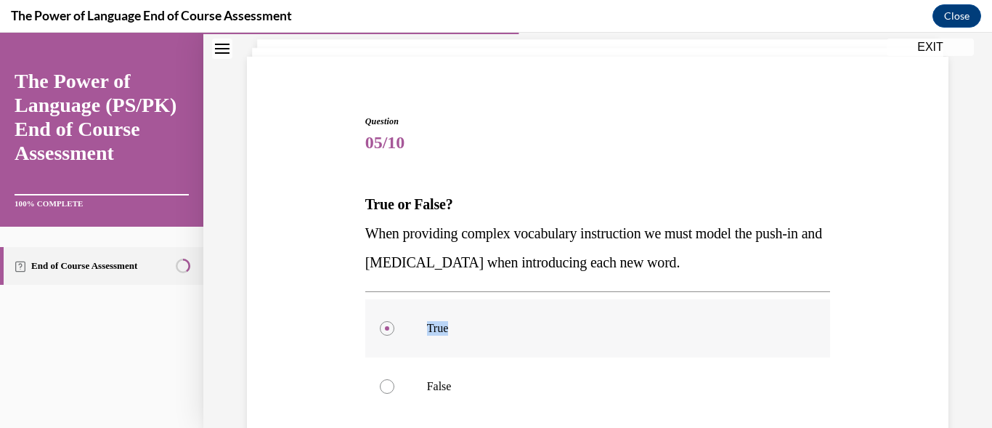
click at [389, 325] on input "True" at bounding box center [387, 328] width 15 height 15
click at [389, 325] on div at bounding box center [387, 328] width 15 height 15
click at [389, 325] on input "True" at bounding box center [387, 328] width 15 height 15
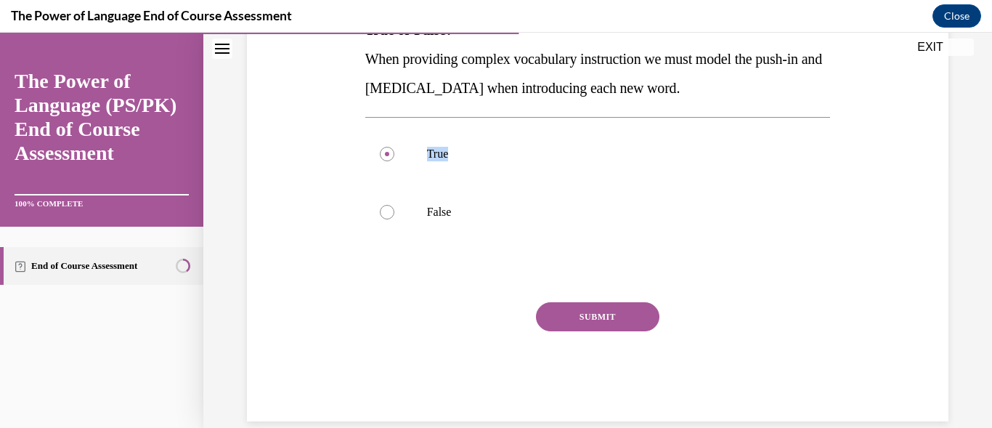
scroll to position [284, 0]
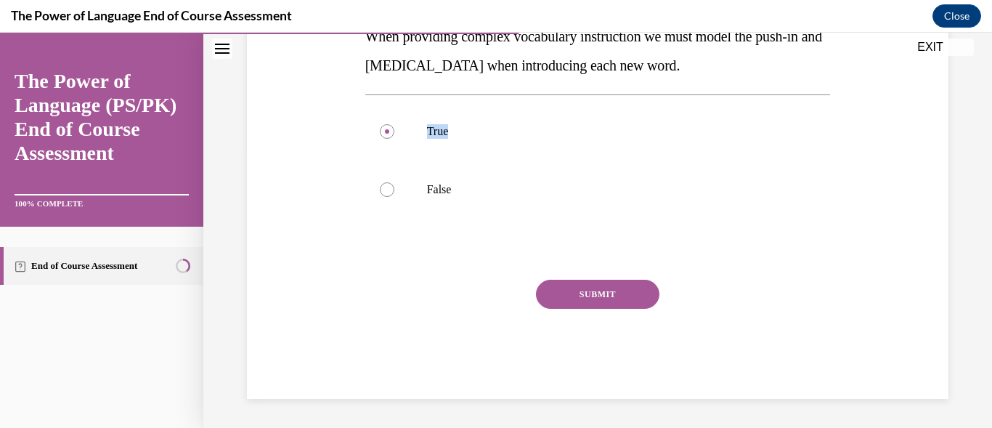
click at [624, 299] on button "SUBMIT" at bounding box center [598, 294] width 124 height 29
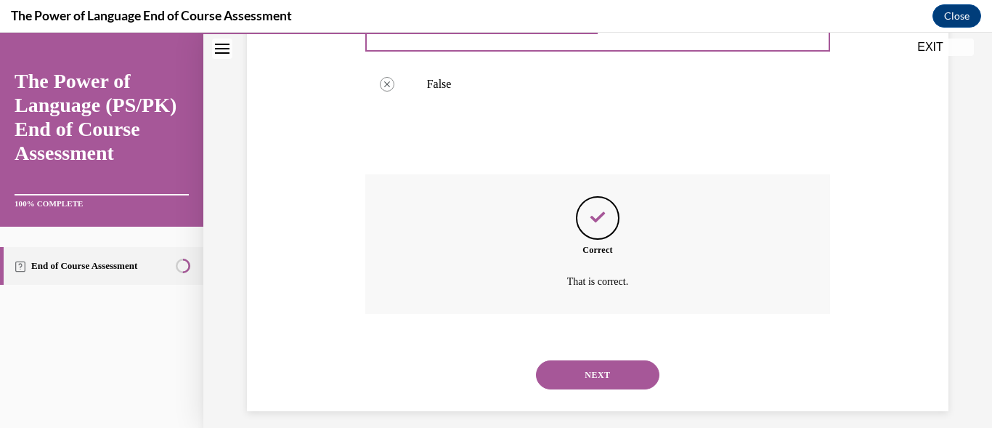
scroll to position [402, 0]
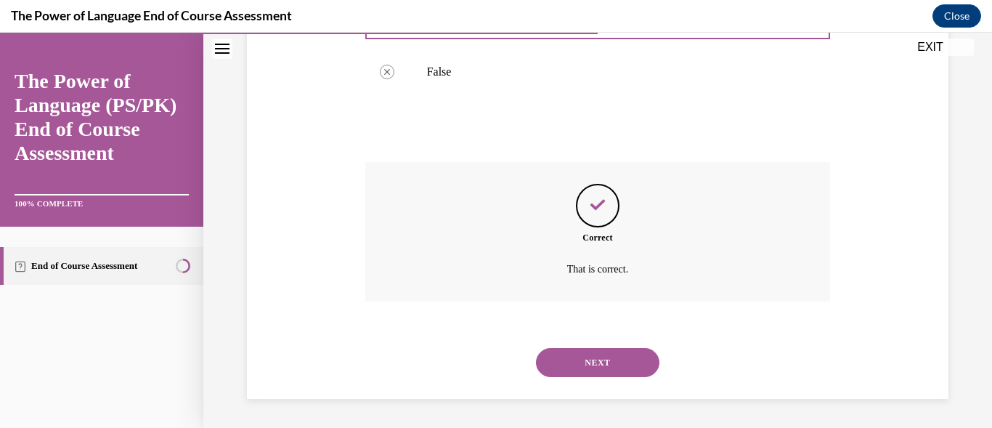
click at [580, 359] on button "NEXT" at bounding box center [598, 362] width 124 height 29
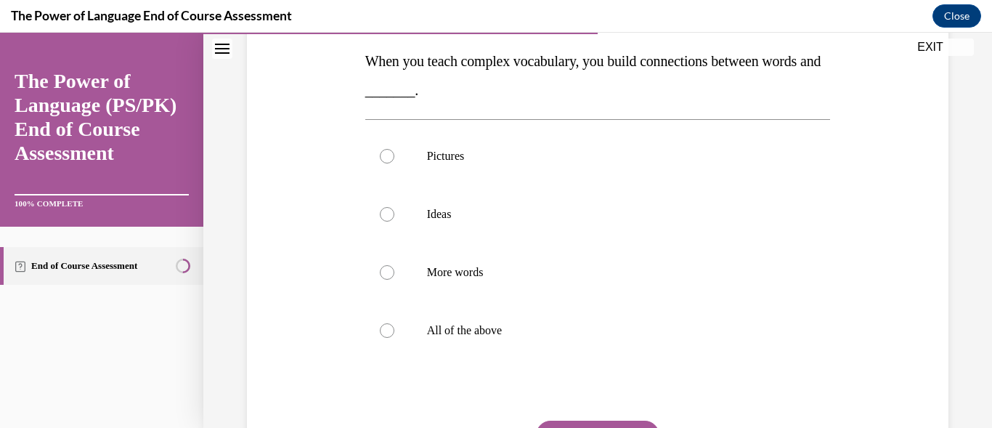
scroll to position [232, 0]
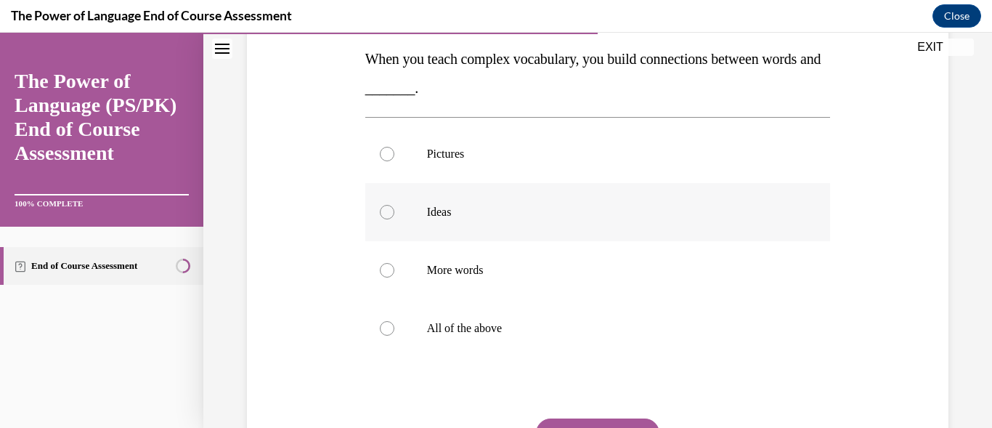
click at [384, 212] on div at bounding box center [387, 212] width 15 height 15
click at [384, 212] on input "Ideas" at bounding box center [387, 212] width 15 height 15
radio input "true"
click at [384, 212] on div at bounding box center [387, 212] width 15 height 15
click at [384, 212] on input "Ideas" at bounding box center [387, 212] width 15 height 15
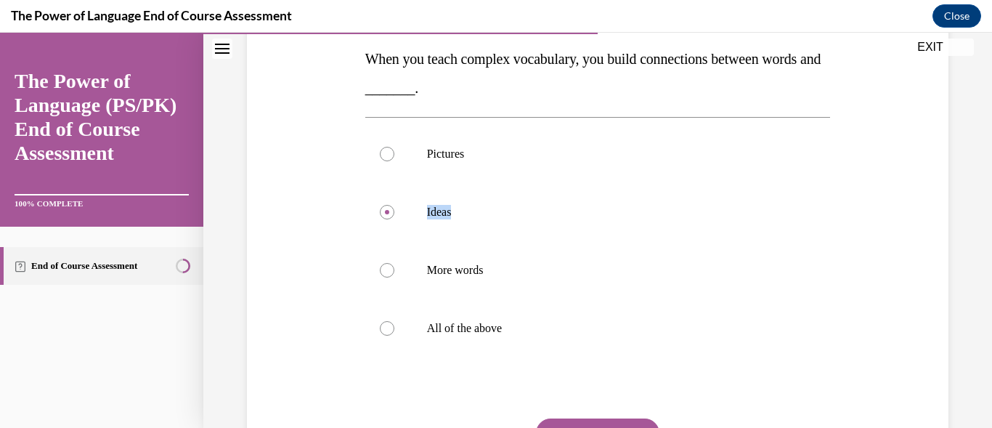
click at [555, 424] on button "SUBMIT" at bounding box center [598, 432] width 124 height 29
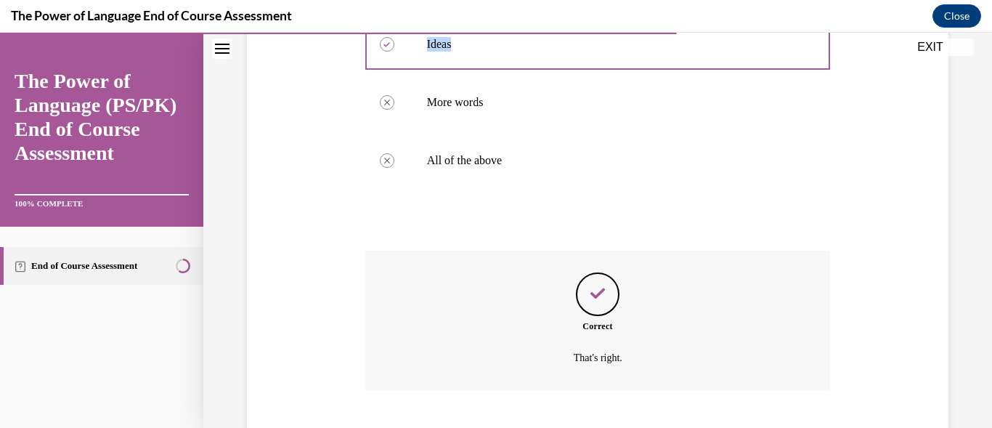
scroll to position [489, 0]
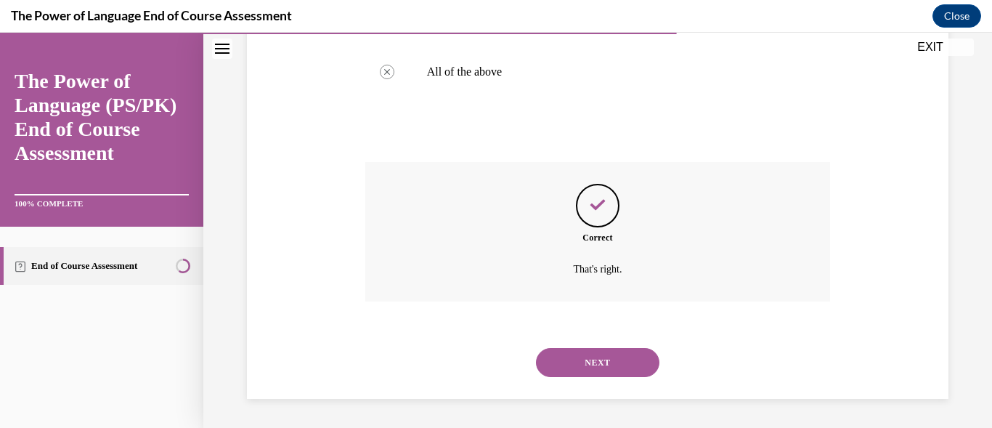
click at [576, 358] on button "NEXT" at bounding box center [598, 362] width 124 height 29
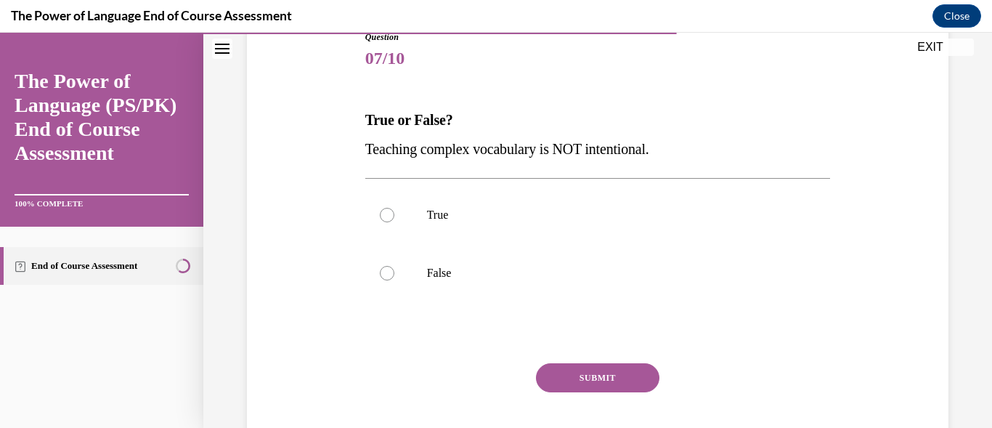
scroll to position [174, 0]
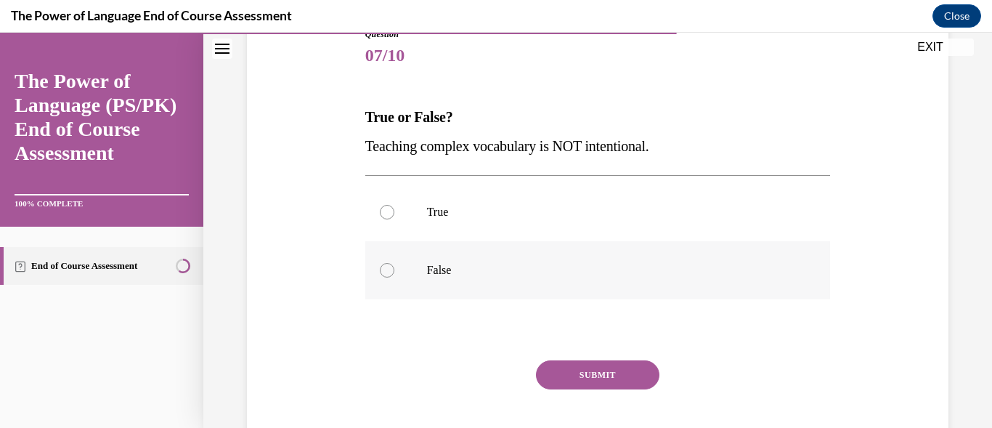
click at [392, 264] on label "False" at bounding box center [598, 270] width 466 height 58
click at [392, 264] on input "False" at bounding box center [387, 270] width 15 height 15
radio input "true"
click at [582, 382] on button "SUBMIT" at bounding box center [598, 374] width 124 height 29
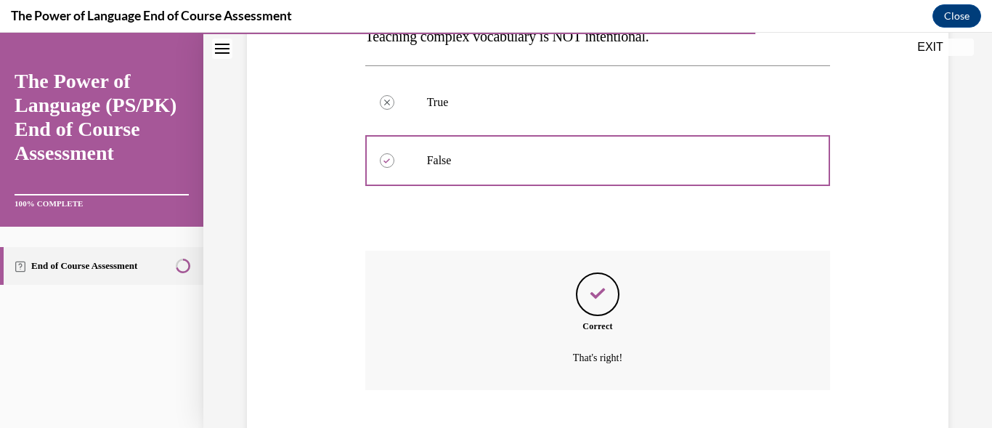
scroll to position [373, 0]
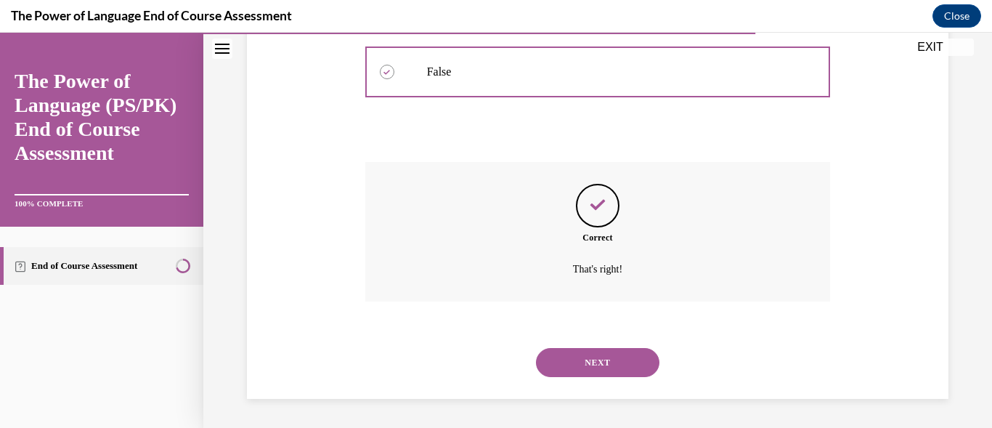
click at [594, 368] on button "NEXT" at bounding box center [598, 362] width 124 height 29
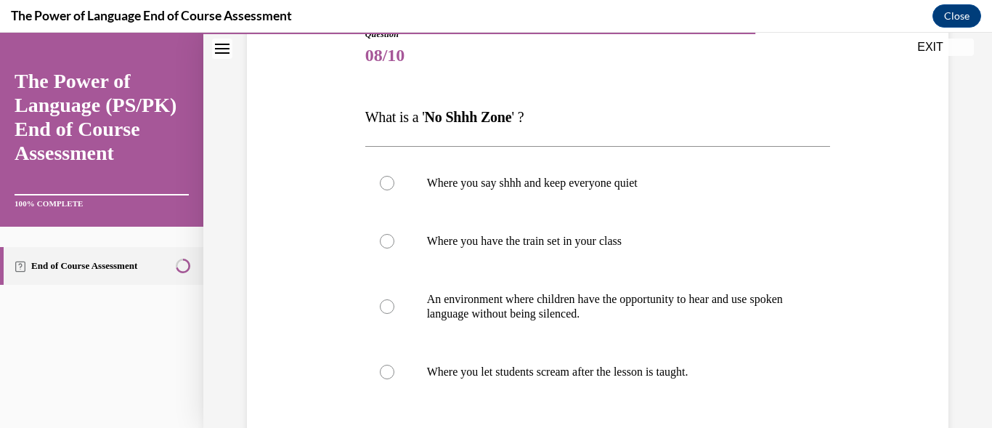
scroll to position [203, 0]
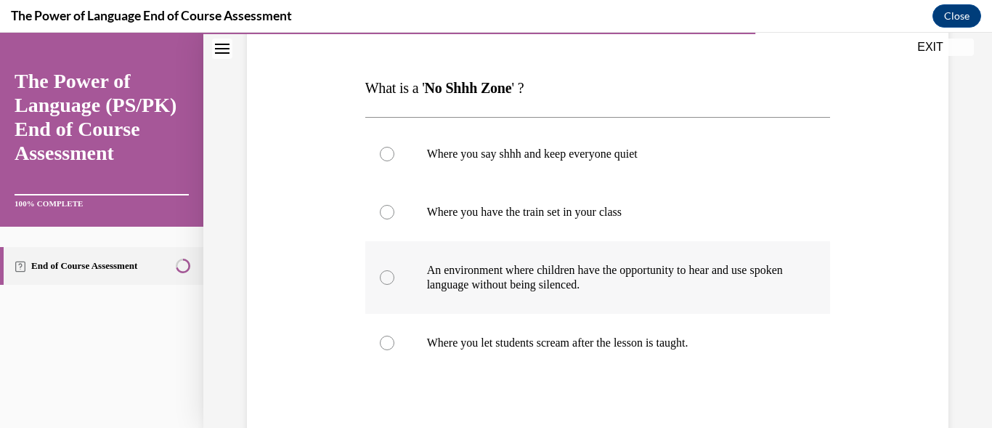
click at [390, 282] on div at bounding box center [387, 277] width 15 height 15
click at [390, 282] on input "An environment where children have the opportunity to hear and use spoken langu…" at bounding box center [387, 277] width 15 height 15
radio input "true"
click at [390, 282] on div at bounding box center [387, 277] width 15 height 15
click at [390, 282] on input "An environment where children have the opportunity to hear and use spoken langu…" at bounding box center [387, 277] width 15 height 15
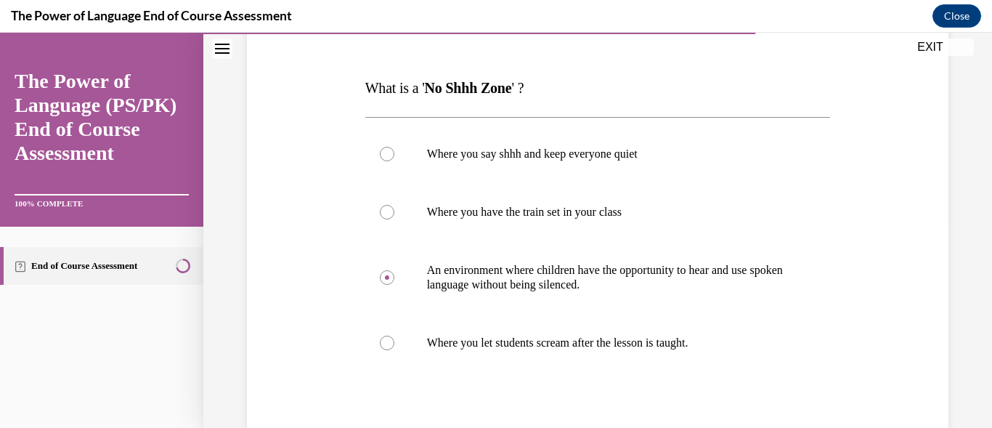
click at [971, 347] on div "Question 08/10 What is a ' No Shhh Zone ' ? Where you say shhh and keep everyon…" at bounding box center [597, 228] width 789 height 706
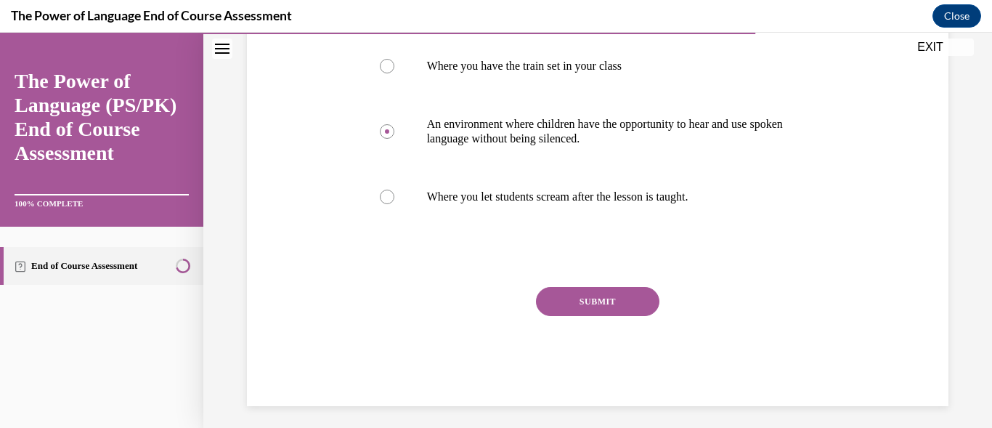
scroll to position [357, 0]
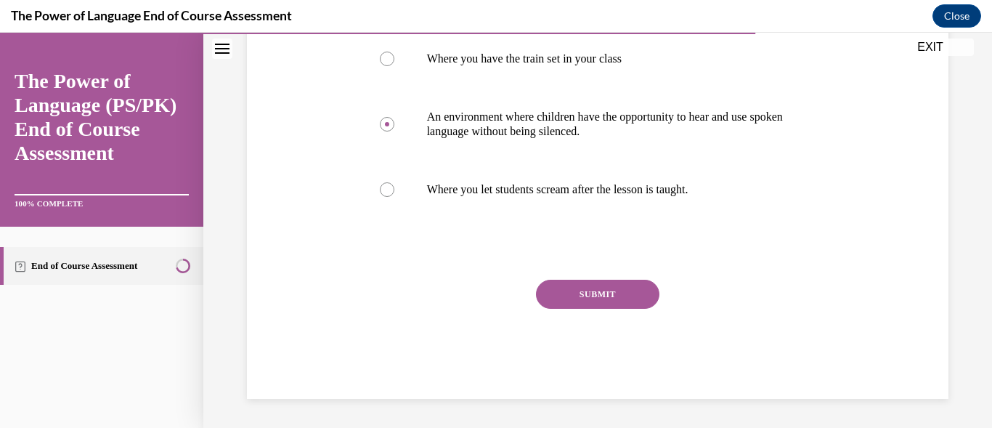
click at [589, 295] on button "SUBMIT" at bounding box center [598, 294] width 124 height 29
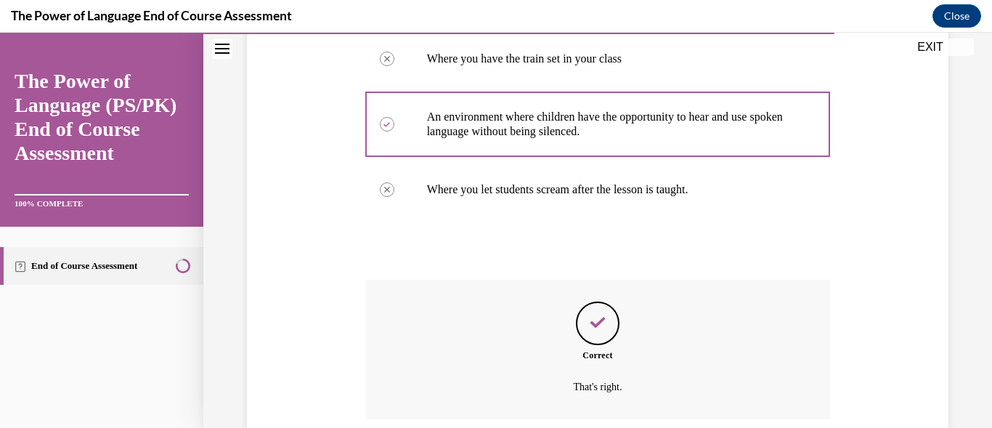
scroll to position [474, 0]
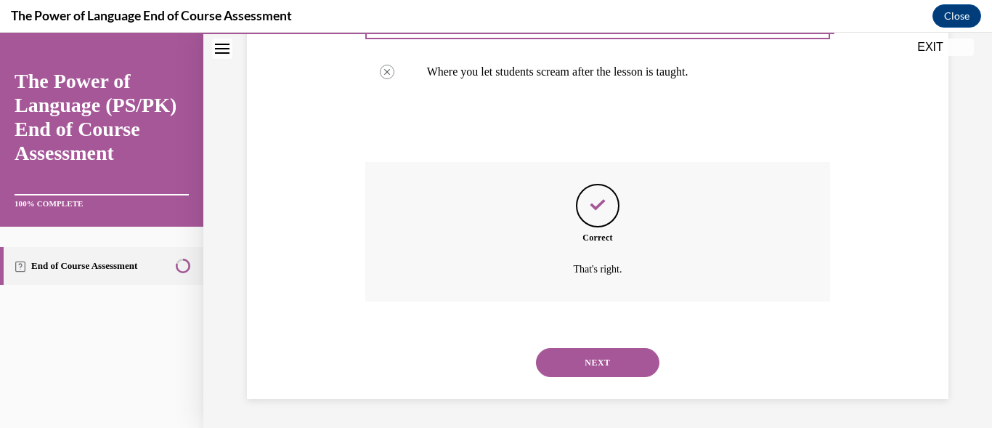
click at [590, 363] on button "NEXT" at bounding box center [598, 362] width 124 height 29
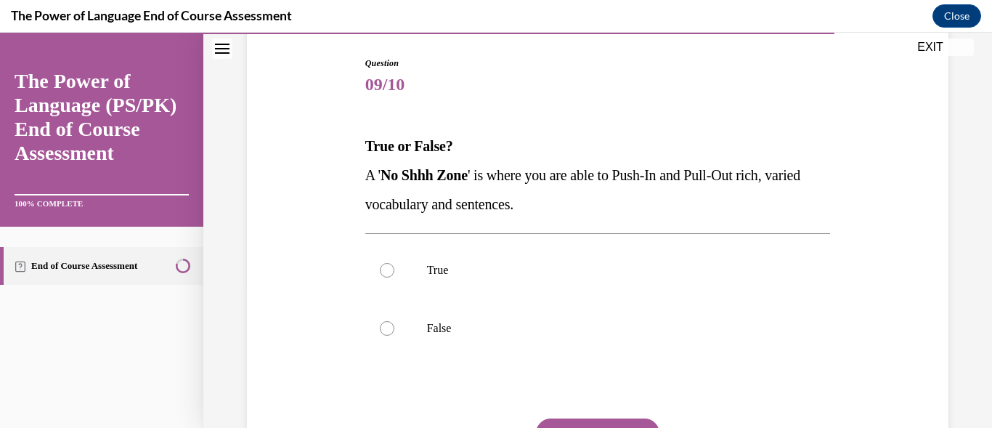
scroll to position [174, 0]
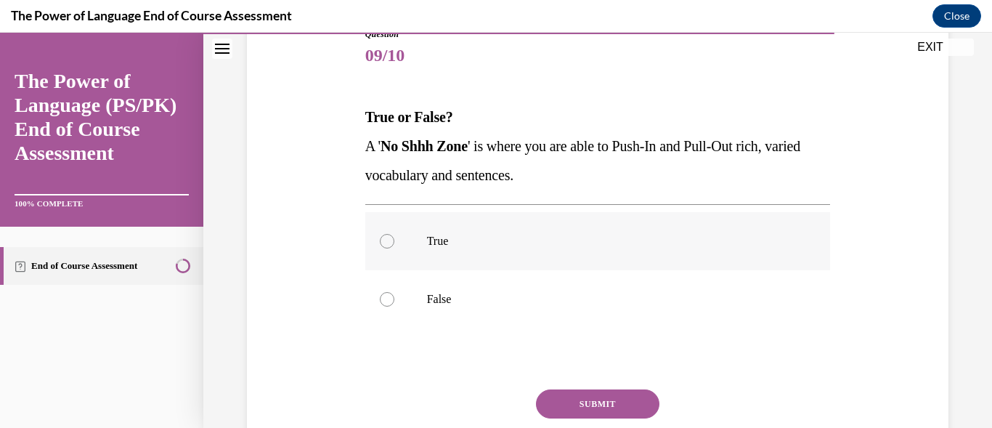
click at [380, 238] on div at bounding box center [387, 241] width 15 height 15
click at [380, 238] on input "True" at bounding box center [387, 241] width 15 height 15
radio input "true"
click at [380, 238] on div at bounding box center [387, 241] width 15 height 15
click at [380, 238] on input "True" at bounding box center [387, 241] width 15 height 15
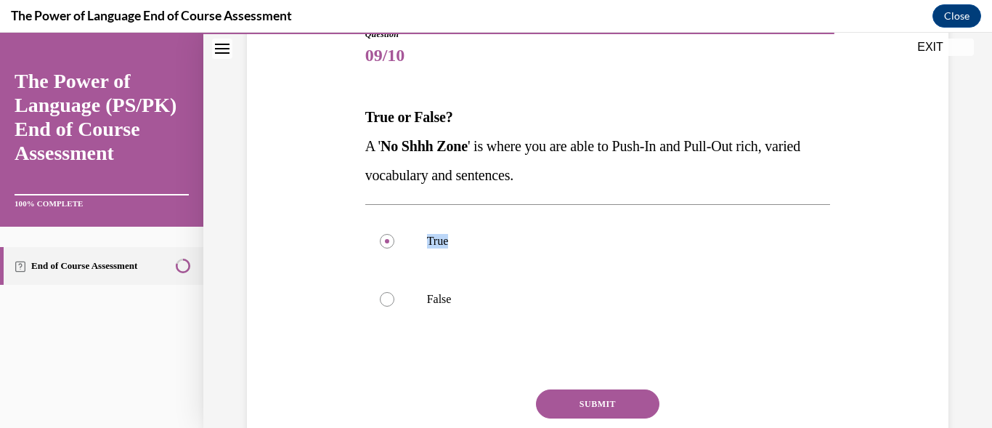
click at [572, 400] on button "SUBMIT" at bounding box center [598, 403] width 124 height 29
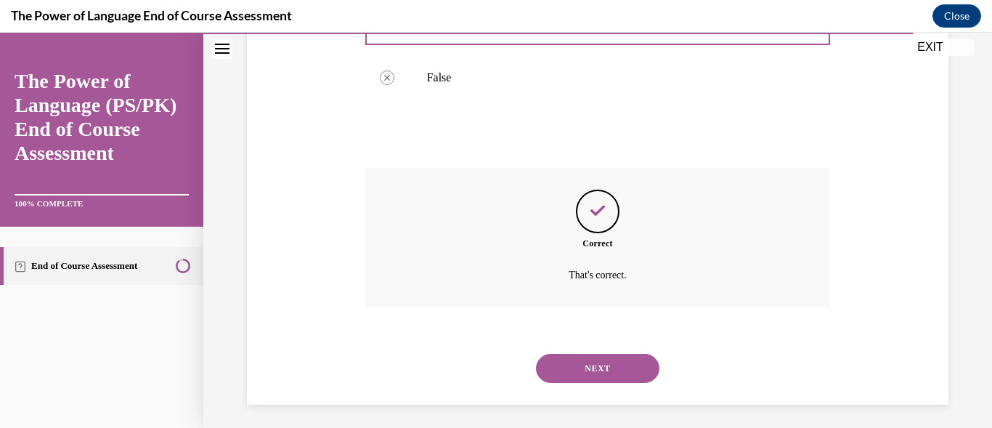
scroll to position [402, 0]
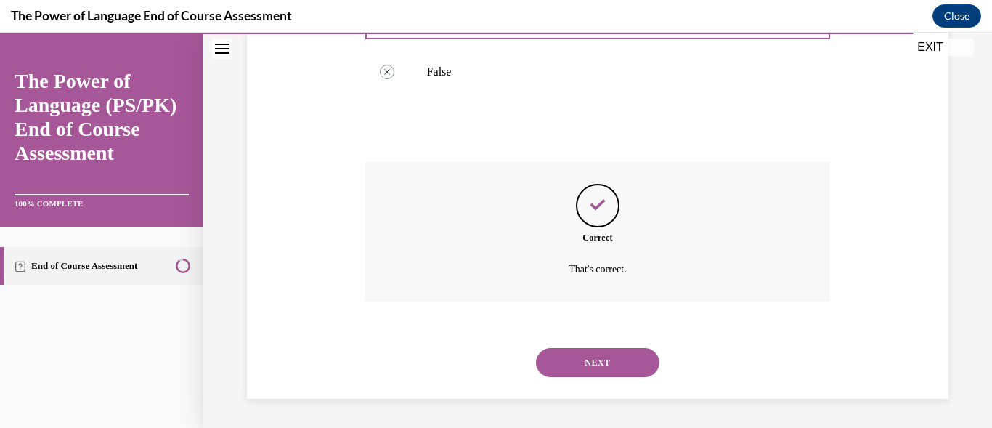
click at [600, 361] on button "NEXT" at bounding box center [598, 362] width 124 height 29
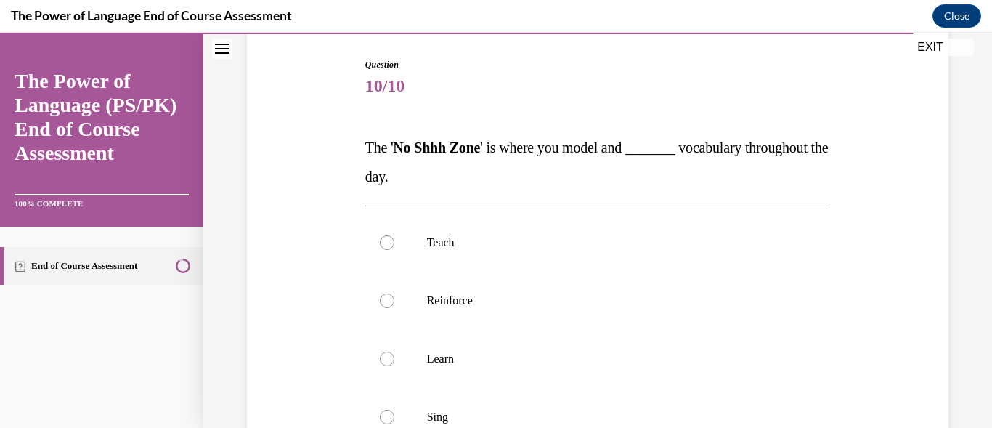
scroll to position [145, 0]
click at [394, 299] on label "Reinforce" at bounding box center [598, 299] width 466 height 58
click at [394, 299] on input "Reinforce" at bounding box center [387, 299] width 15 height 15
radio input "true"
click at [394, 299] on label "Reinforce" at bounding box center [598, 299] width 466 height 58
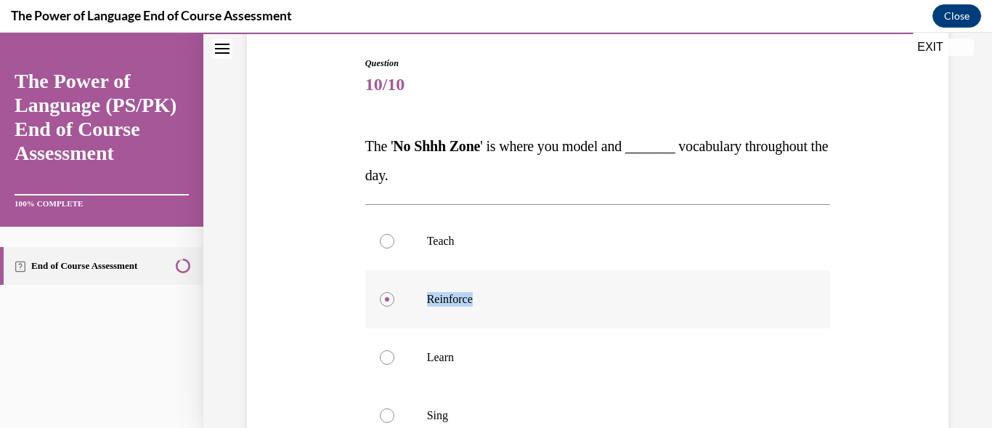
click at [394, 299] on input "Reinforce" at bounding box center [387, 299] width 15 height 15
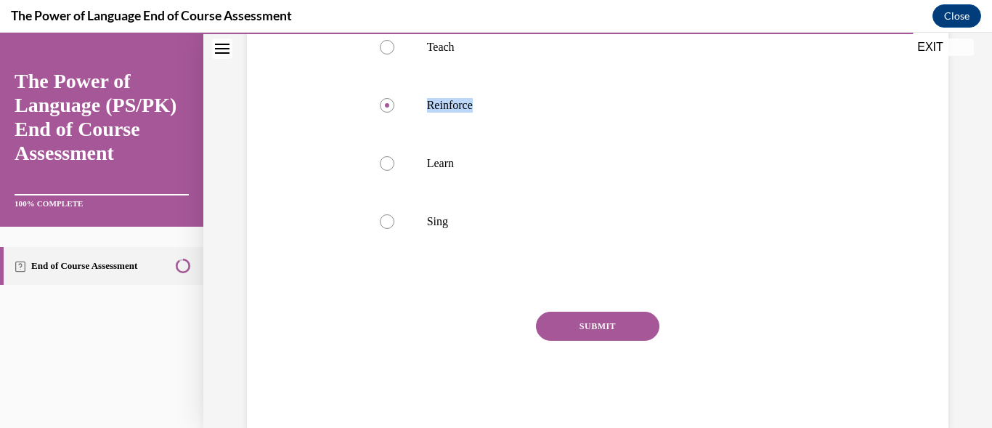
scroll to position [371, 0]
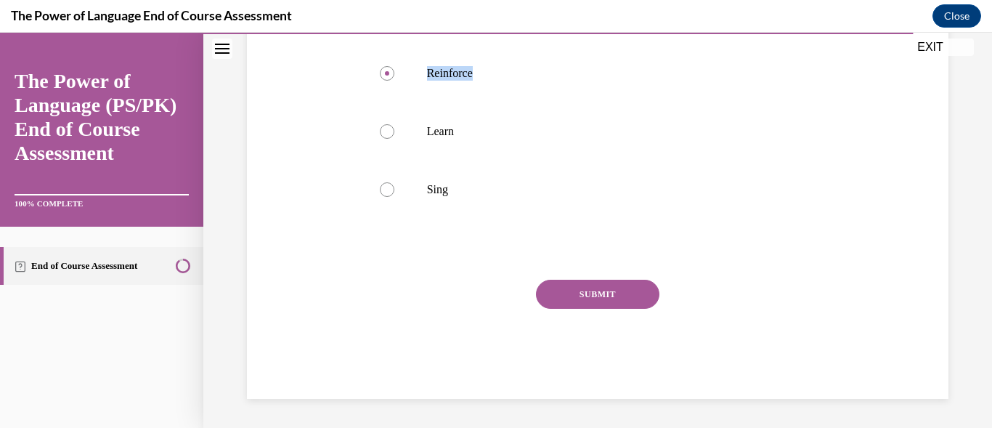
click at [624, 293] on button "SUBMIT" at bounding box center [598, 294] width 124 height 29
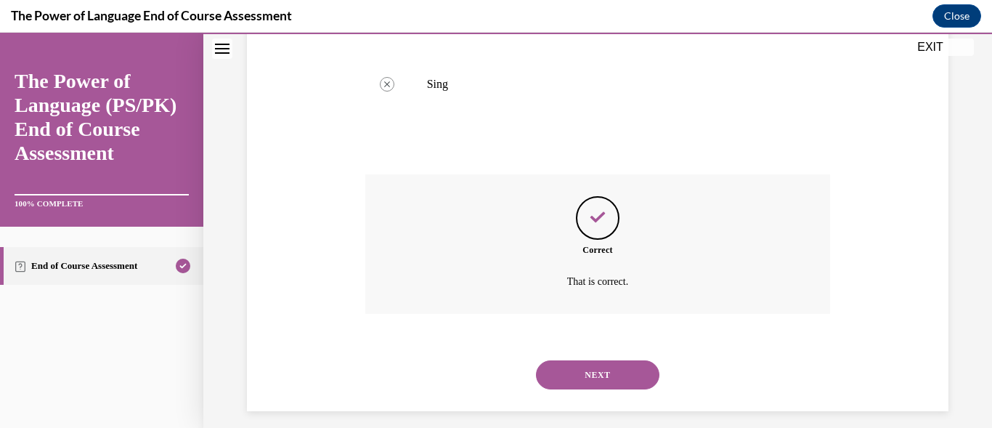
scroll to position [489, 0]
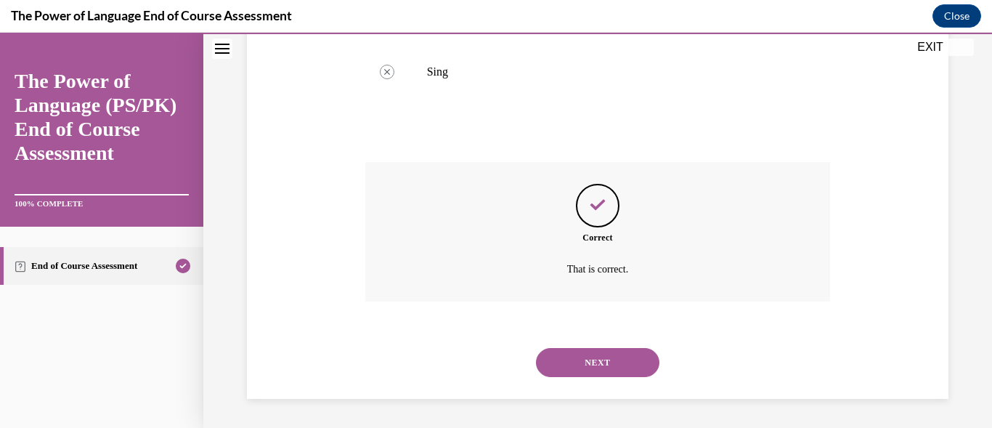
click at [607, 358] on button "NEXT" at bounding box center [598, 362] width 124 height 29
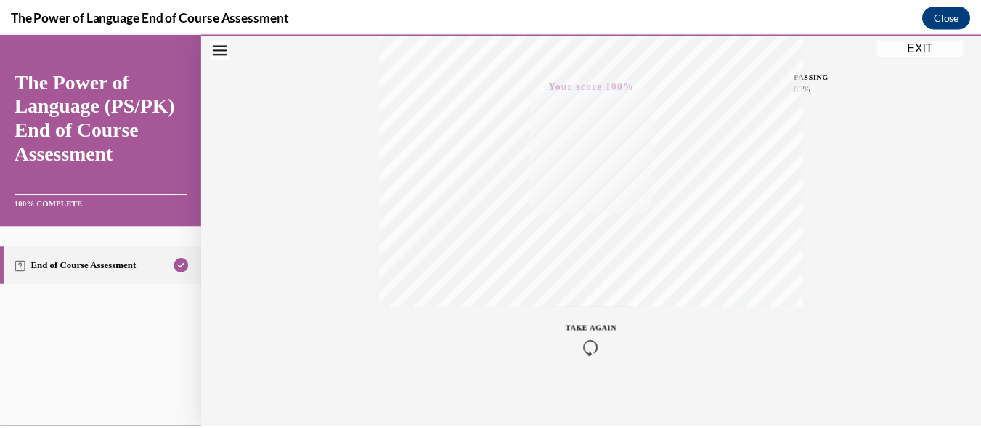
scroll to position [349, 0]
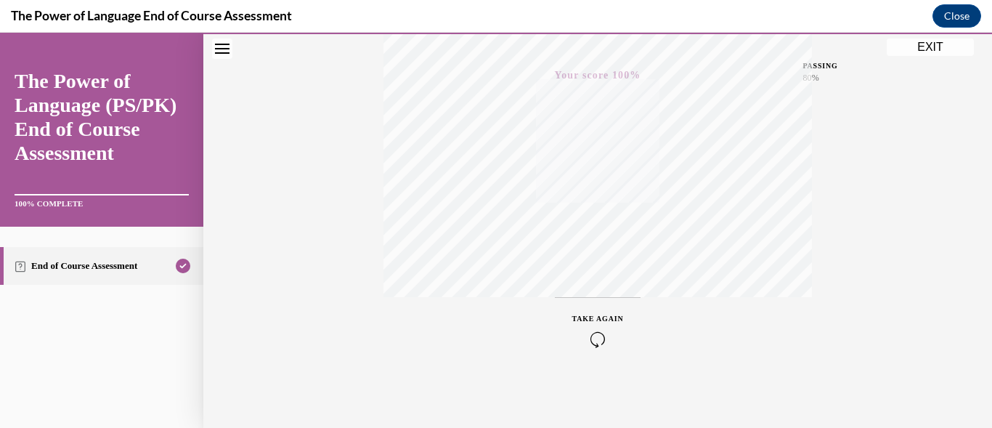
click at [933, 48] on button "EXIT" at bounding box center [930, 47] width 87 height 17
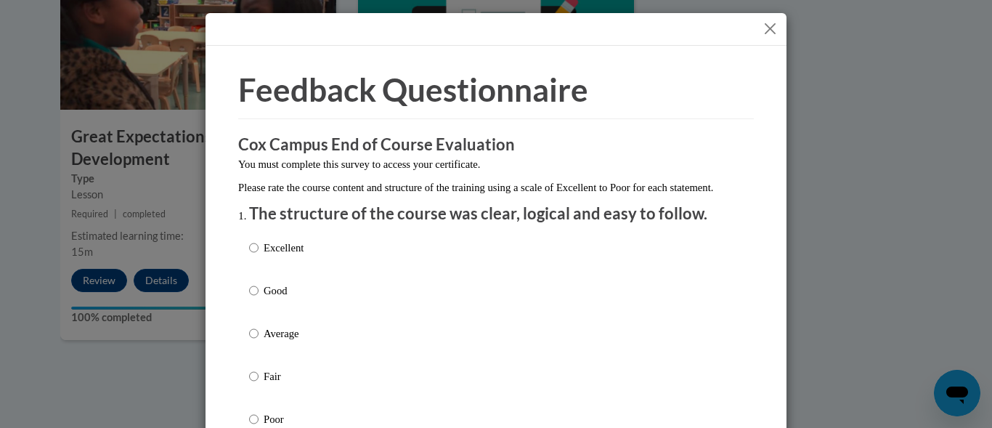
click at [254, 264] on label "Excellent" at bounding box center [276, 259] width 54 height 39
click at [254, 256] on input "Excellent" at bounding box center [253, 248] width 9 height 16
radio input "true"
click at [254, 264] on label "Excellent" at bounding box center [276, 259] width 54 height 39
click at [254, 256] on input "Excellent" at bounding box center [253, 248] width 9 height 16
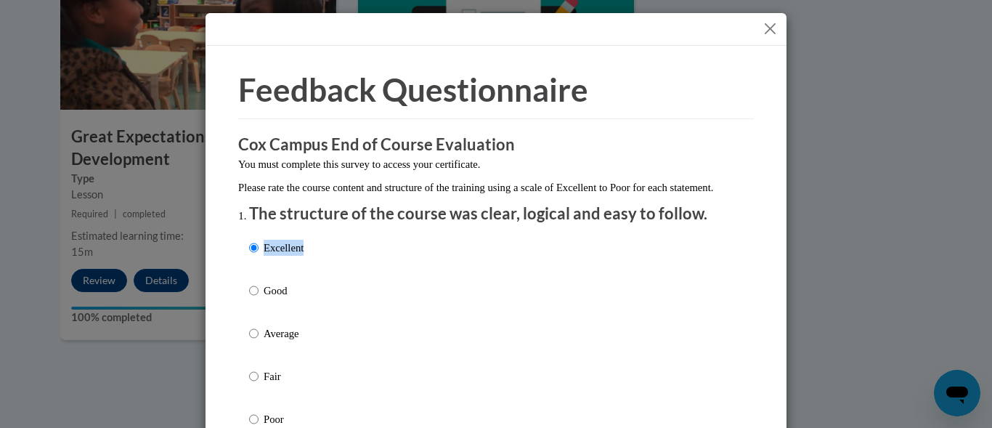
click at [808, 300] on div "Feedback Questionnaire Rate Course Comments Cox Campus End of Course Evaluation…" at bounding box center [496, 214] width 992 height 428
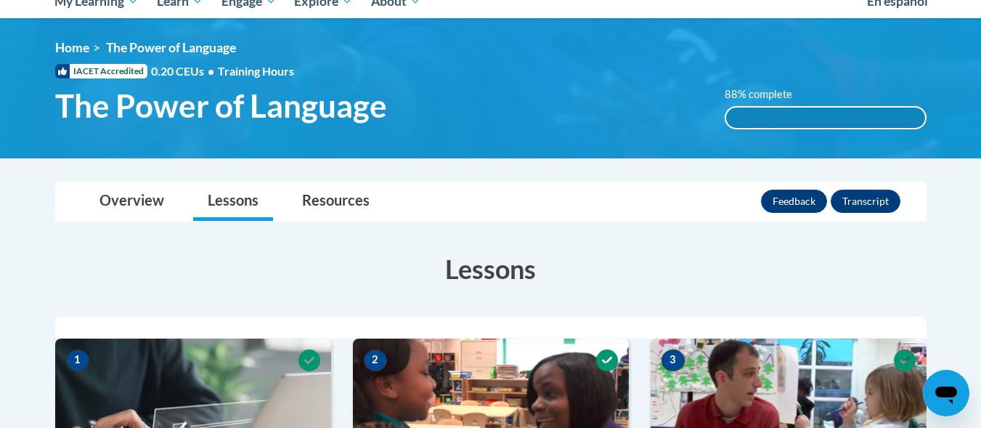
scroll to position [169, 0]
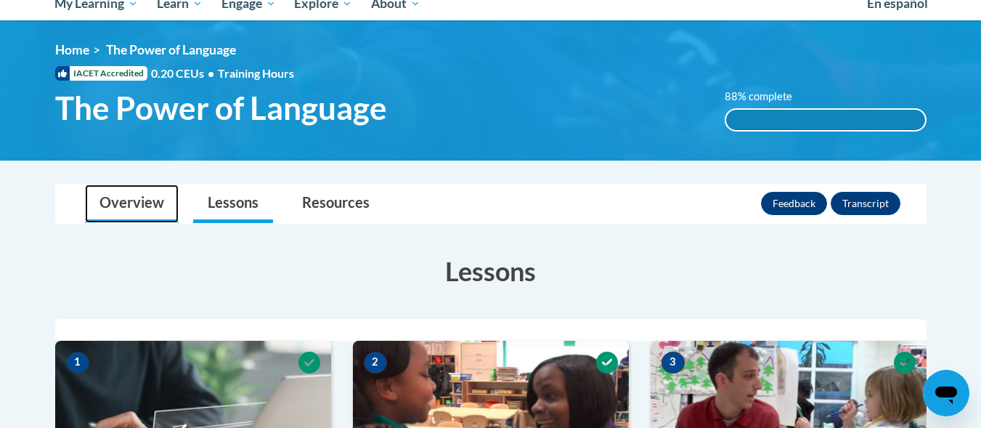
click at [130, 207] on link "Overview" at bounding box center [132, 204] width 94 height 39
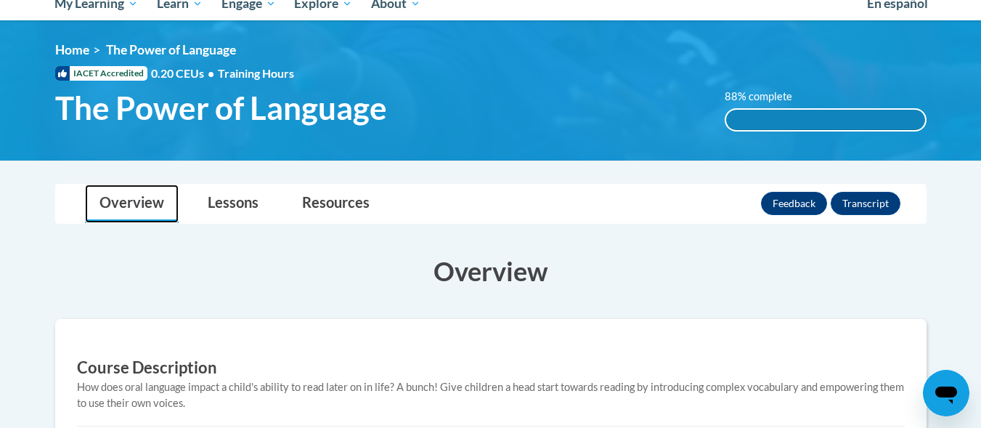
click at [130, 207] on link "Overview" at bounding box center [132, 204] width 94 height 39
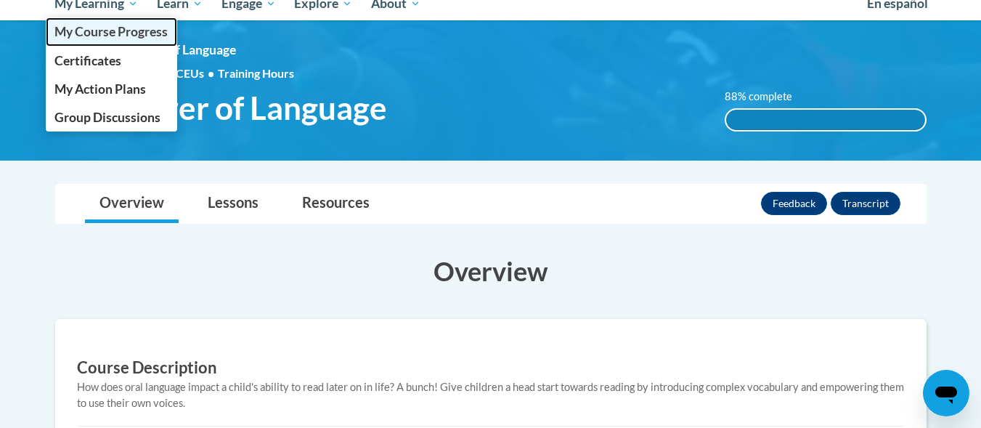
click at [91, 33] on span "My Course Progress" at bounding box center [110, 31] width 113 height 15
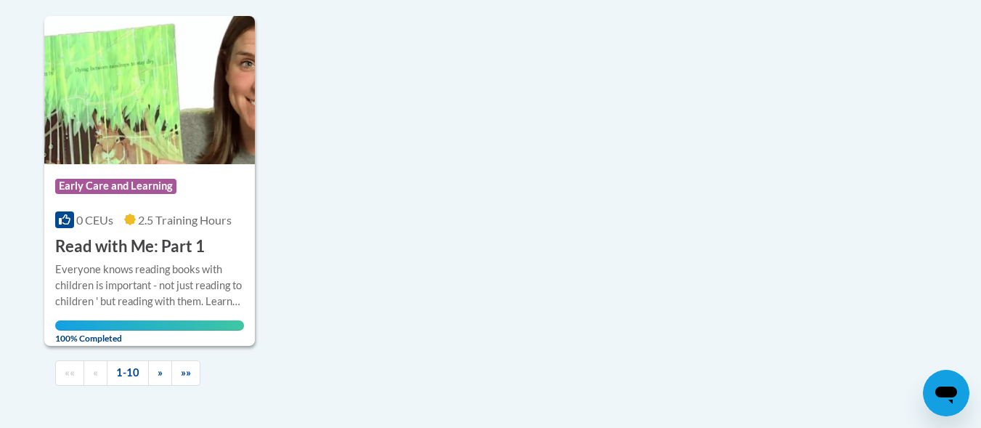
scroll to position [1714, 0]
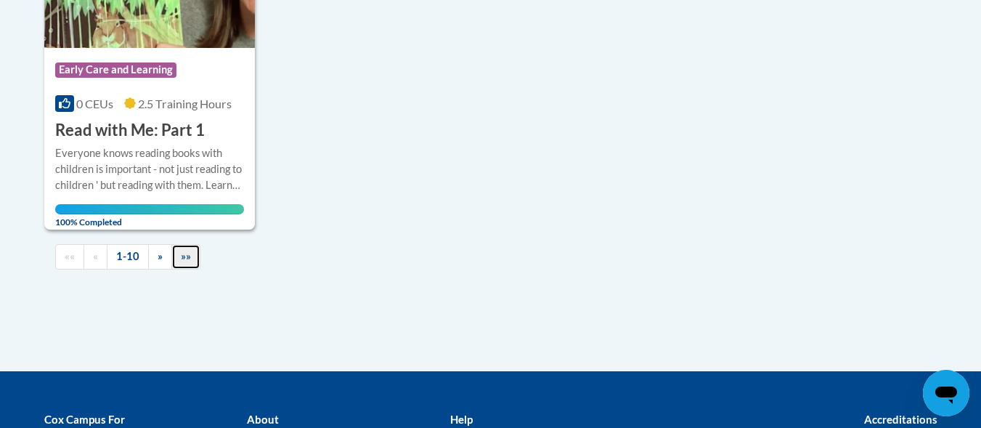
click at [185, 262] on span "»»" at bounding box center [186, 256] width 10 height 12
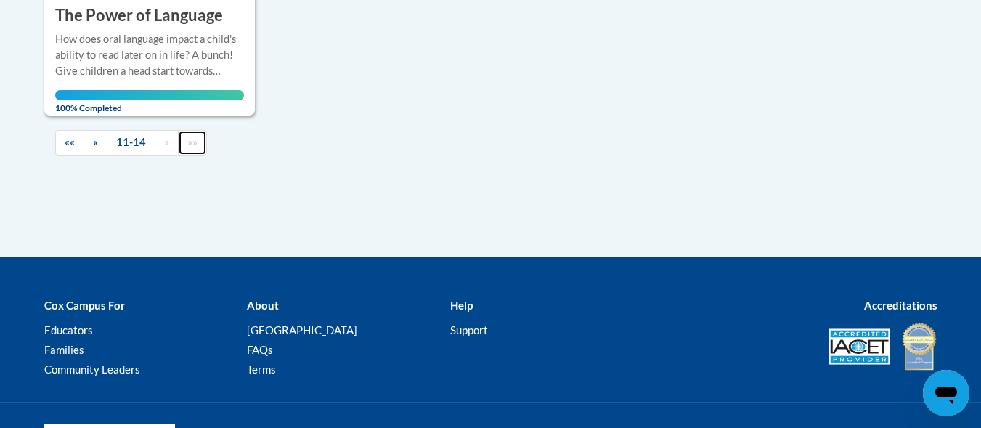
scroll to position [1068, 0]
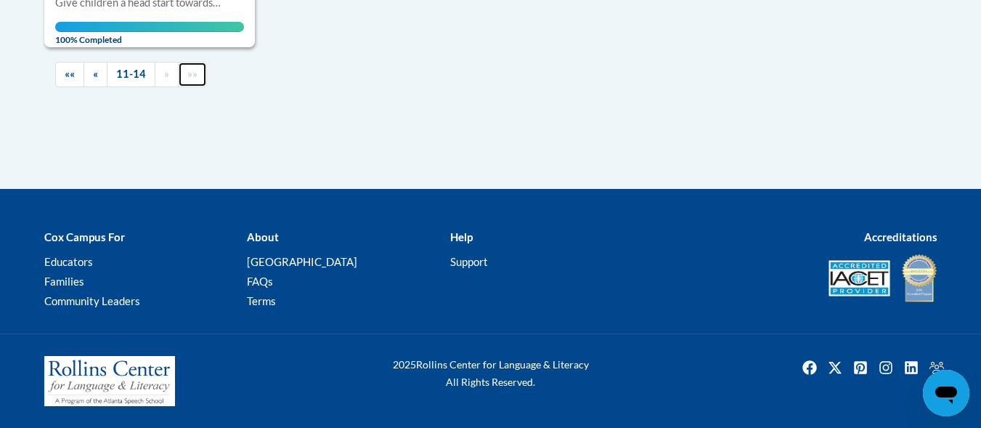
click at [197, 75] on link "»»" at bounding box center [192, 74] width 29 height 25
click at [196, 77] on span "»»" at bounding box center [192, 74] width 10 height 12
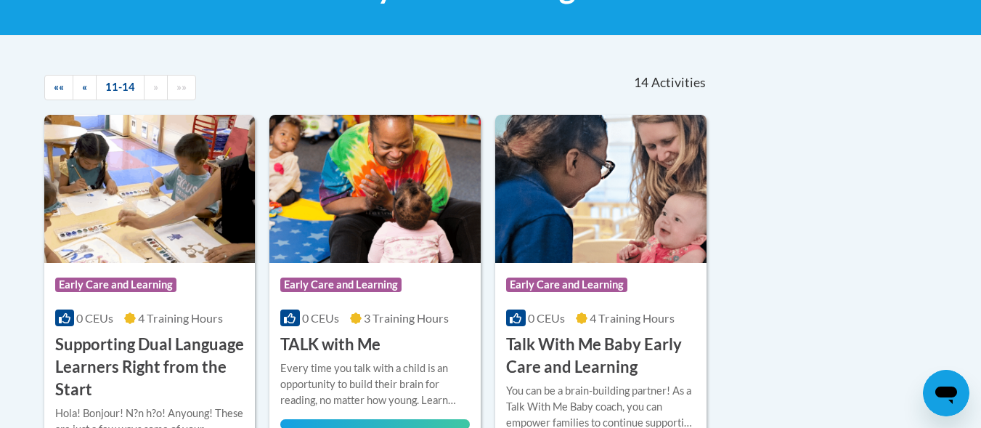
scroll to position [264, 0]
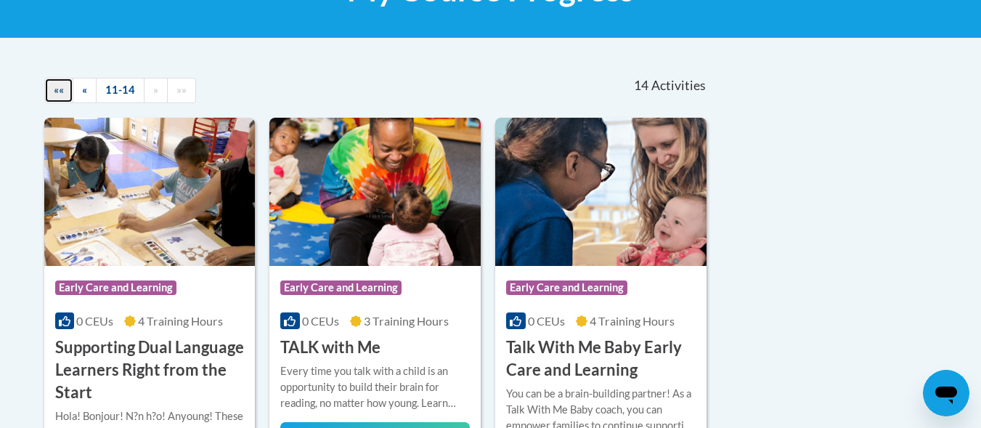
click at [56, 92] on span "««" at bounding box center [59, 90] width 10 height 12
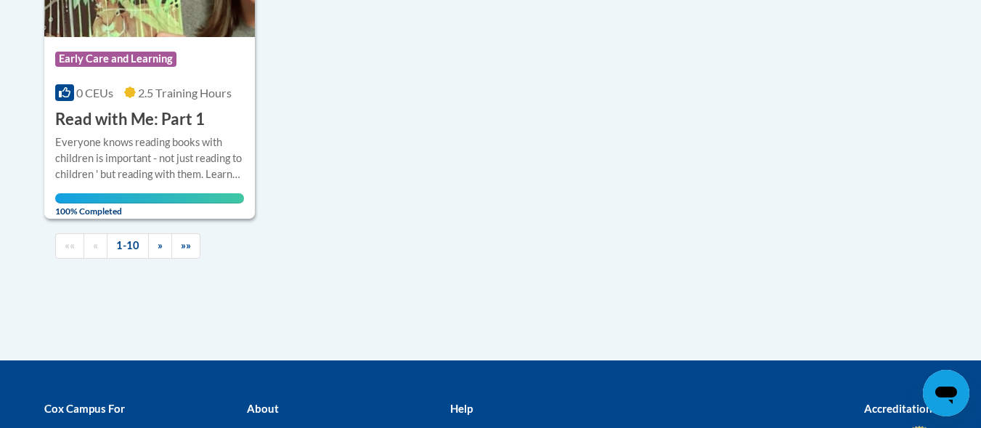
scroll to position [1735, 0]
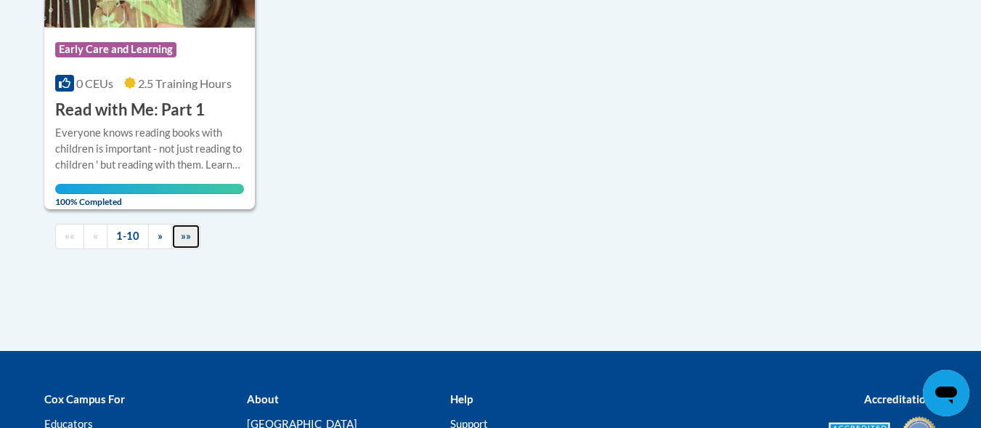
click at [178, 249] on link "»»" at bounding box center [185, 236] width 29 height 25
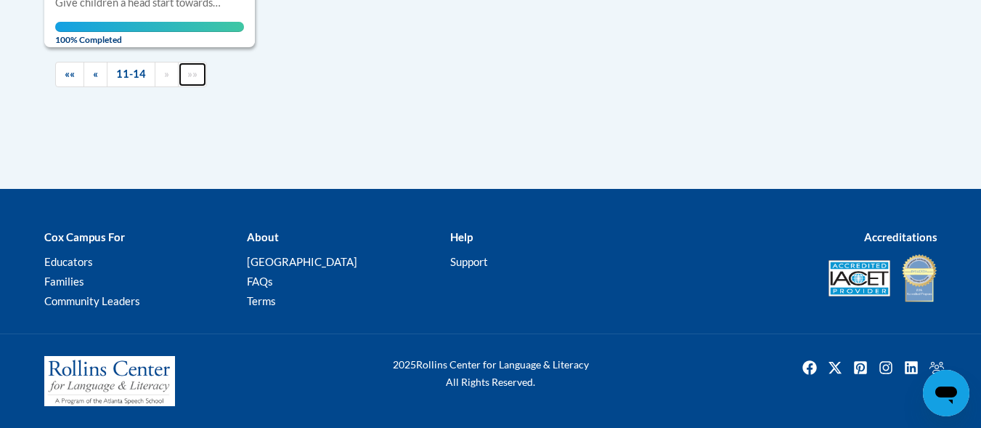
click at [185, 84] on link "»»" at bounding box center [192, 74] width 29 height 25
click at [187, 83] on link "»»" at bounding box center [192, 74] width 29 height 25
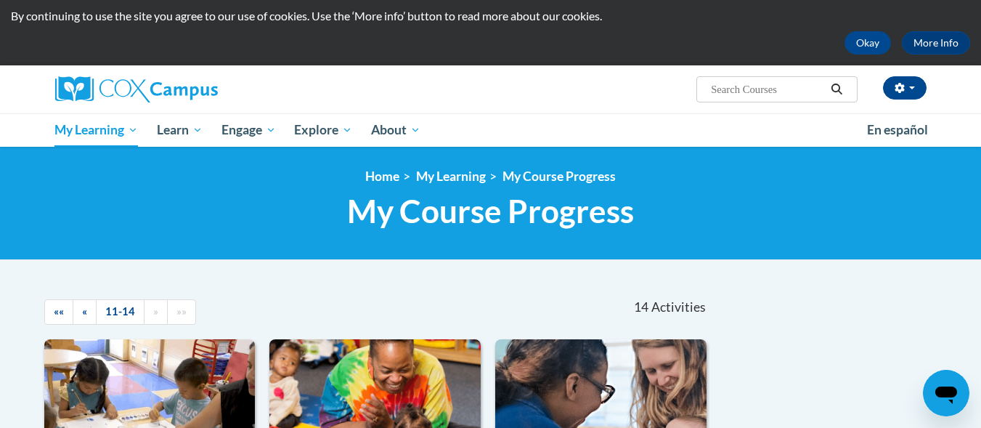
scroll to position [0, 0]
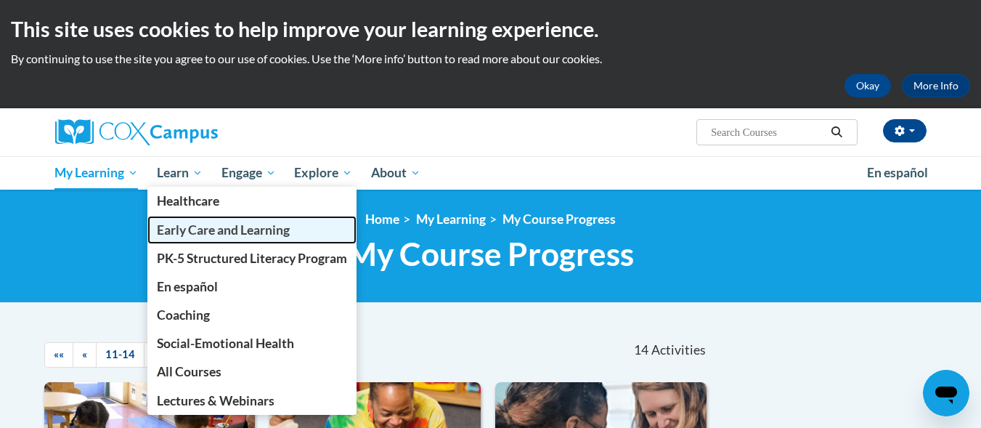
click at [168, 238] on link "Early Care and Learning" at bounding box center [251, 230] width 209 height 28
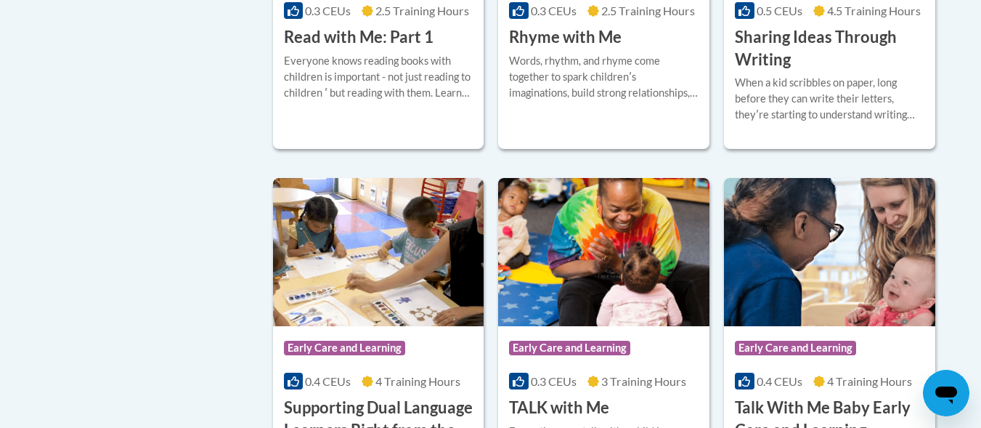
scroll to position [2031, 0]
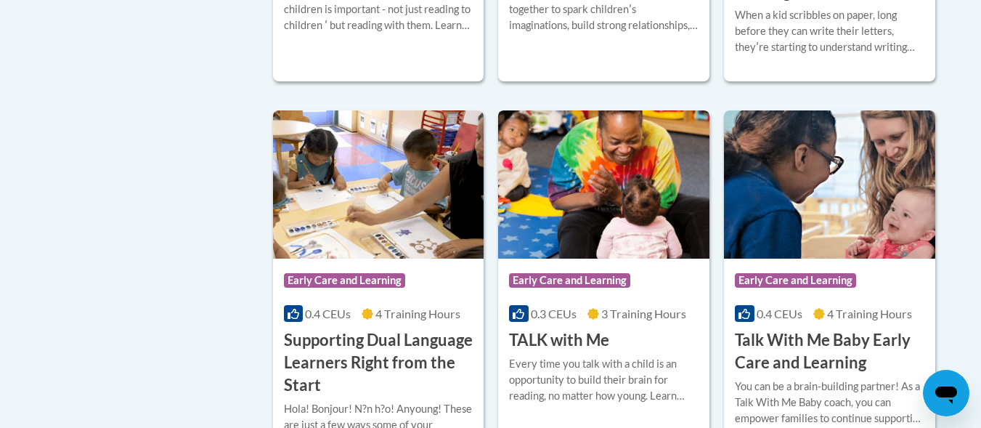
click at [660, 352] on div "Course Category: Early Care and Learning 0.3 CEUs 3 Training Hours COURSE TALK …" at bounding box center [603, 305] width 211 height 93
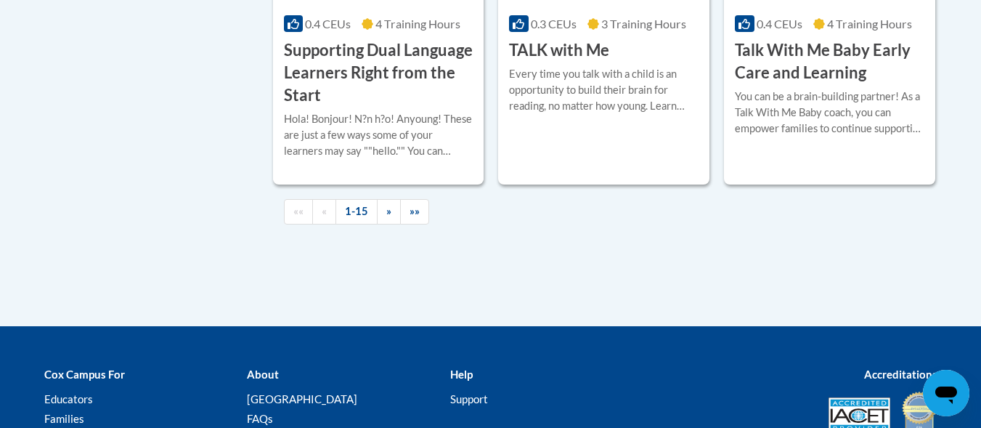
scroll to position [2354, 0]
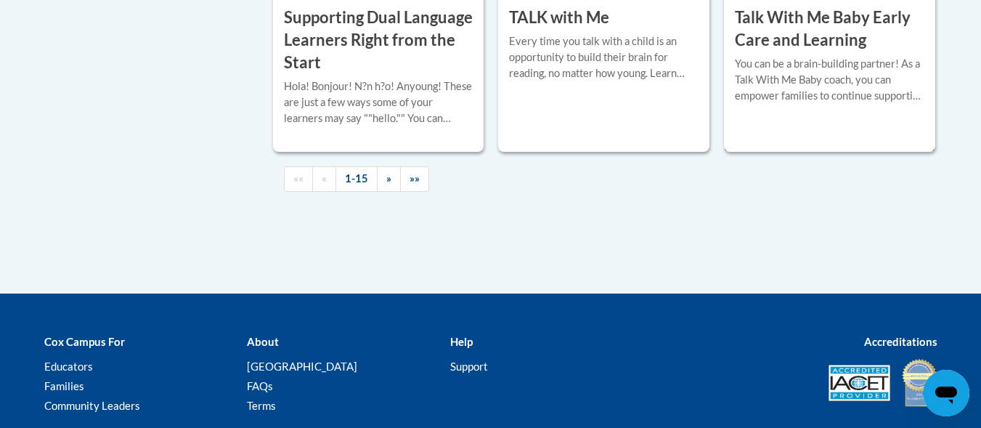
click at [776, 84] on div "You can be a brain-building partner! As a Talk With Me Baby coach, you can empo…" at bounding box center [830, 80] width 190 height 48
